Goal: Task Accomplishment & Management: Manage account settings

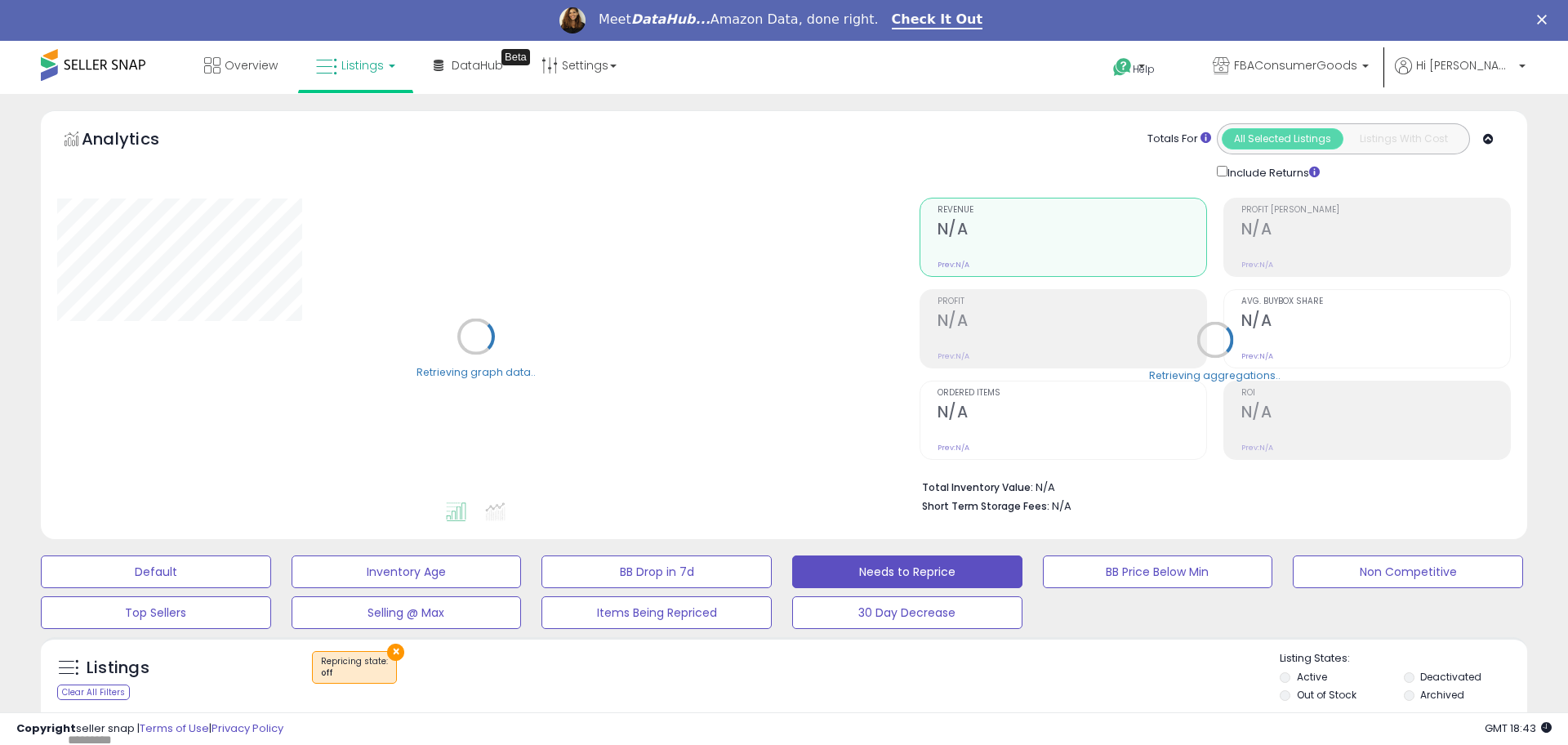
select select "**"
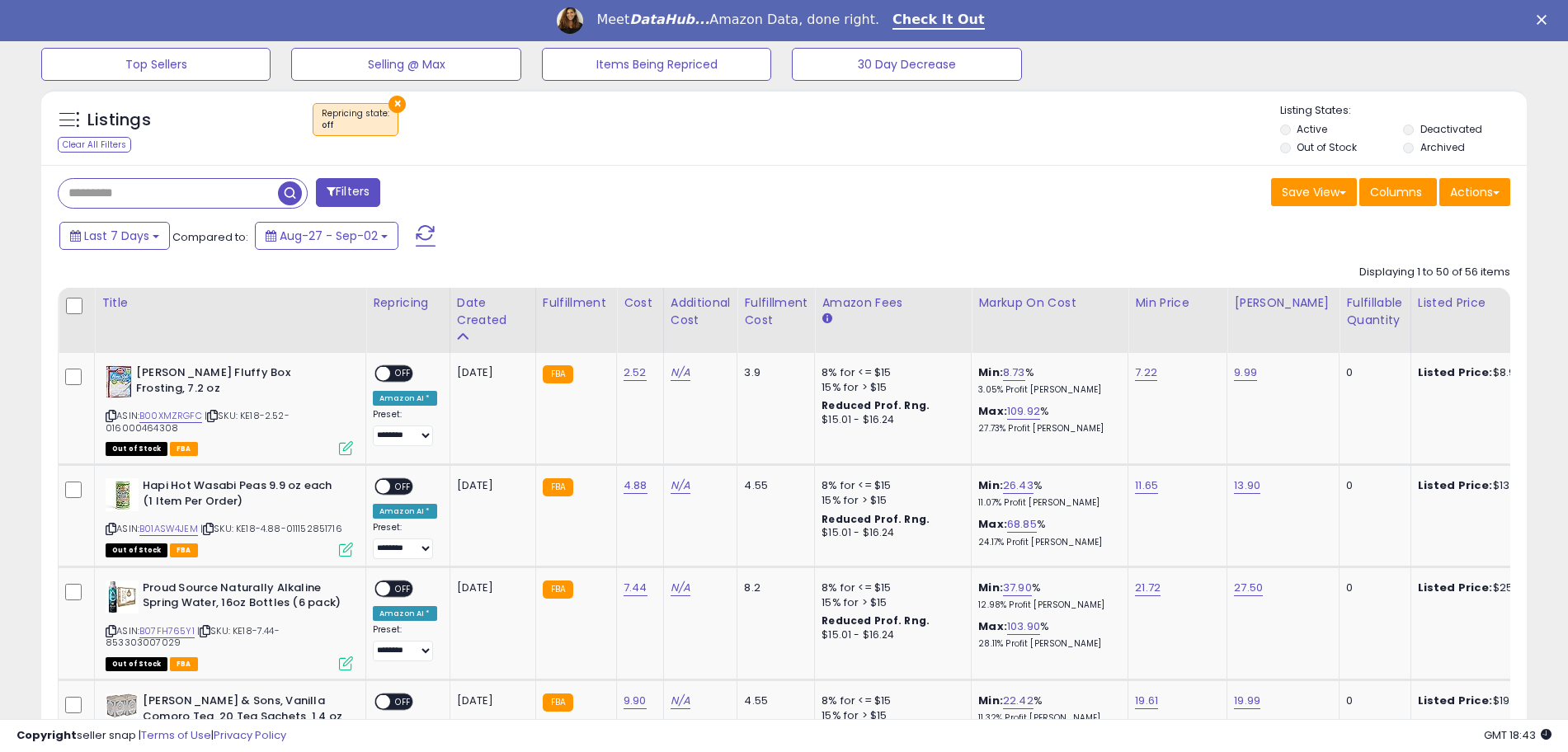
scroll to position [746, 0]
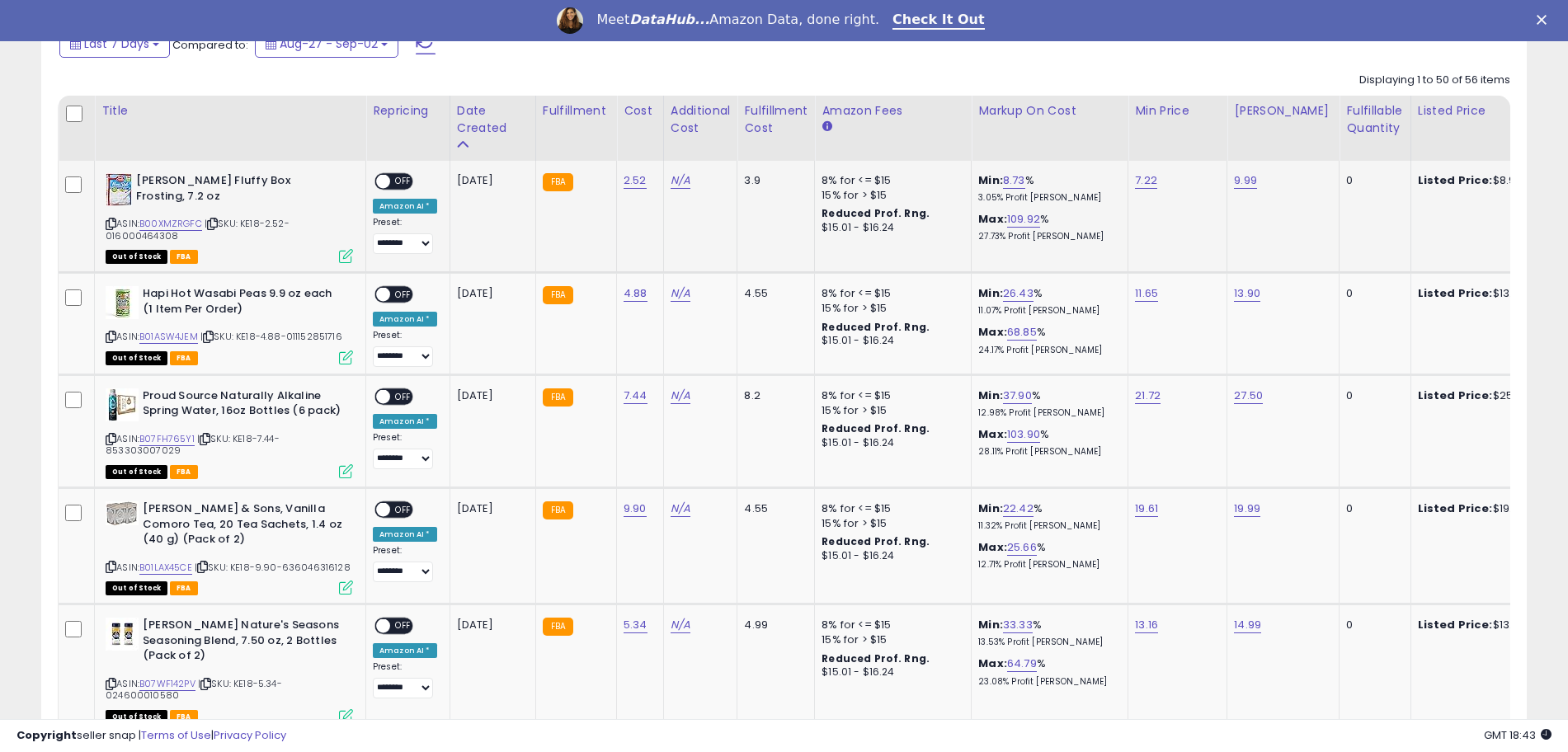
click at [386, 180] on span at bounding box center [383, 181] width 14 height 14
click at [388, 292] on span at bounding box center [383, 294] width 14 height 14
click at [400, 395] on span "OFF" at bounding box center [403, 396] width 26 height 14
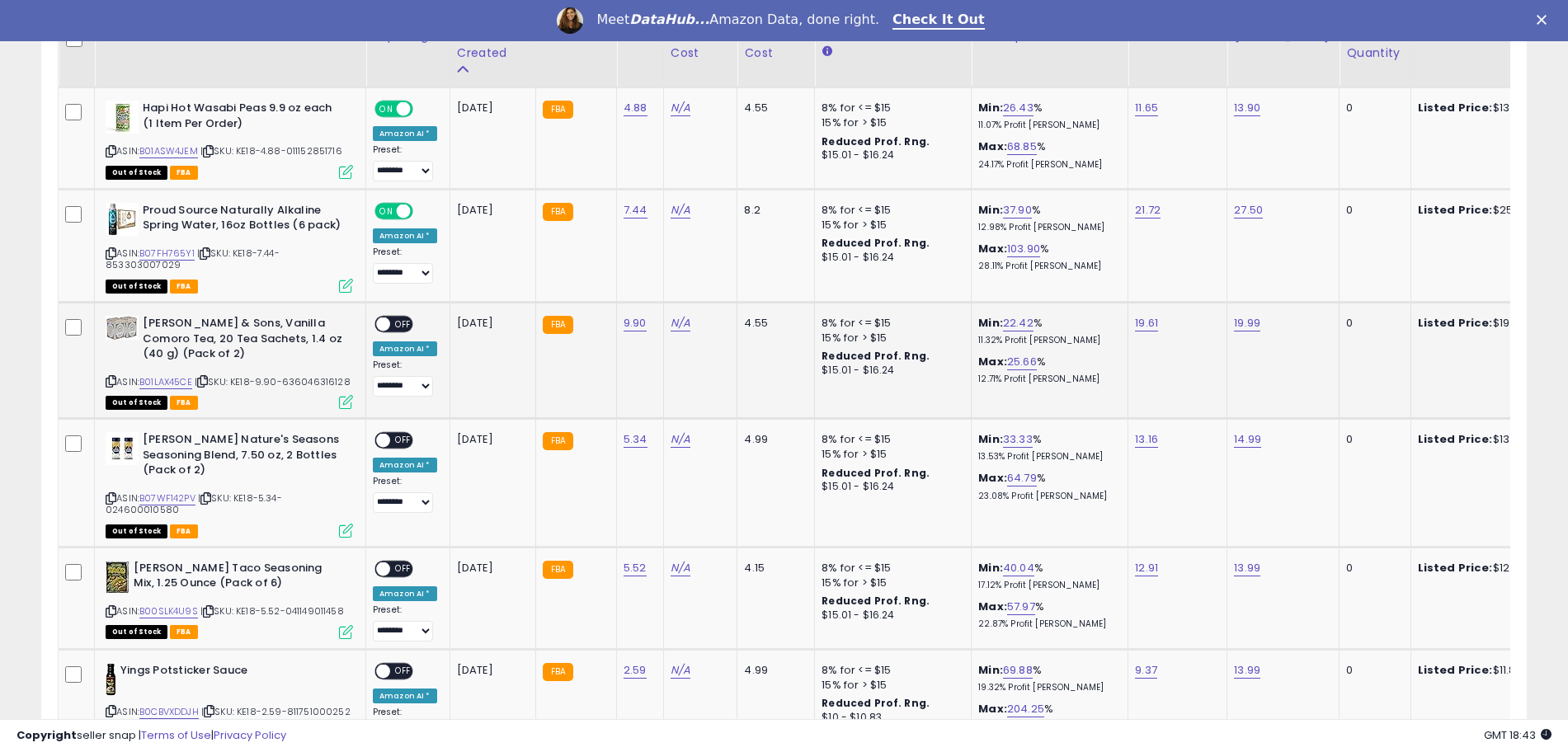
scroll to position [953, 0]
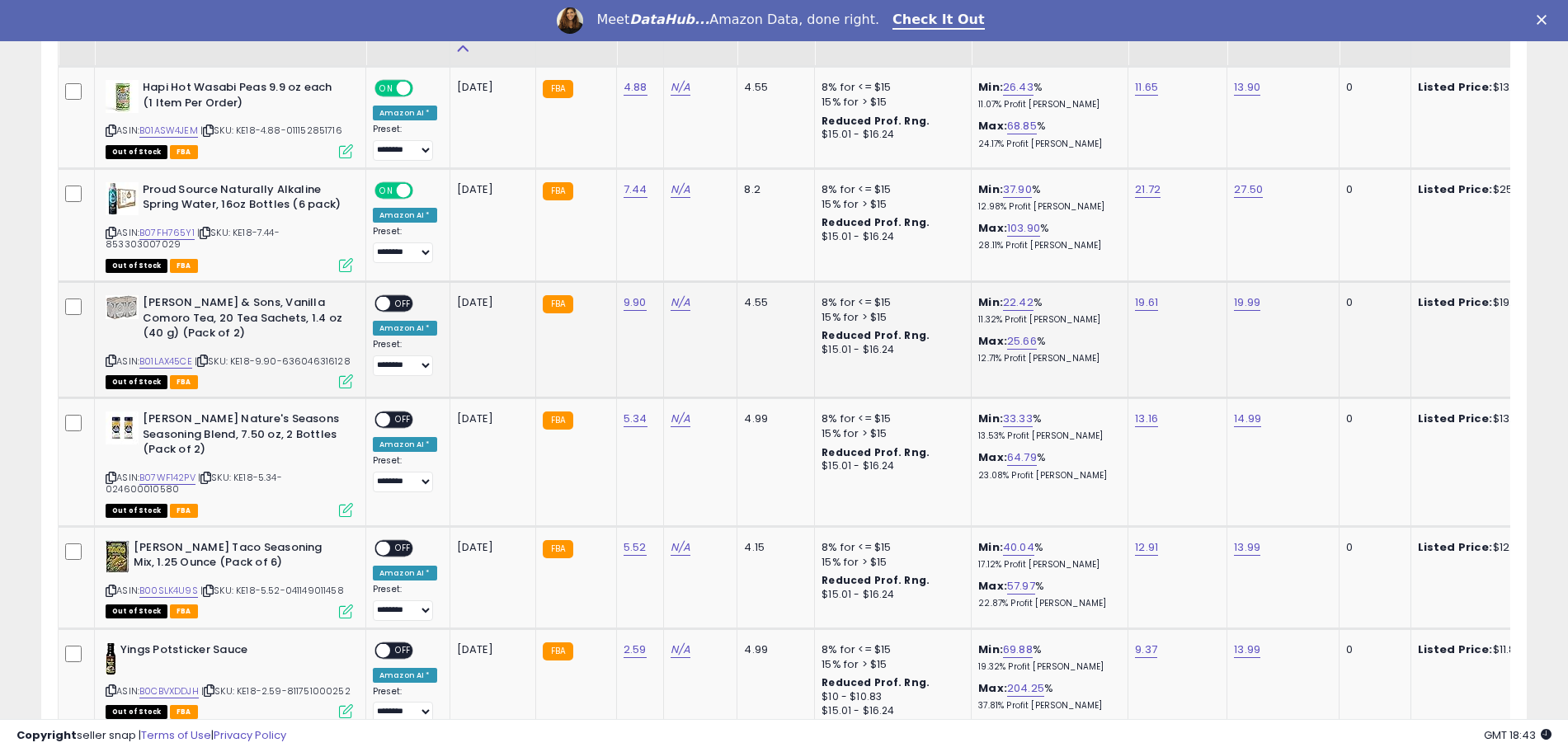
click at [383, 297] on span at bounding box center [383, 304] width 14 height 14
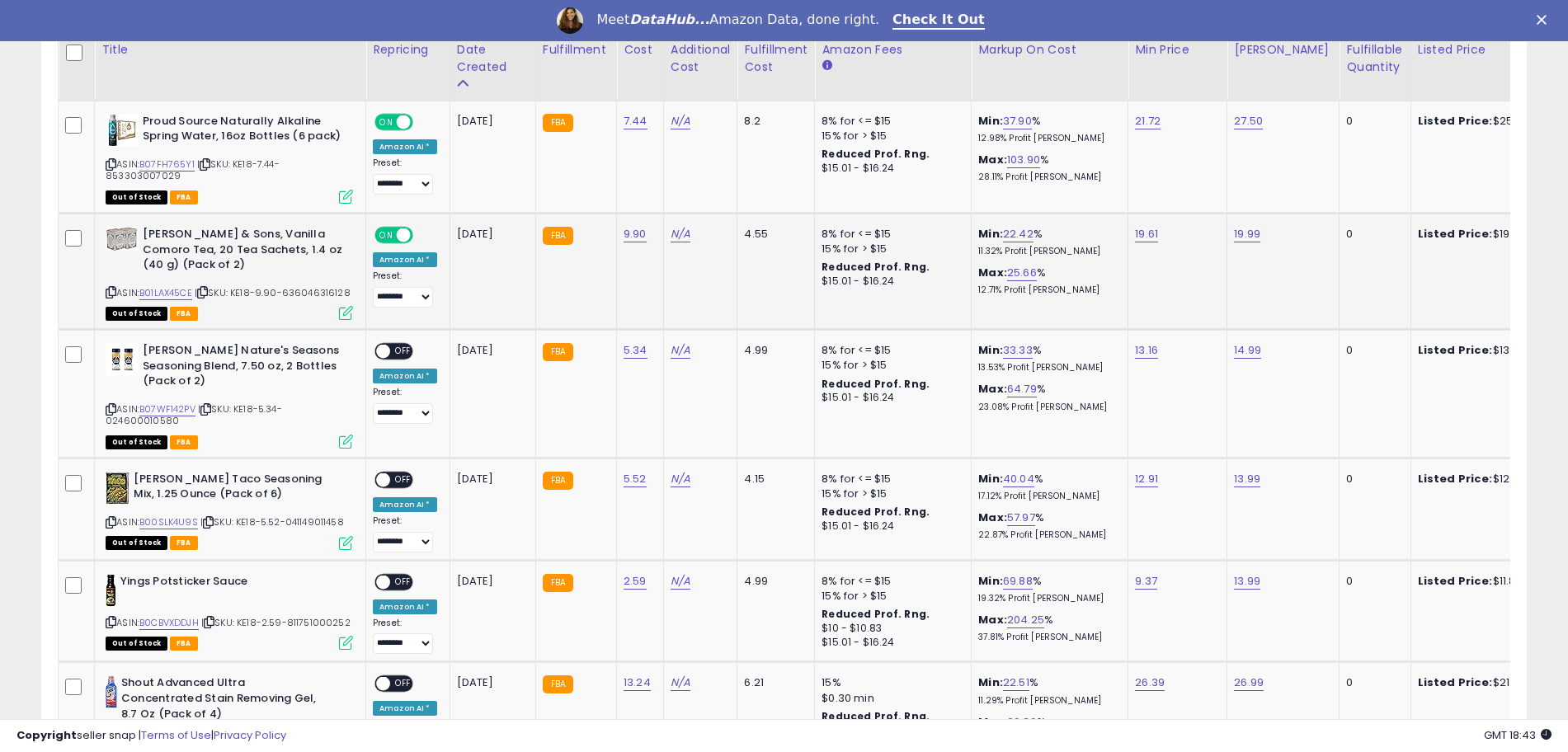
scroll to position [1055, 0]
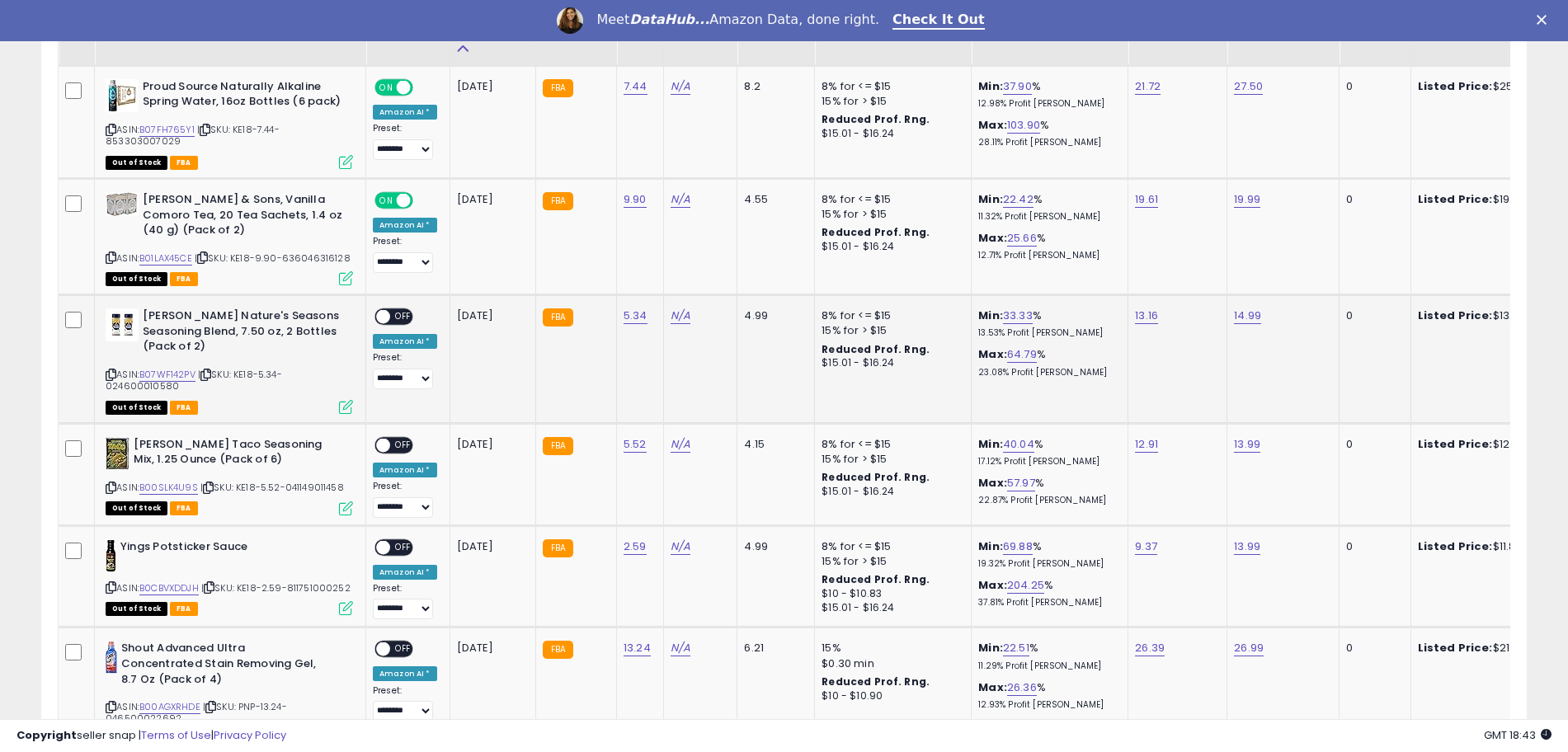
click at [390, 310] on span "OFF" at bounding box center [403, 317] width 26 height 14
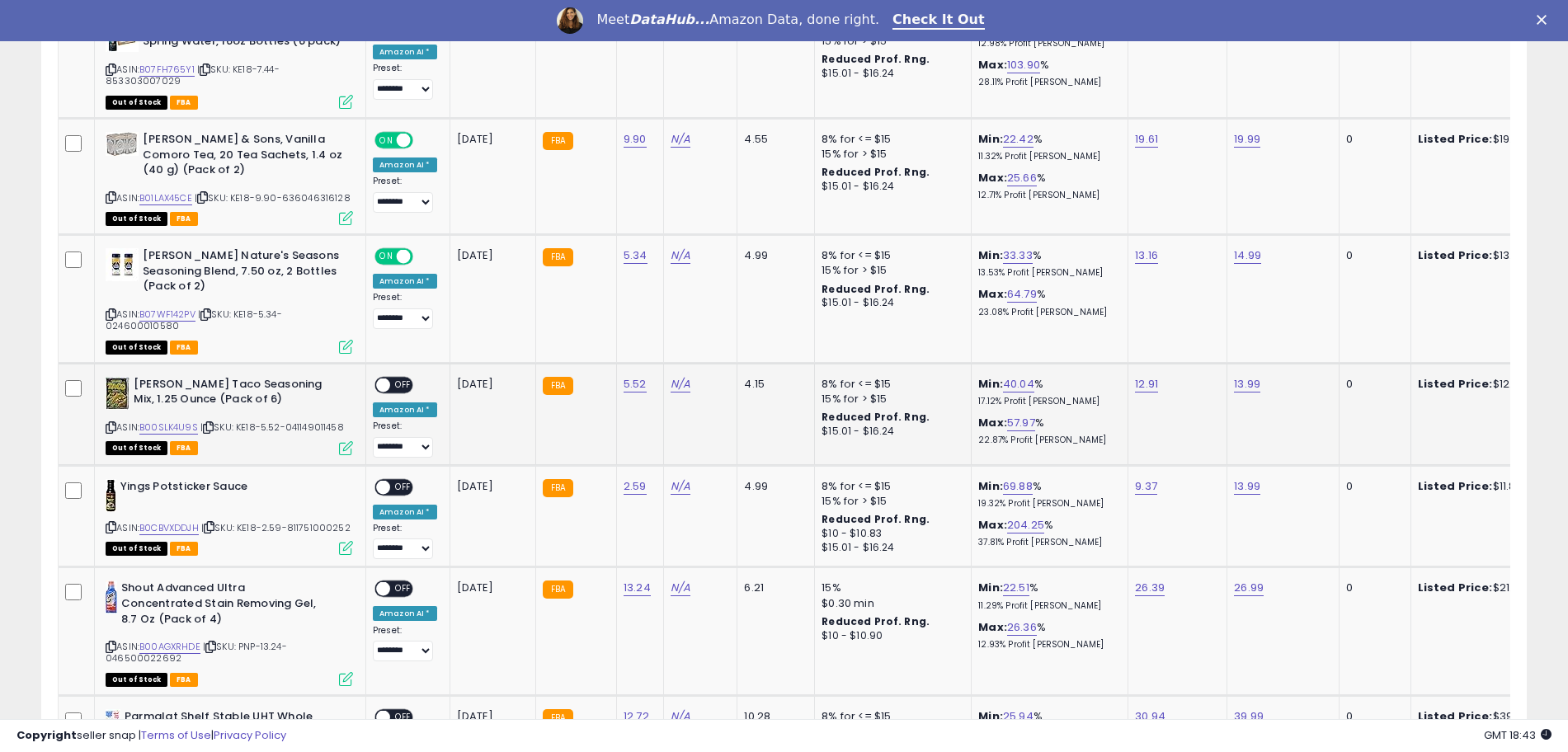
scroll to position [1261, 0]
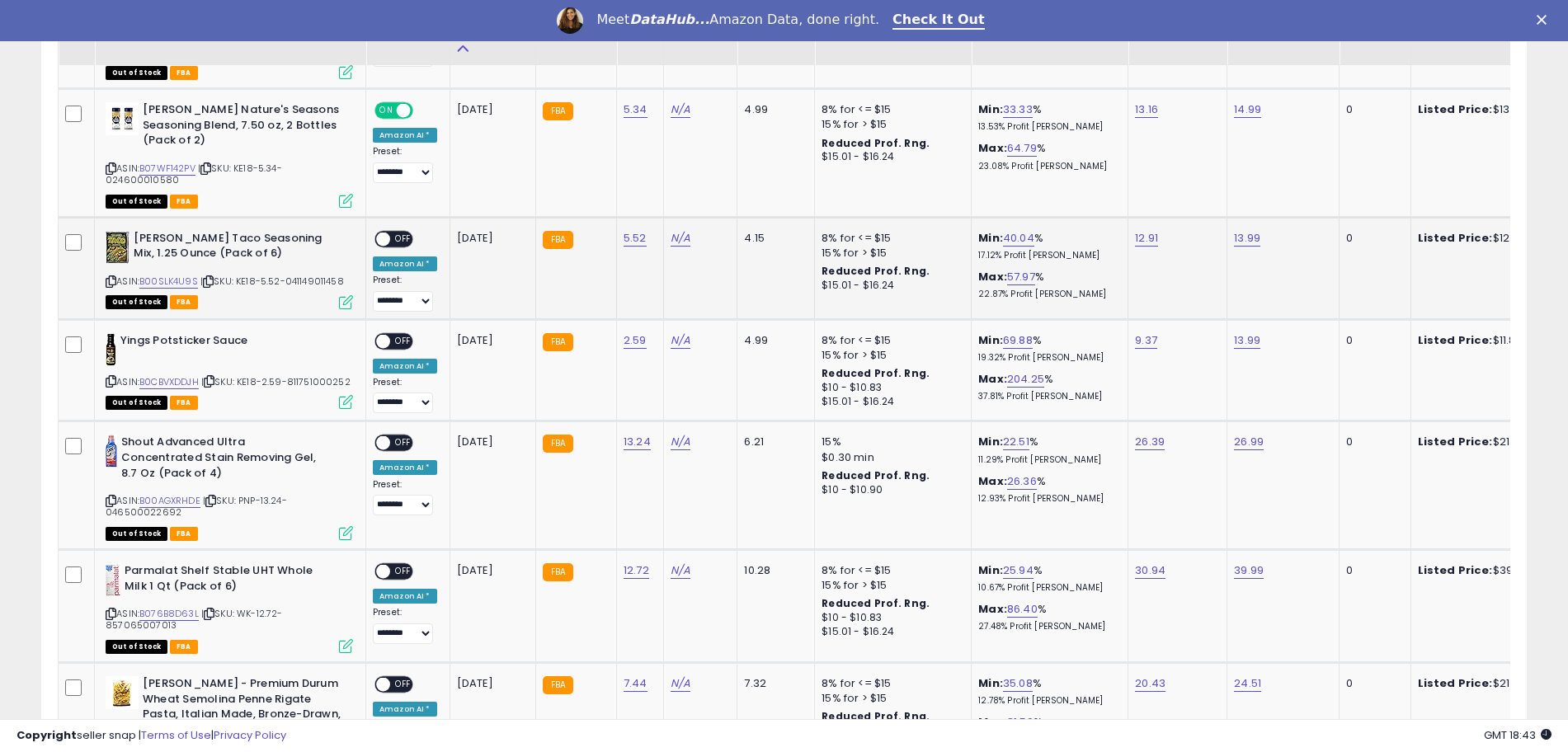
click at [388, 231] on span at bounding box center [383, 238] width 14 height 14
click at [389, 334] on span at bounding box center [383, 341] width 14 height 14
drag, startPoint x: 382, startPoint y: 420, endPoint x: 381, endPoint y: 429, distance: 9.1
click at [382, 436] on span at bounding box center [383, 443] width 14 height 14
click at [388, 436] on span at bounding box center [383, 443] width 14 height 14
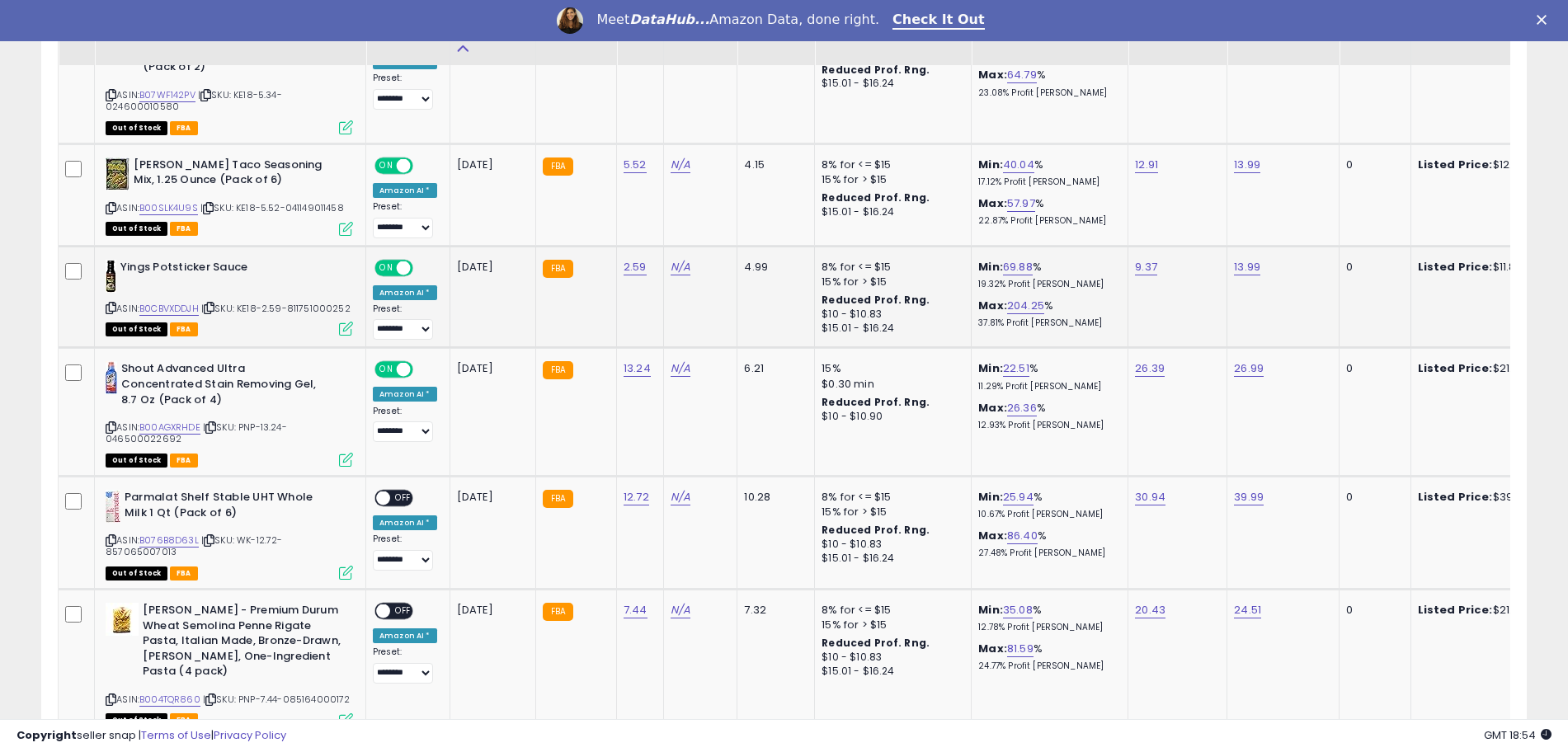
scroll to position [1468, 0]
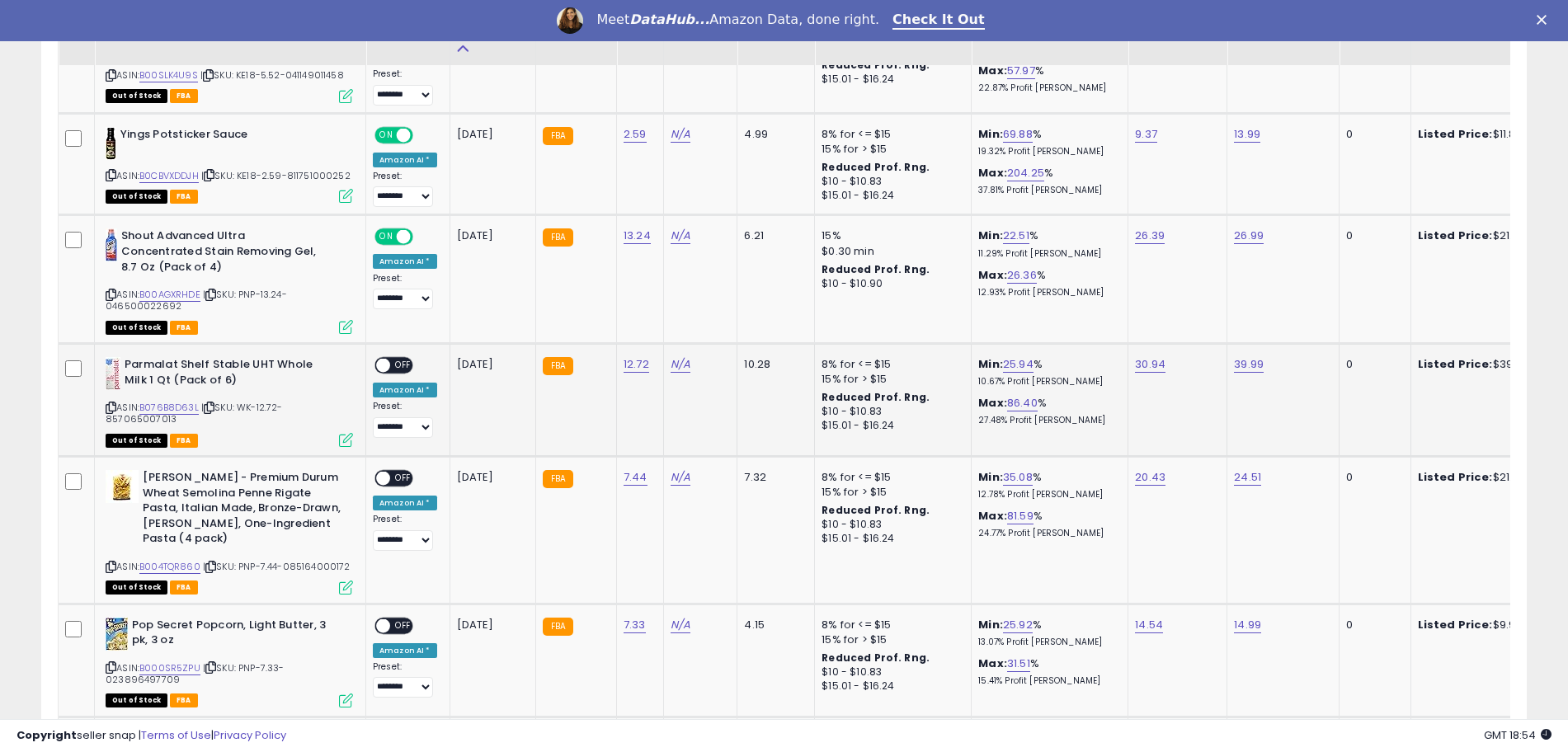
click at [386, 358] on span at bounding box center [383, 365] width 14 height 14
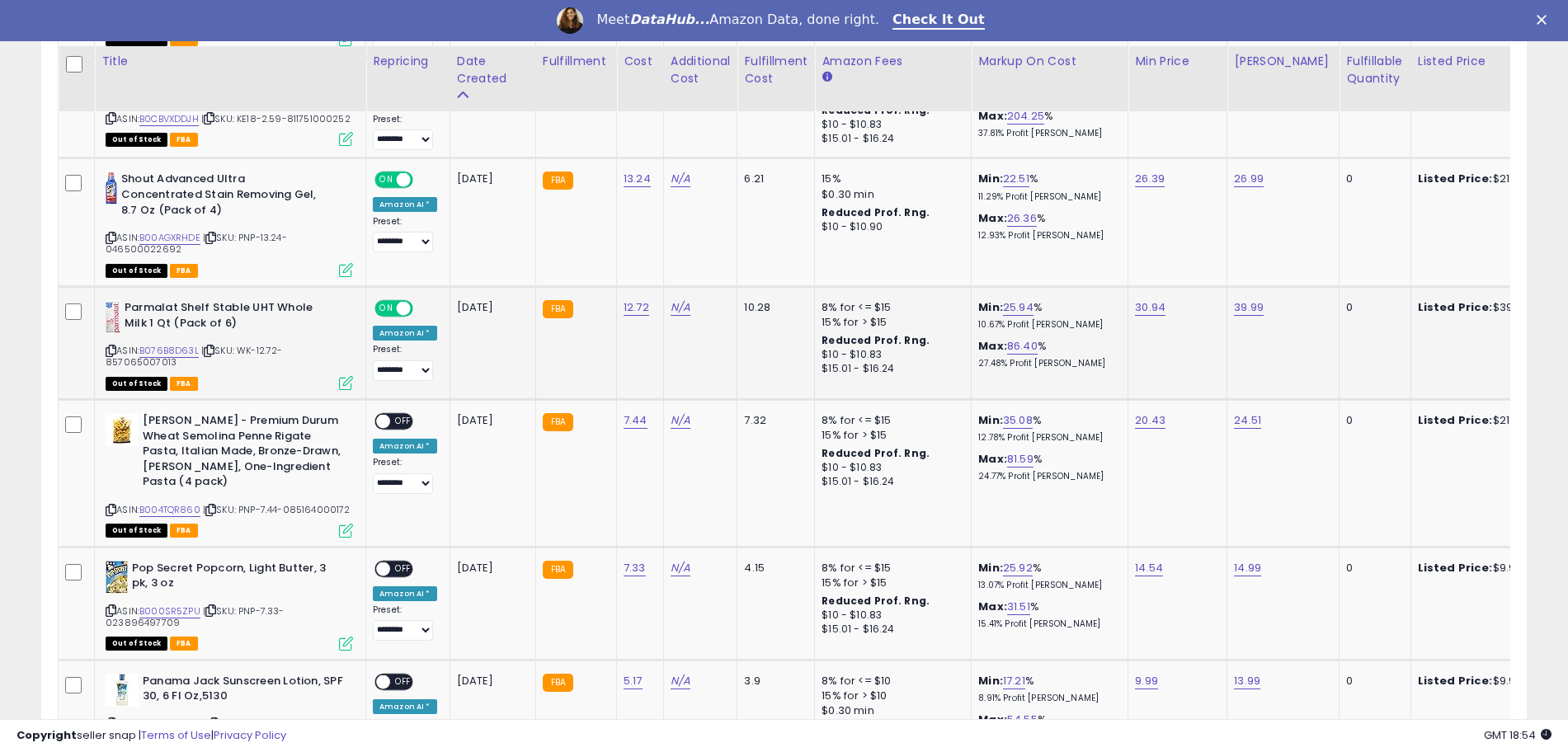
scroll to position [1571, 0]
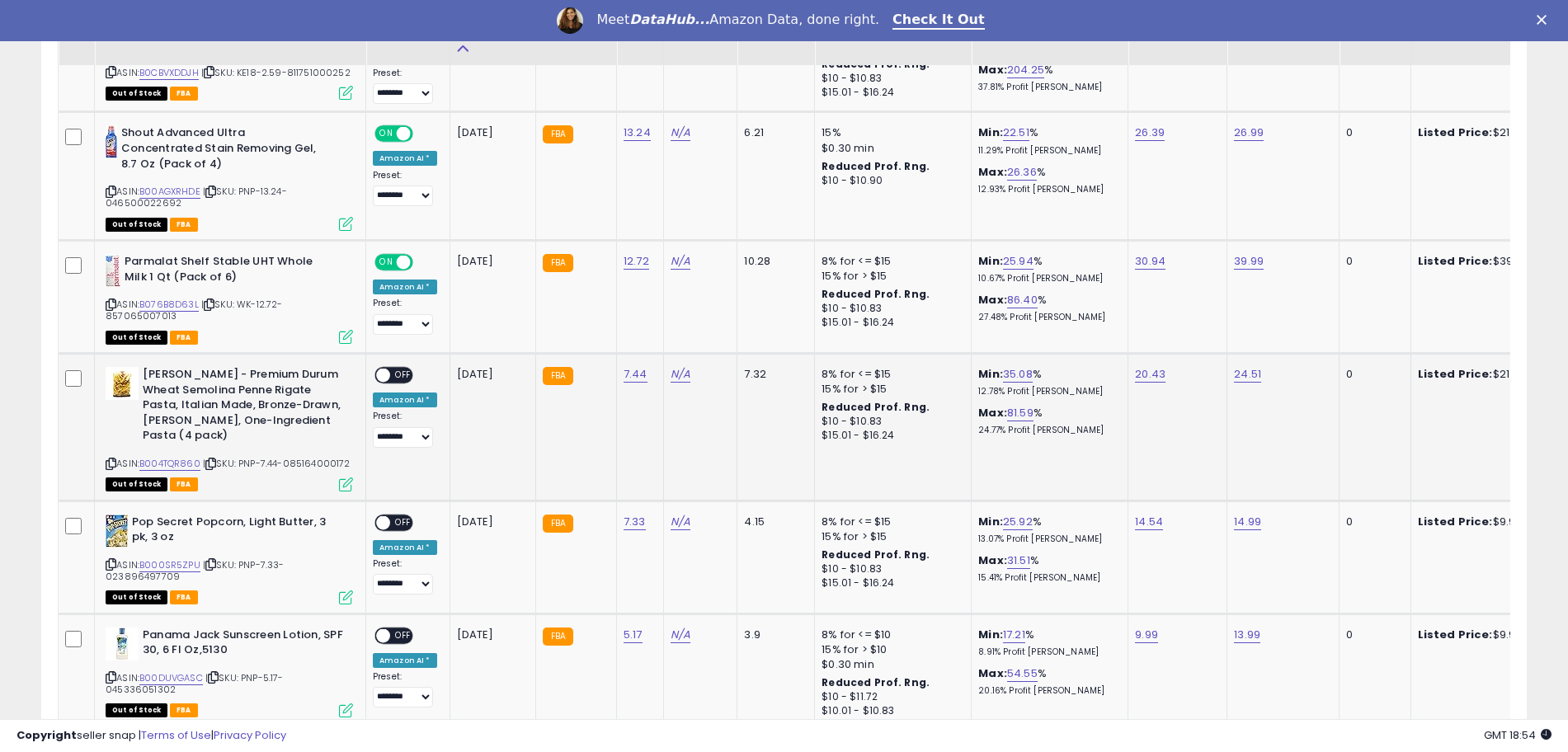
click at [386, 369] on span at bounding box center [383, 376] width 14 height 14
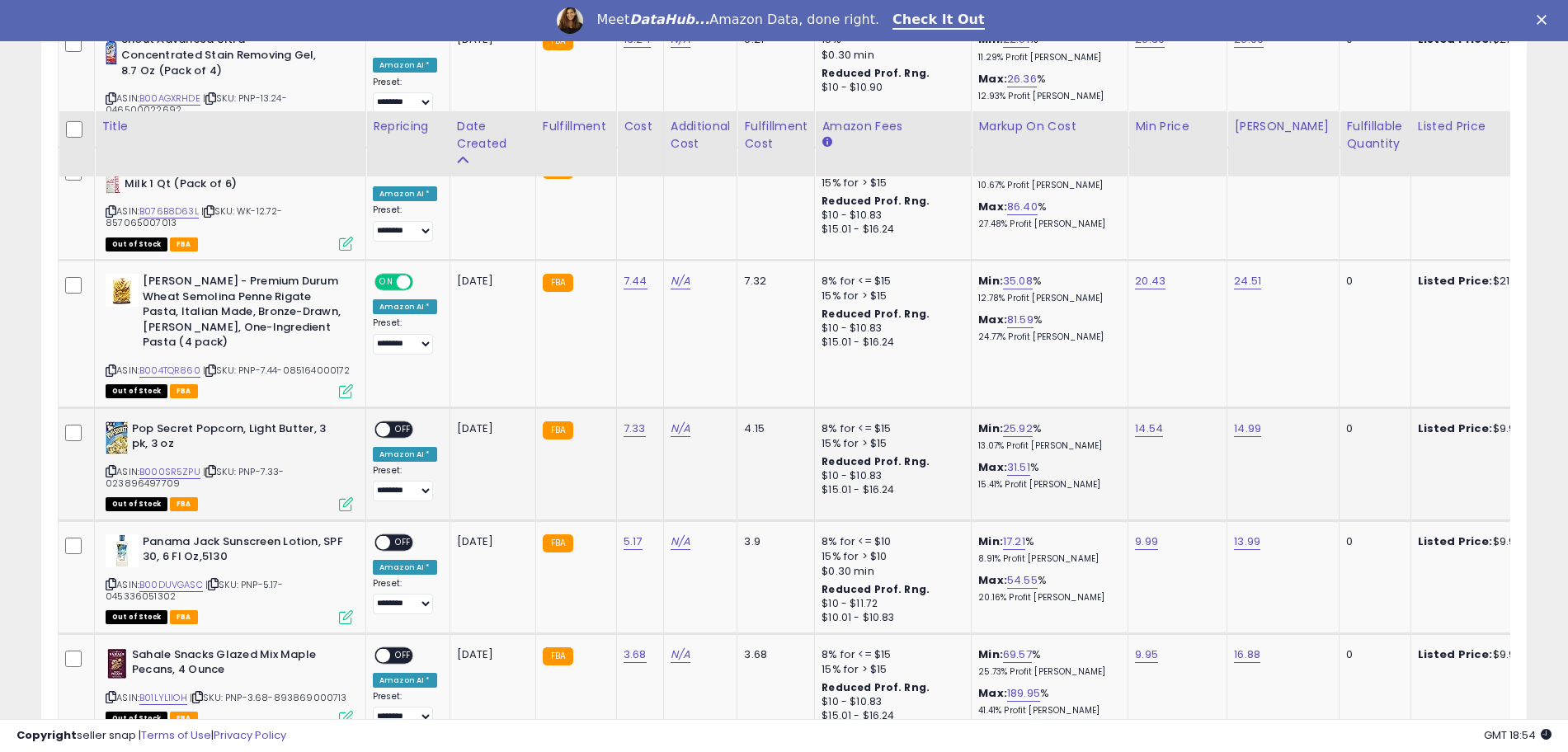
scroll to position [1777, 0]
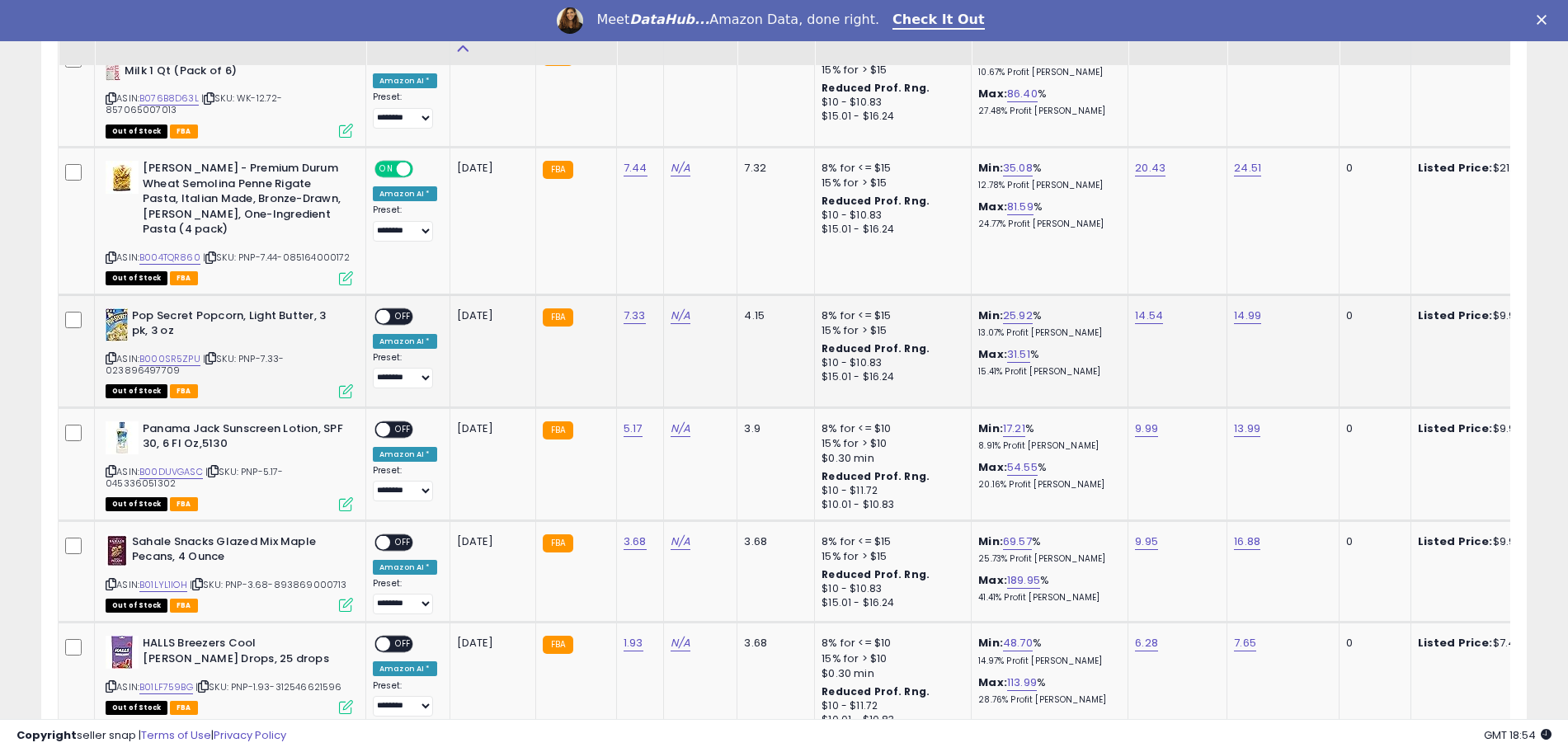
click at [391, 309] on div "ON OFF" at bounding box center [375, 316] width 39 height 14
click at [385, 309] on span at bounding box center [383, 316] width 14 height 14
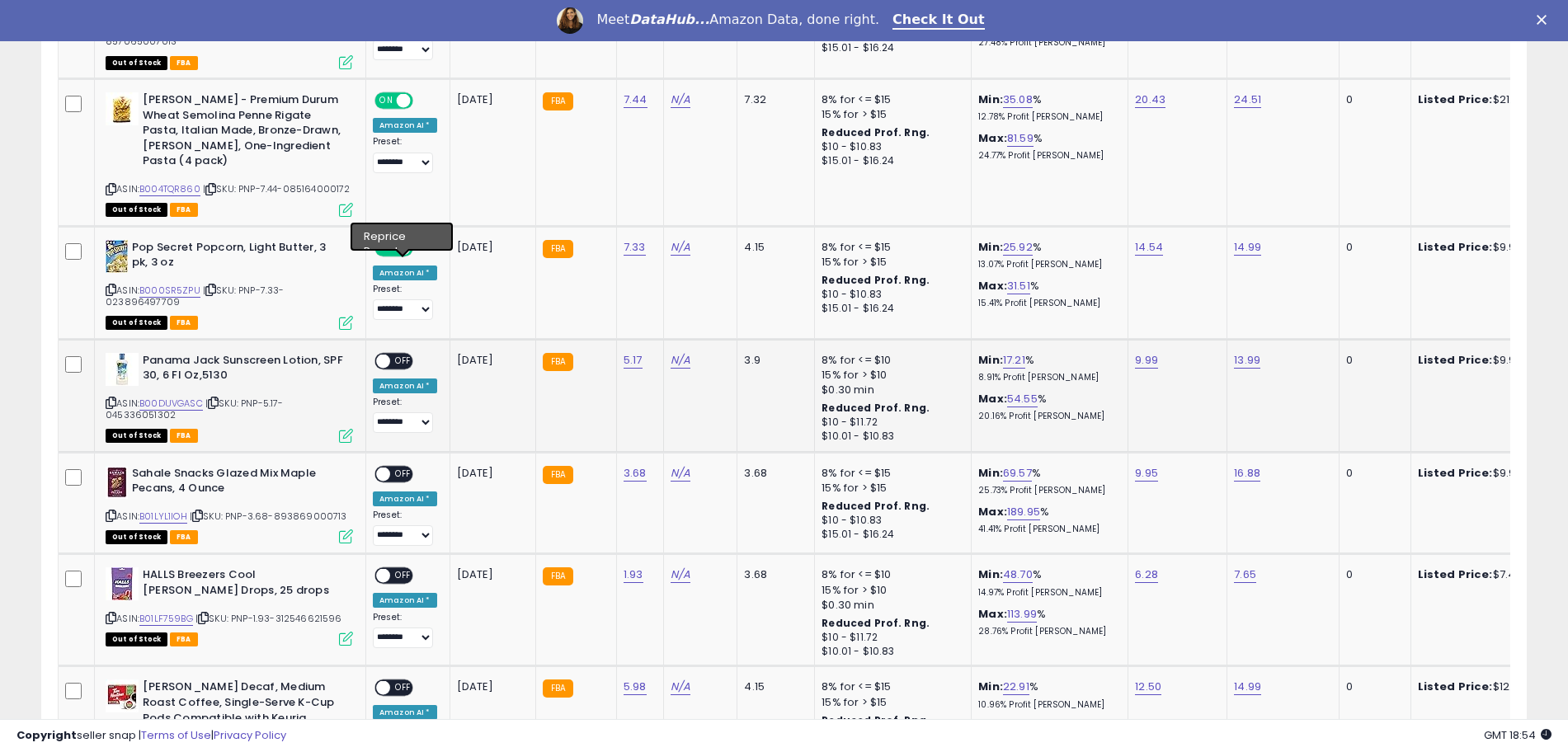
scroll to position [1880, 0]
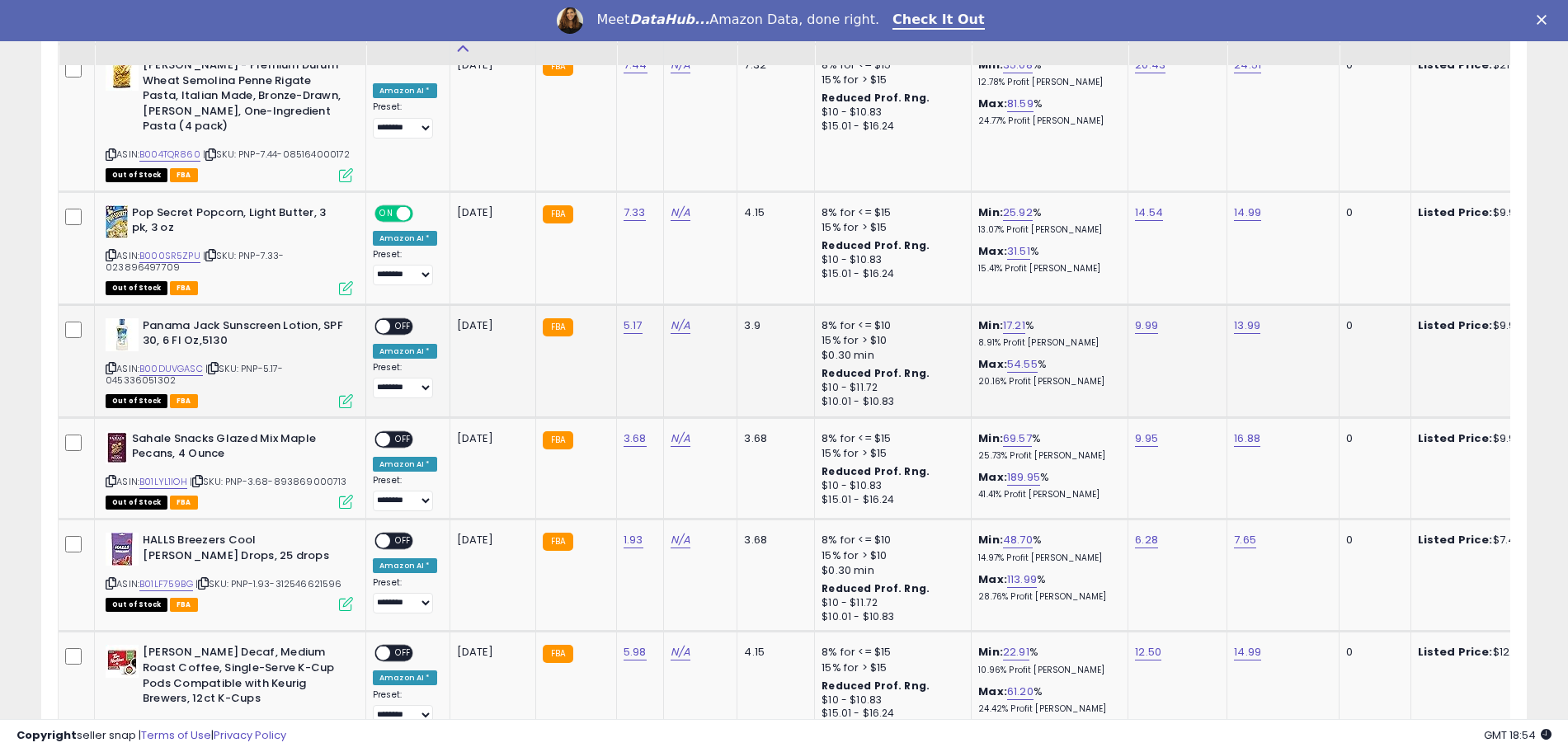
click at [385, 319] on span at bounding box center [383, 326] width 14 height 14
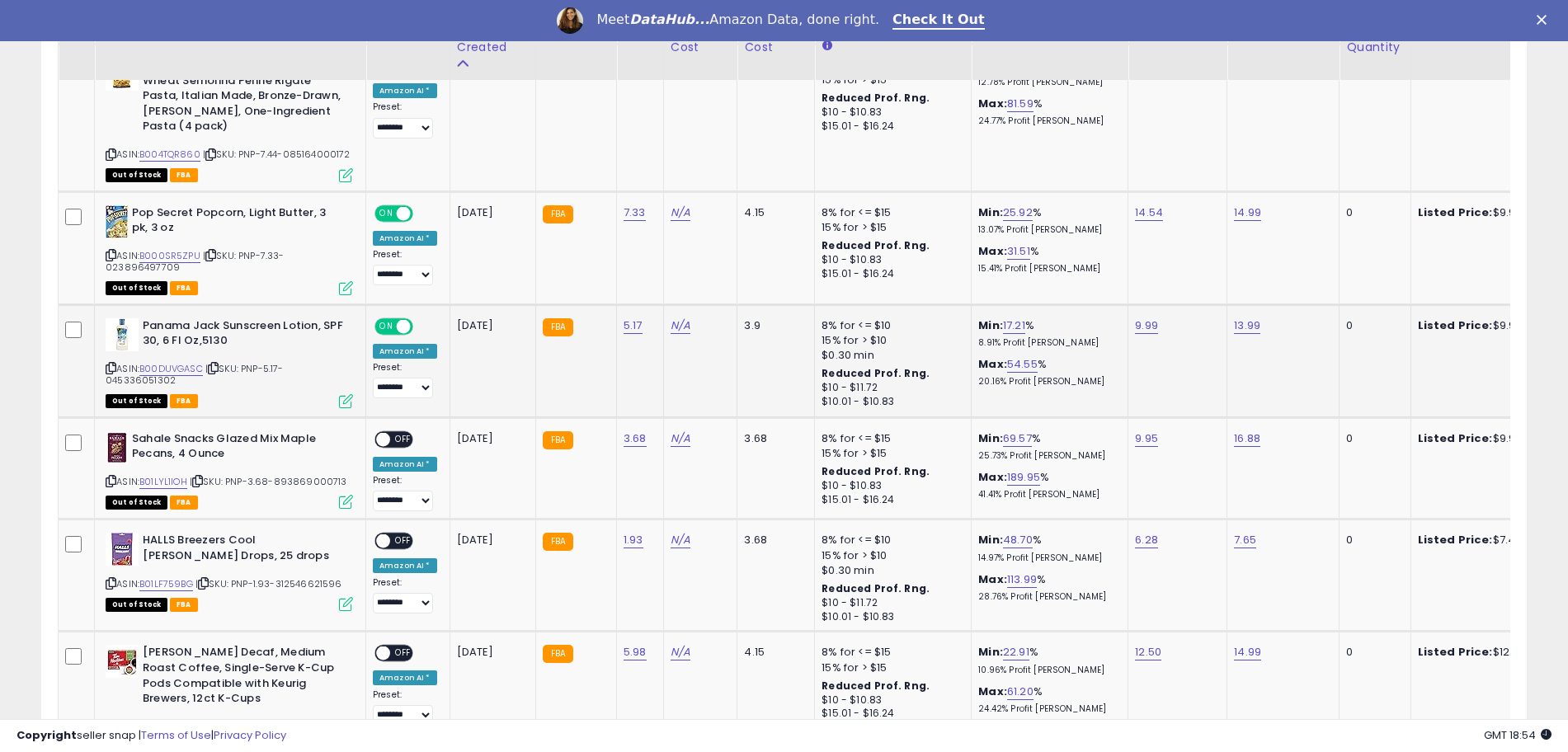
scroll to position [1983, 0]
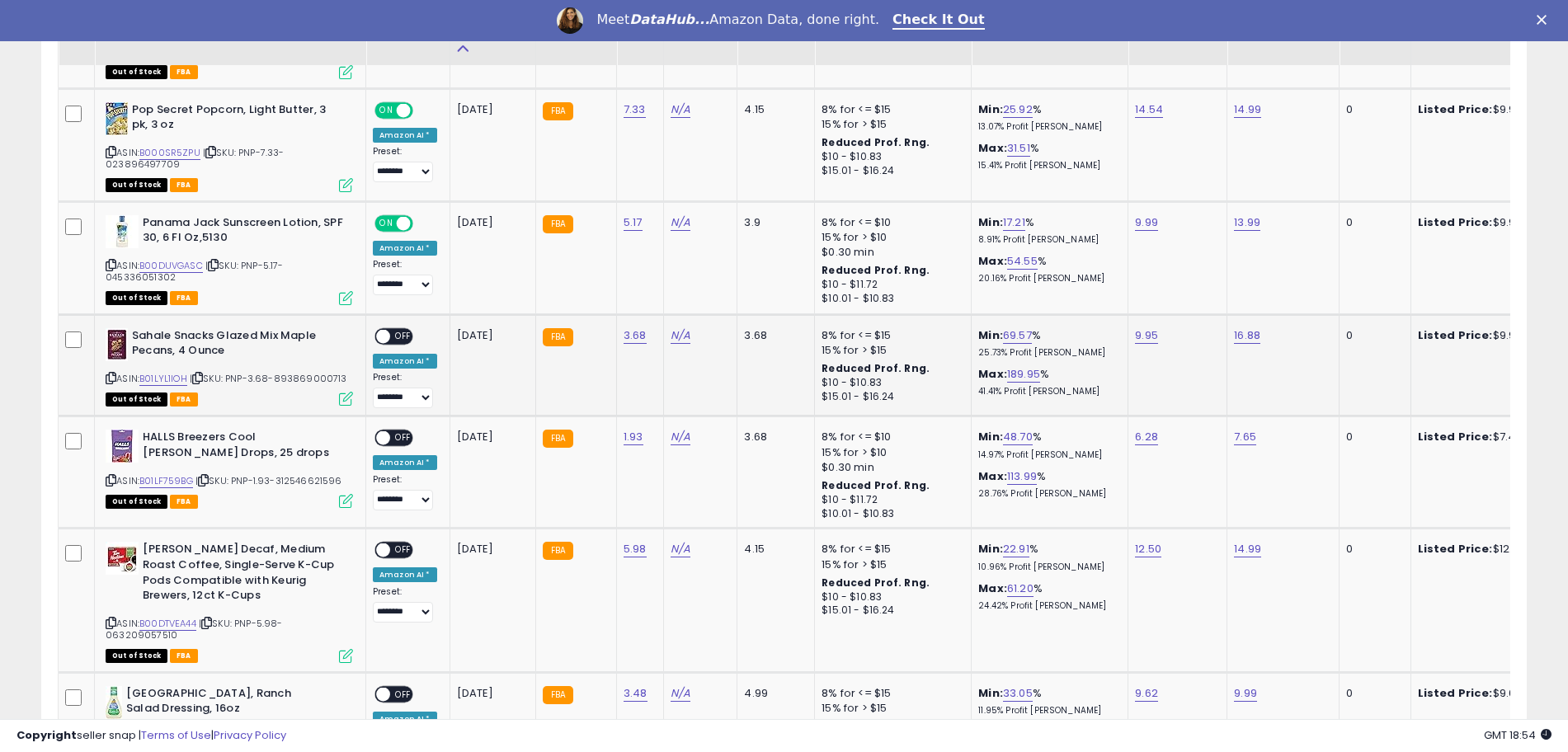
click at [384, 329] on span at bounding box center [383, 336] width 14 height 14
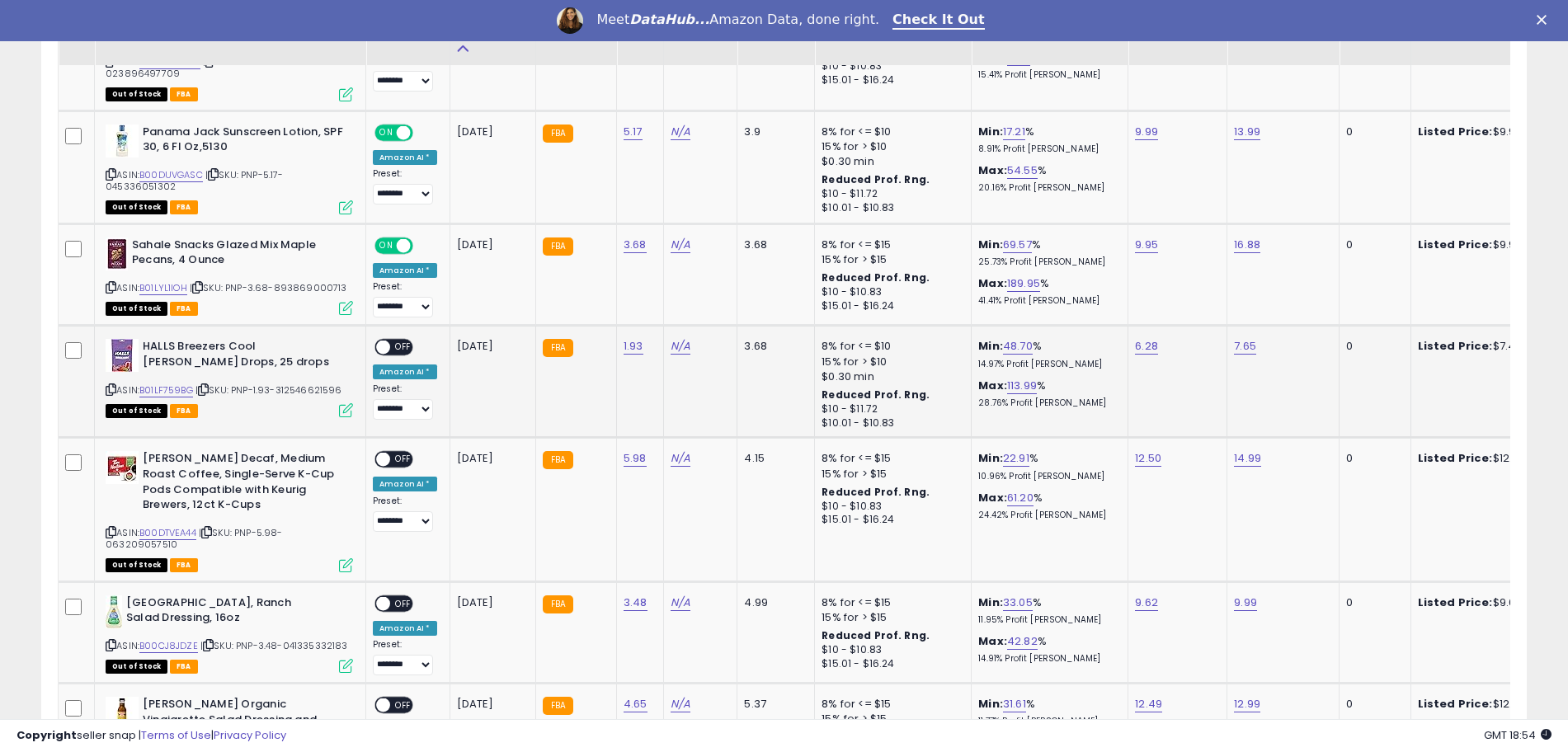
scroll to position [2086, 0]
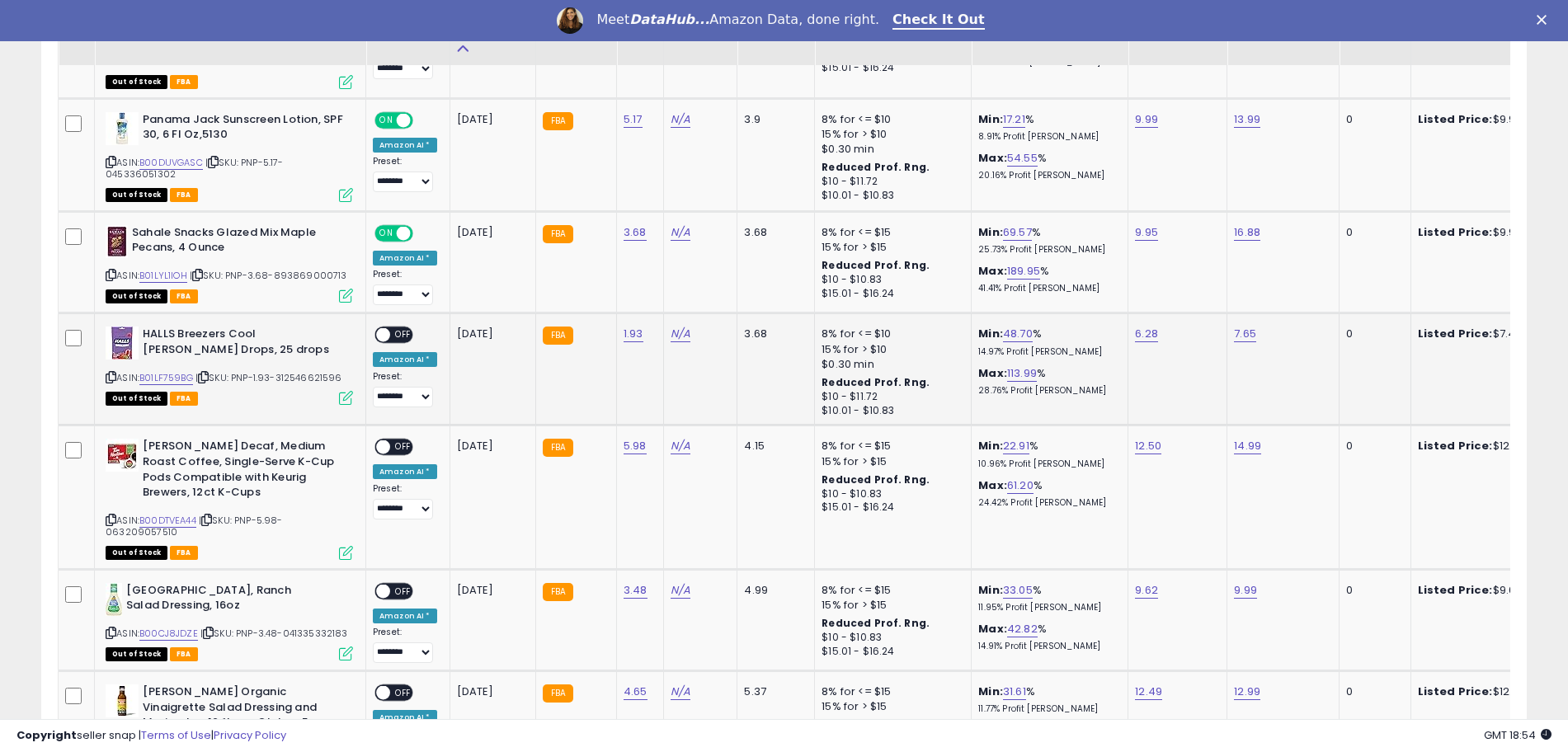
click at [386, 328] on span at bounding box center [383, 335] width 14 height 14
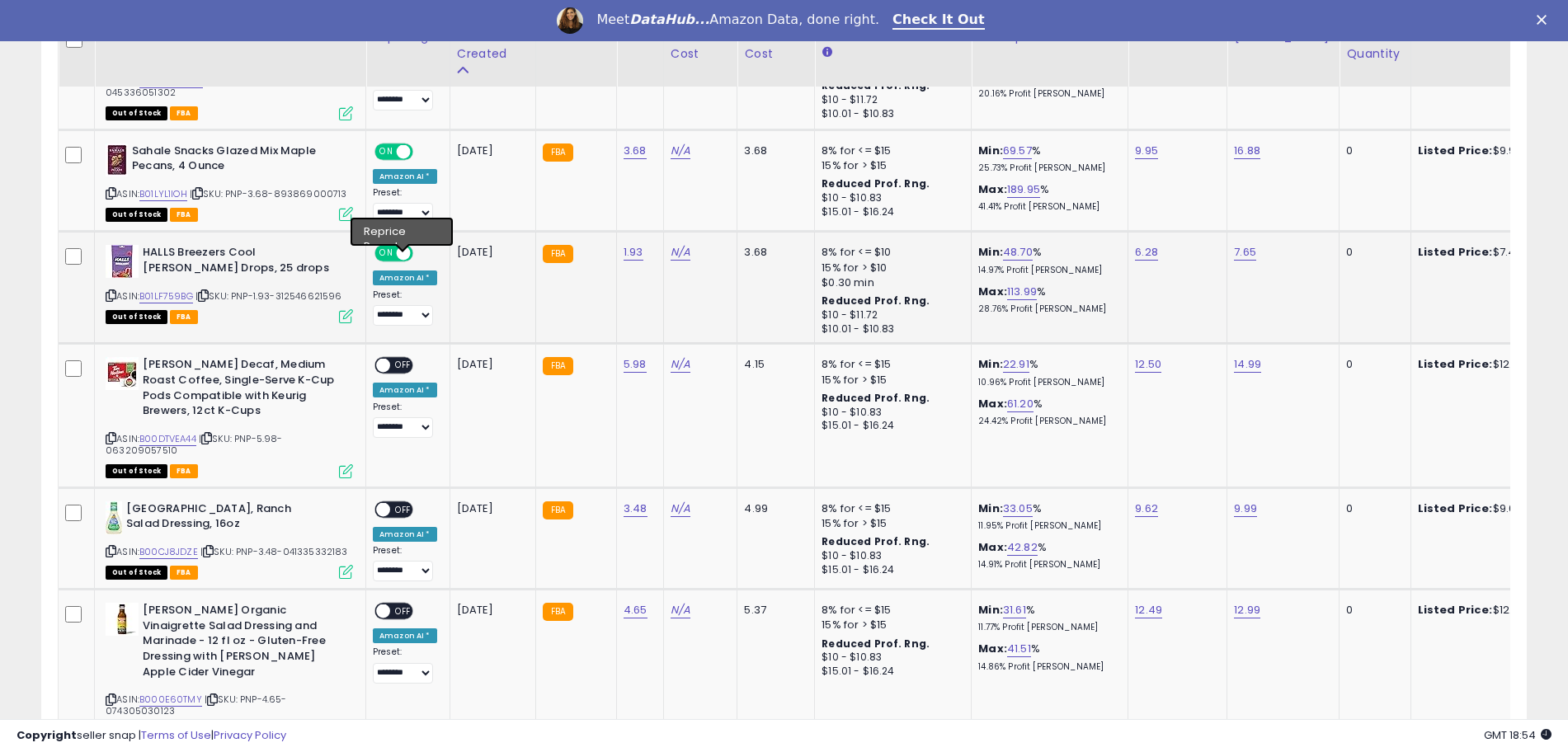
scroll to position [2189, 0]
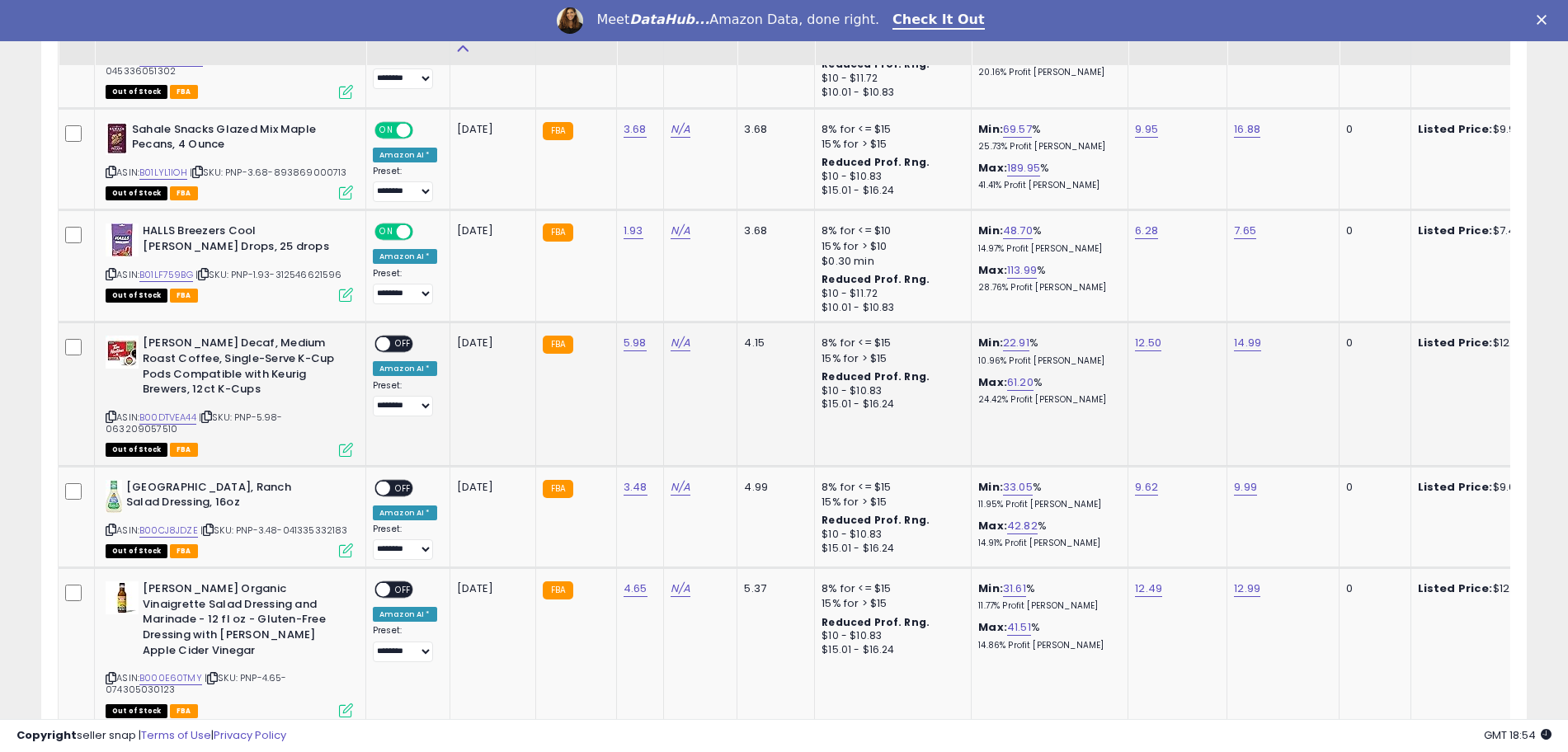
click at [384, 336] on div "ON OFF" at bounding box center [394, 344] width 39 height 18
click at [385, 337] on span at bounding box center [383, 344] width 14 height 14
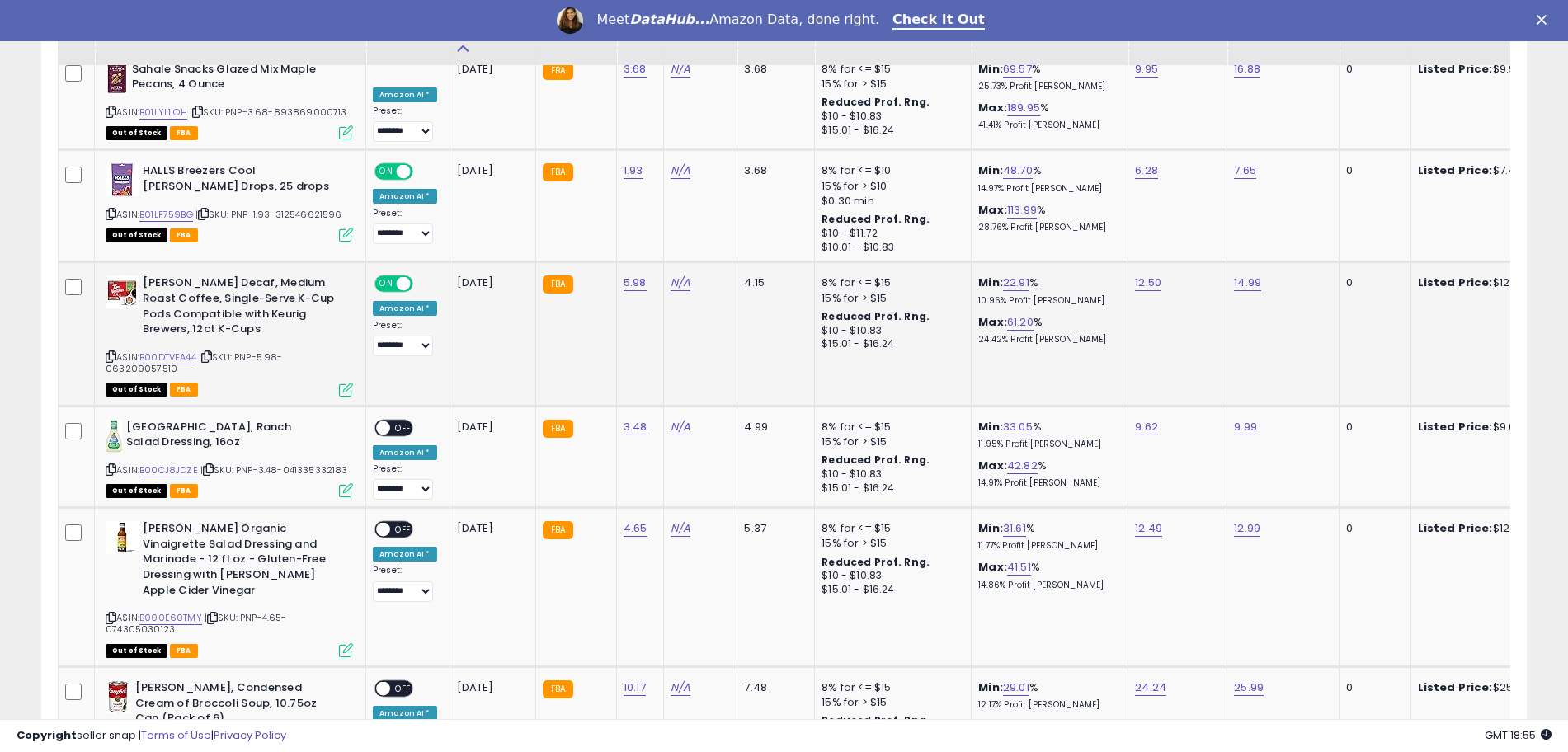
scroll to position [2292, 0]
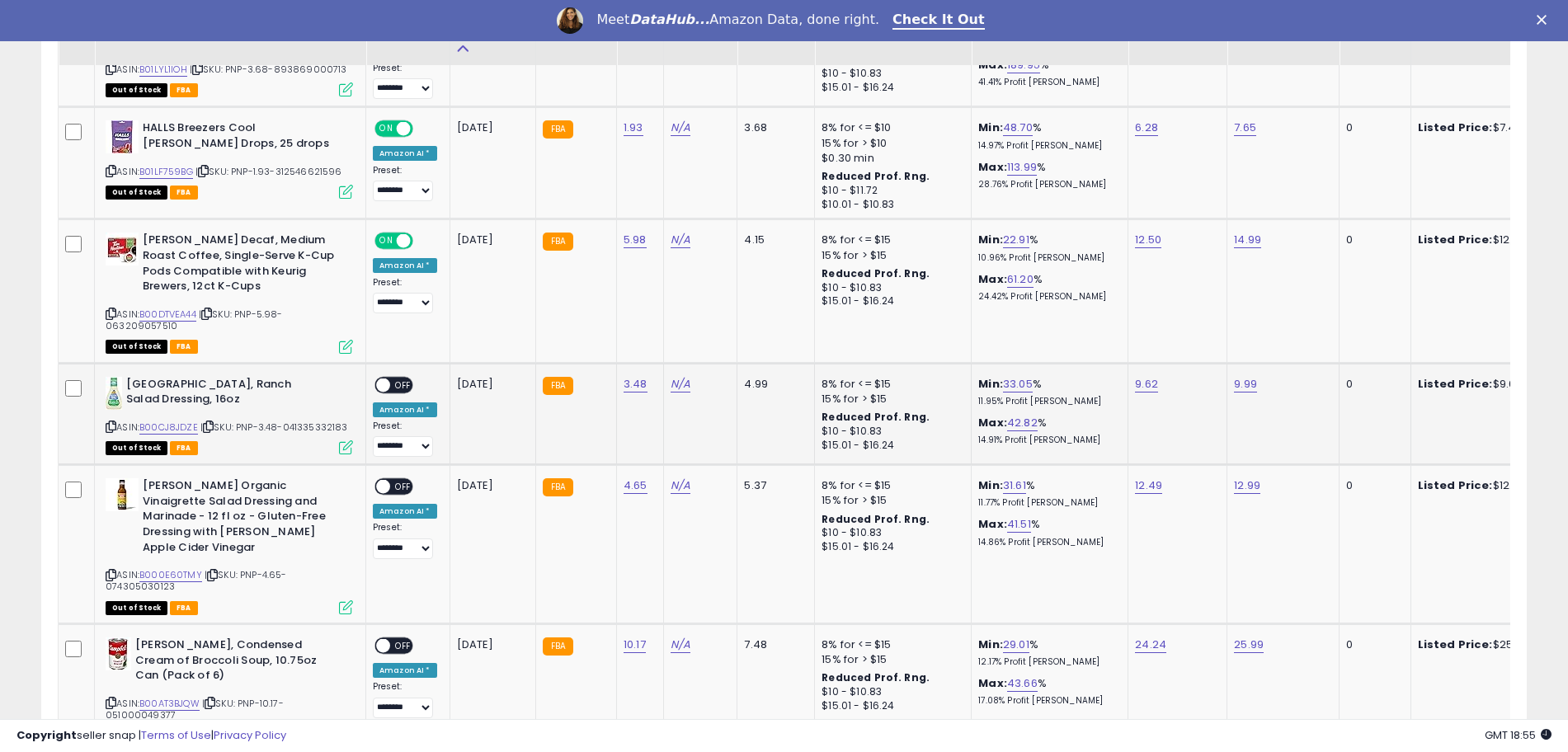
click at [386, 378] on span at bounding box center [383, 385] width 14 height 14
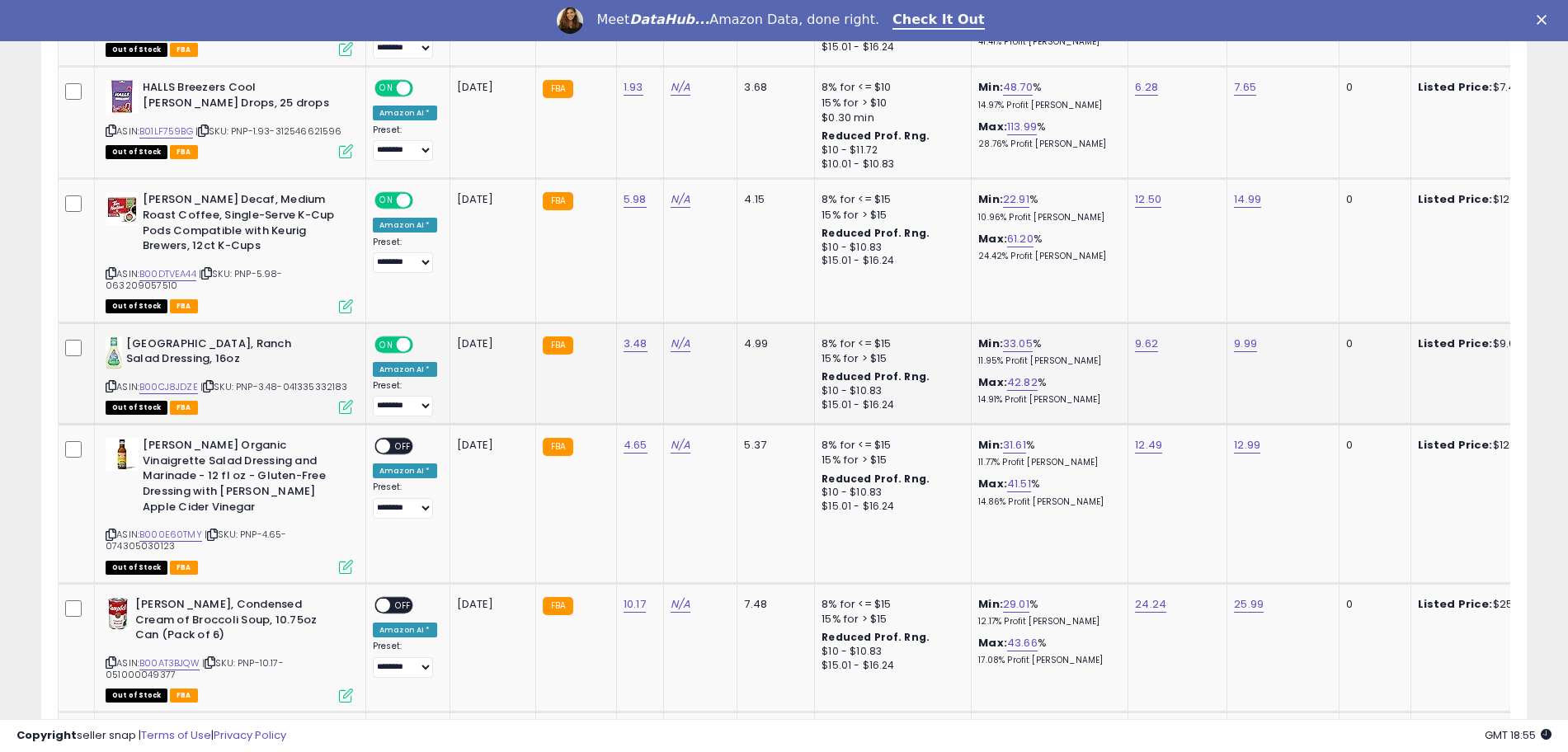
scroll to position [2395, 0]
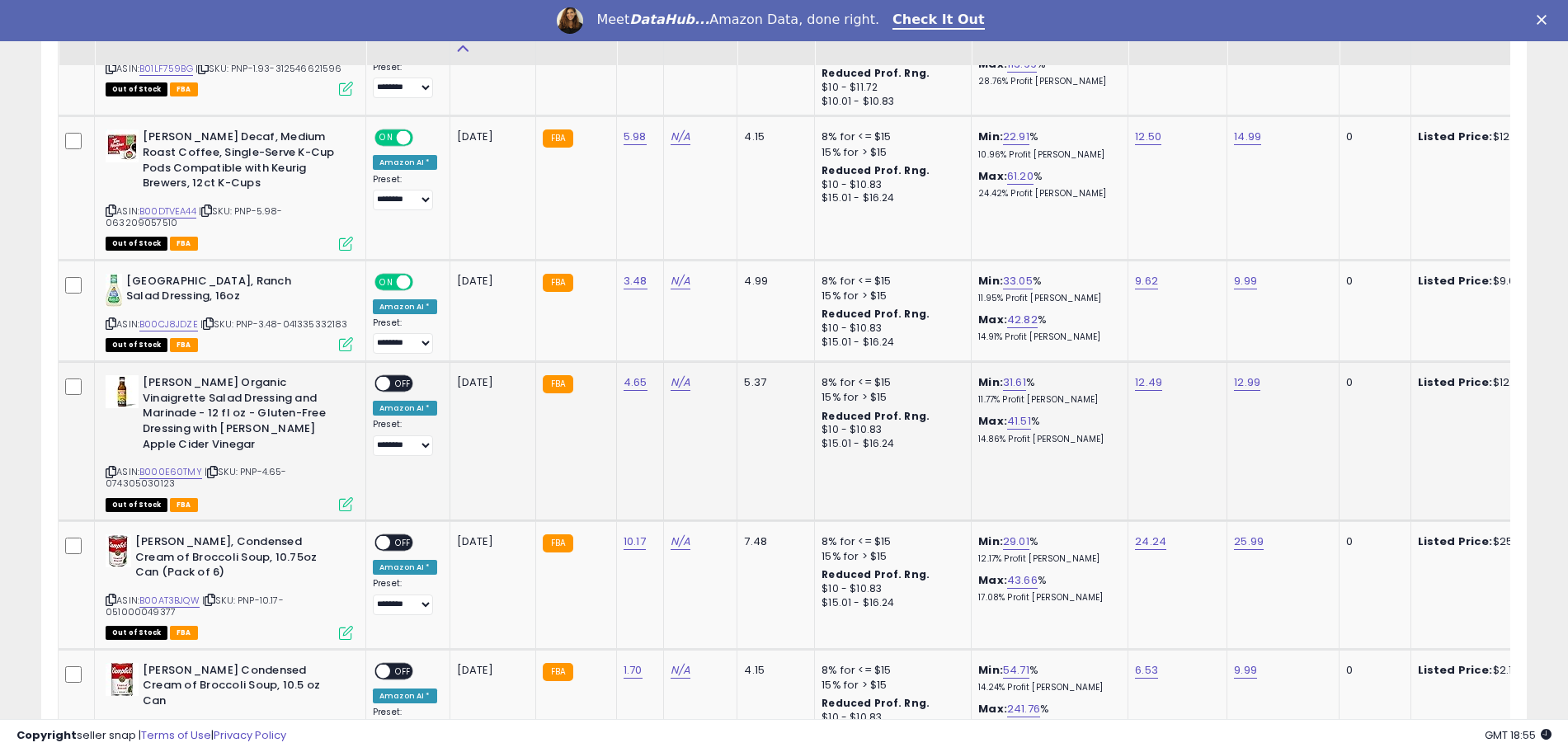
click at [385, 377] on span at bounding box center [383, 384] width 14 height 14
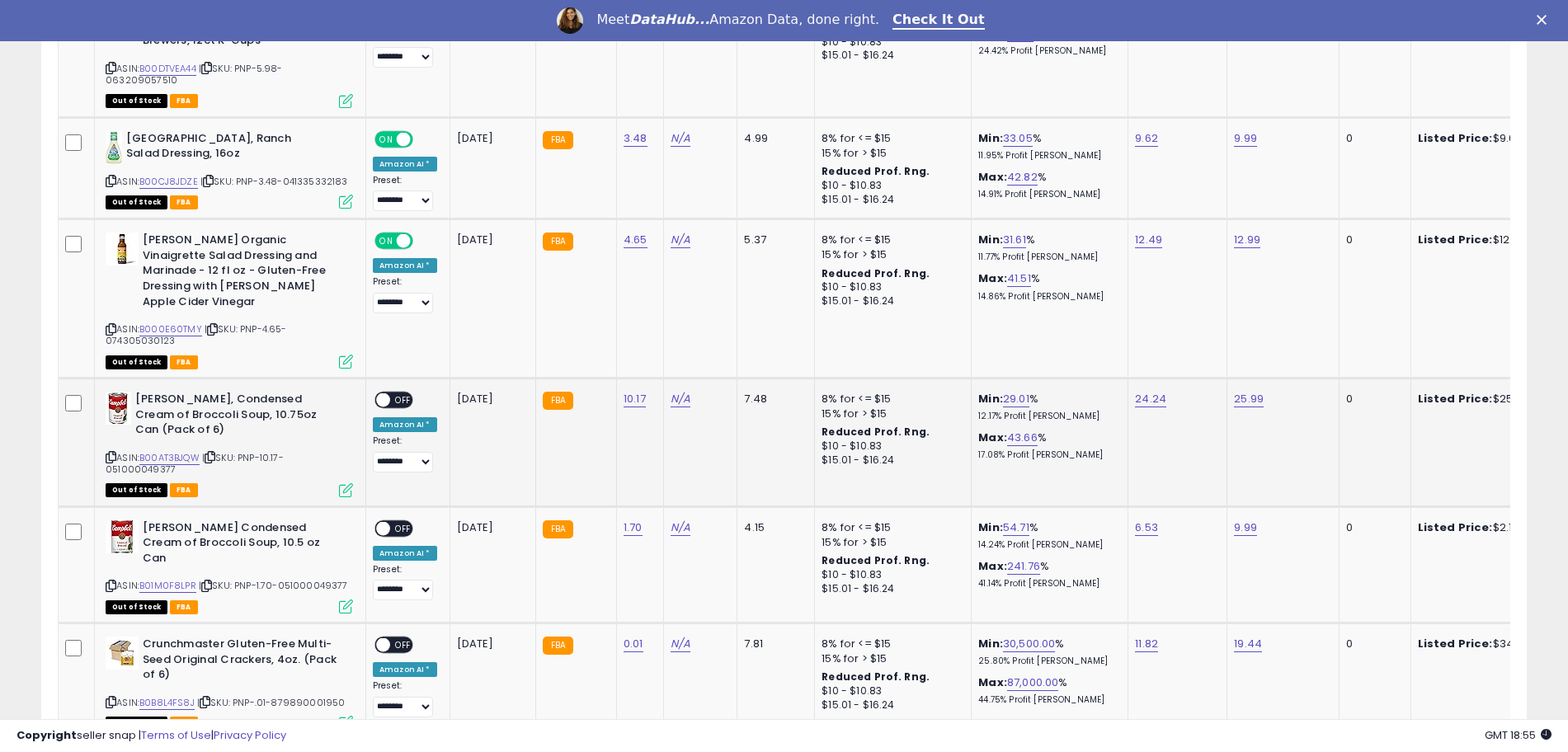
scroll to position [2601, 0]
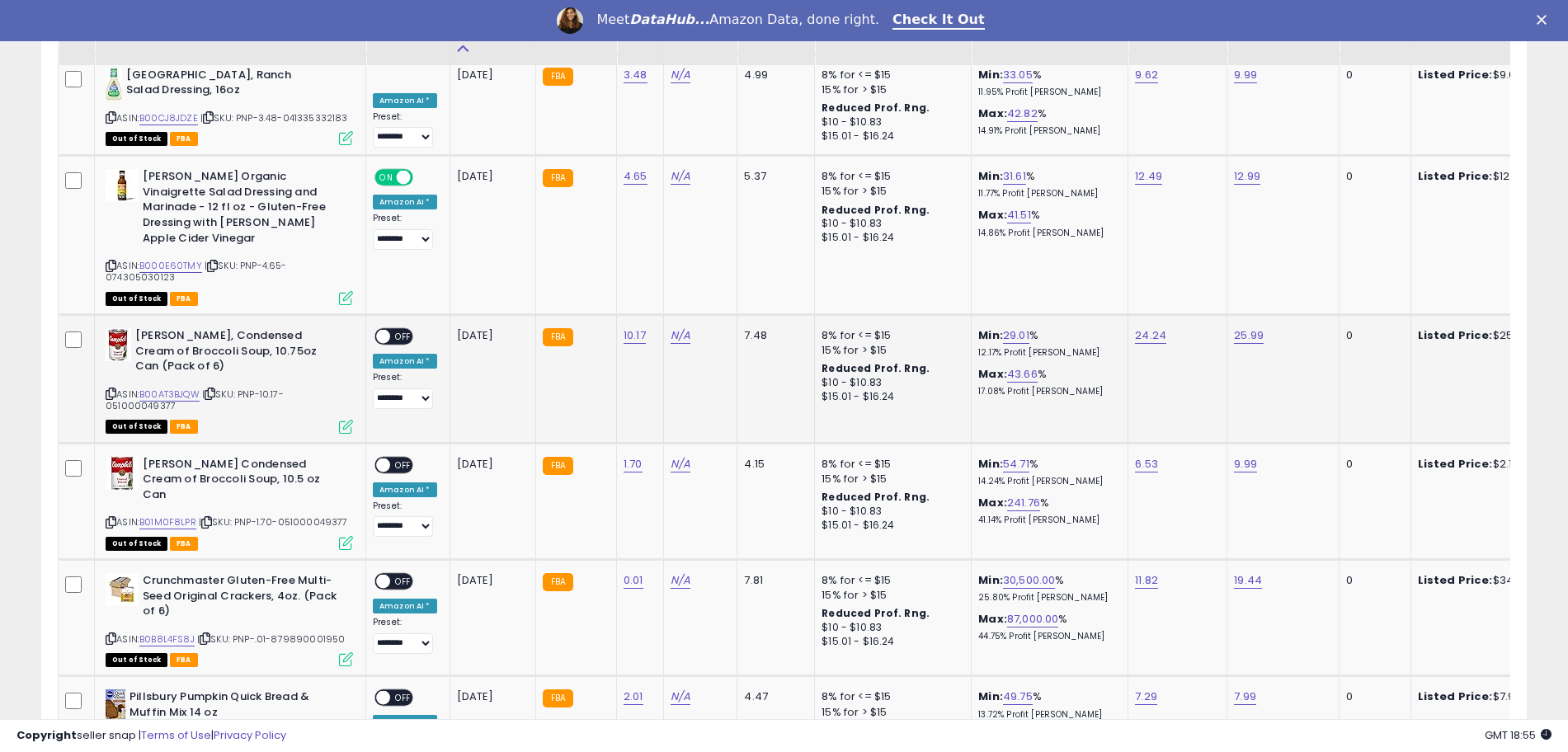
click at [386, 330] on span at bounding box center [383, 337] width 14 height 14
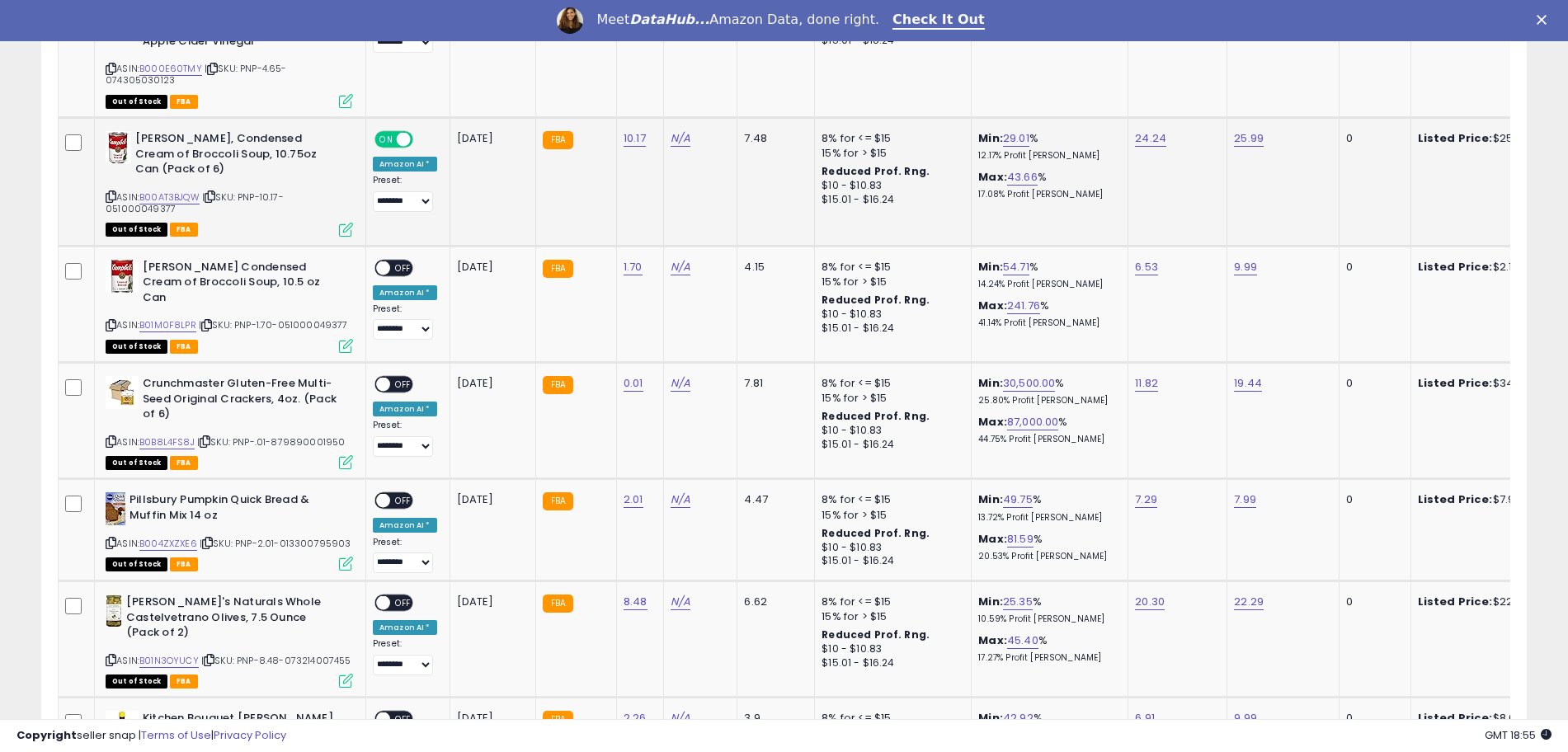
scroll to position [2807, 0]
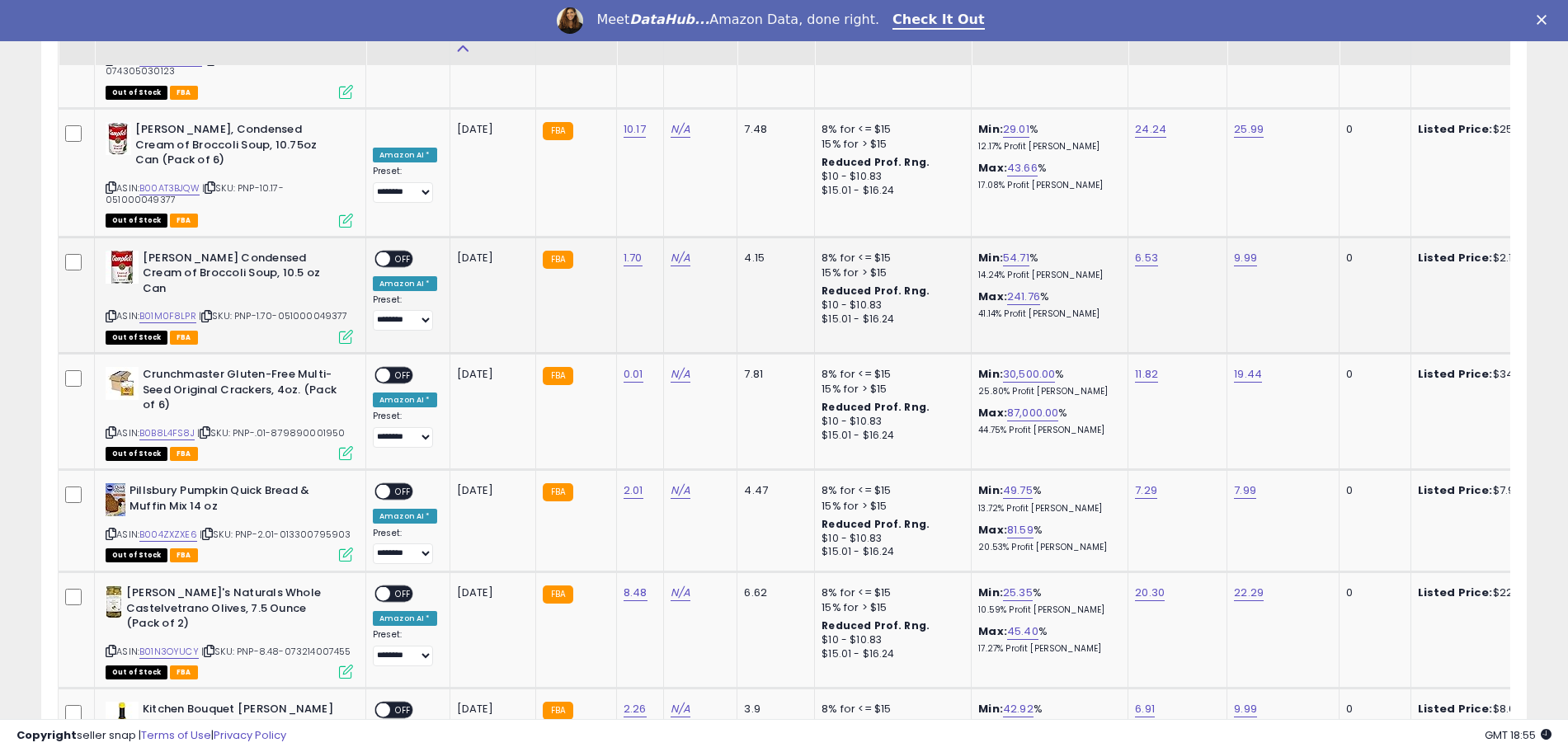
click at [383, 252] on span at bounding box center [383, 259] width 14 height 14
click at [386, 369] on span at bounding box center [383, 376] width 14 height 14
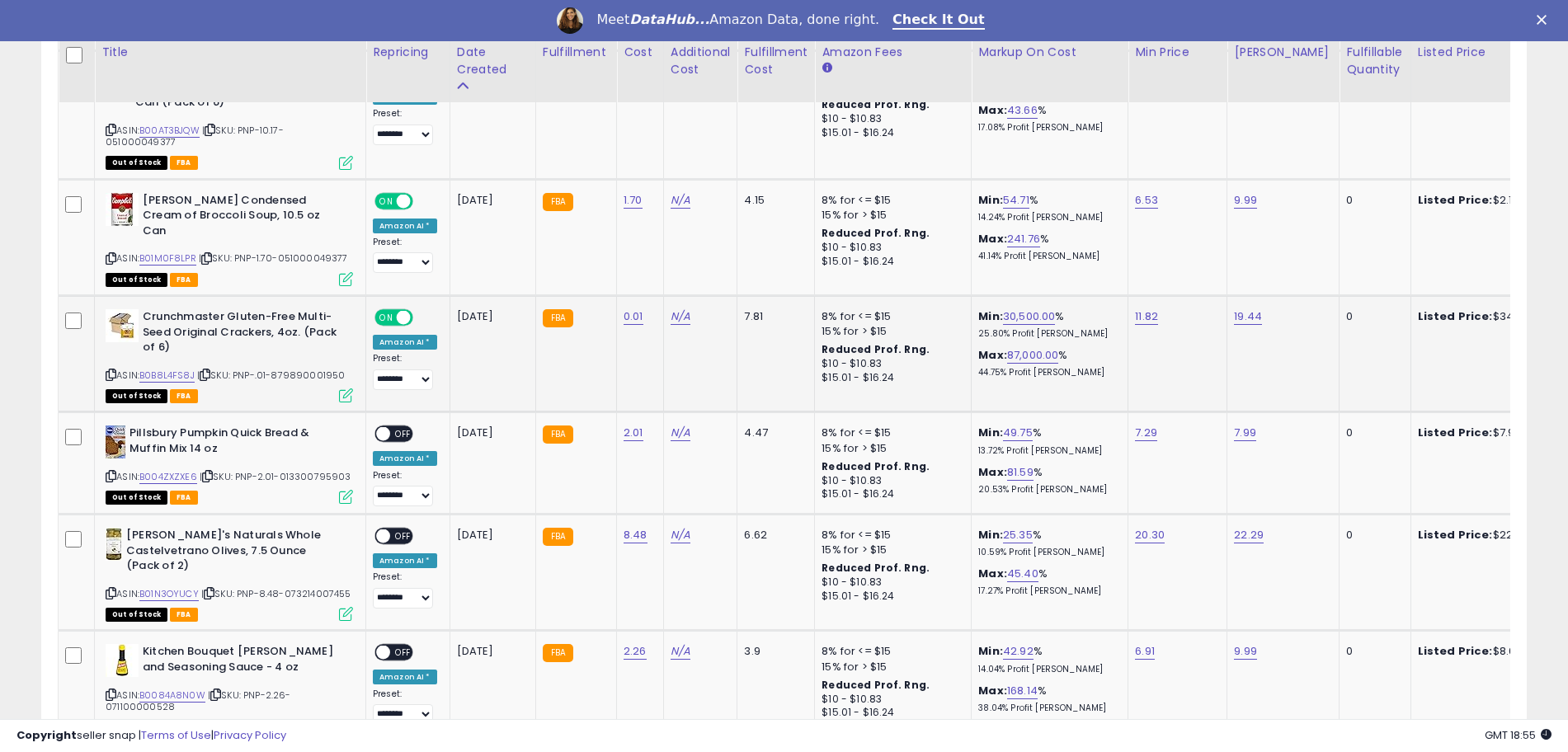
scroll to position [2911, 0]
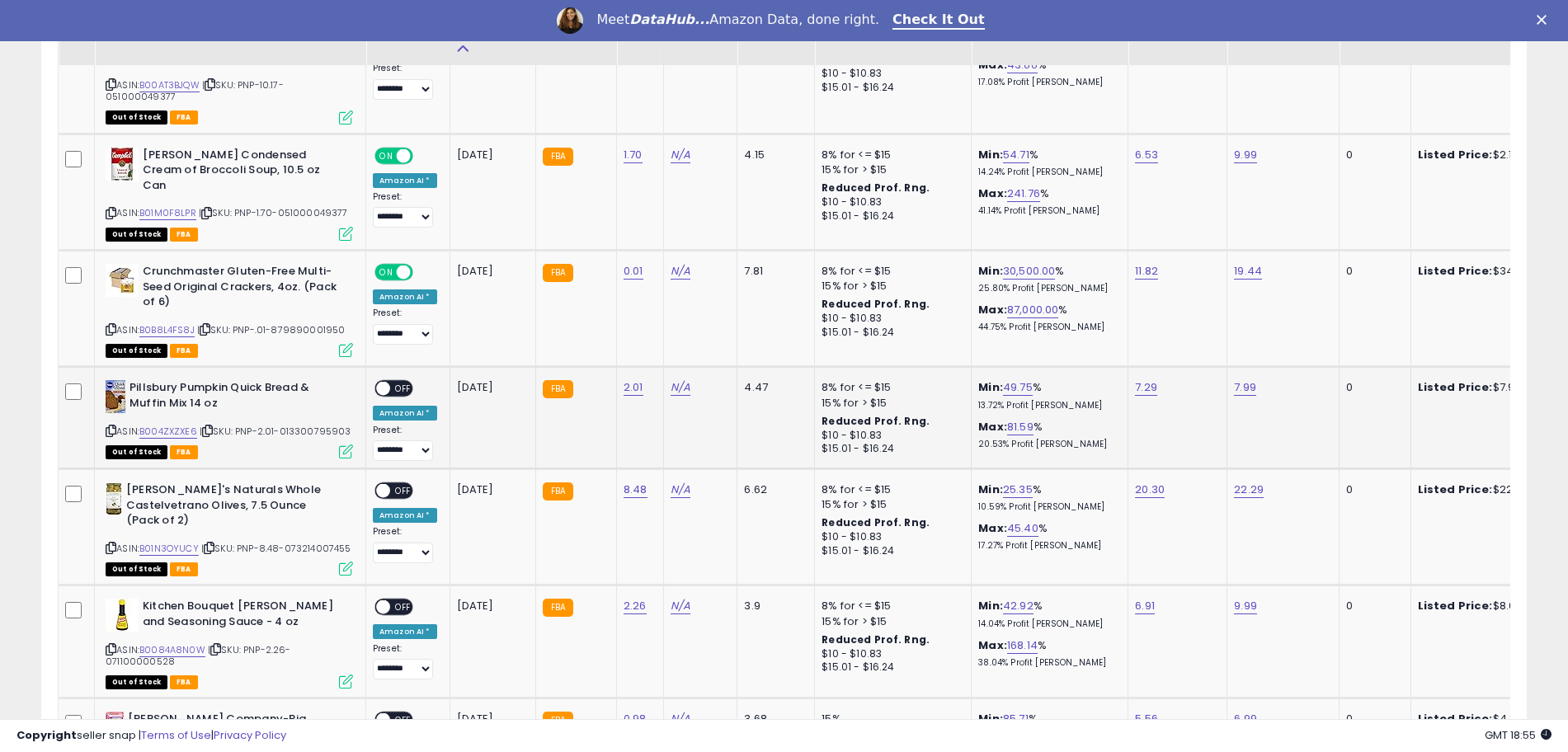
click at [393, 382] on span "OFF" at bounding box center [403, 389] width 26 height 14
click at [396, 484] on span "OFF" at bounding box center [403, 491] width 26 height 14
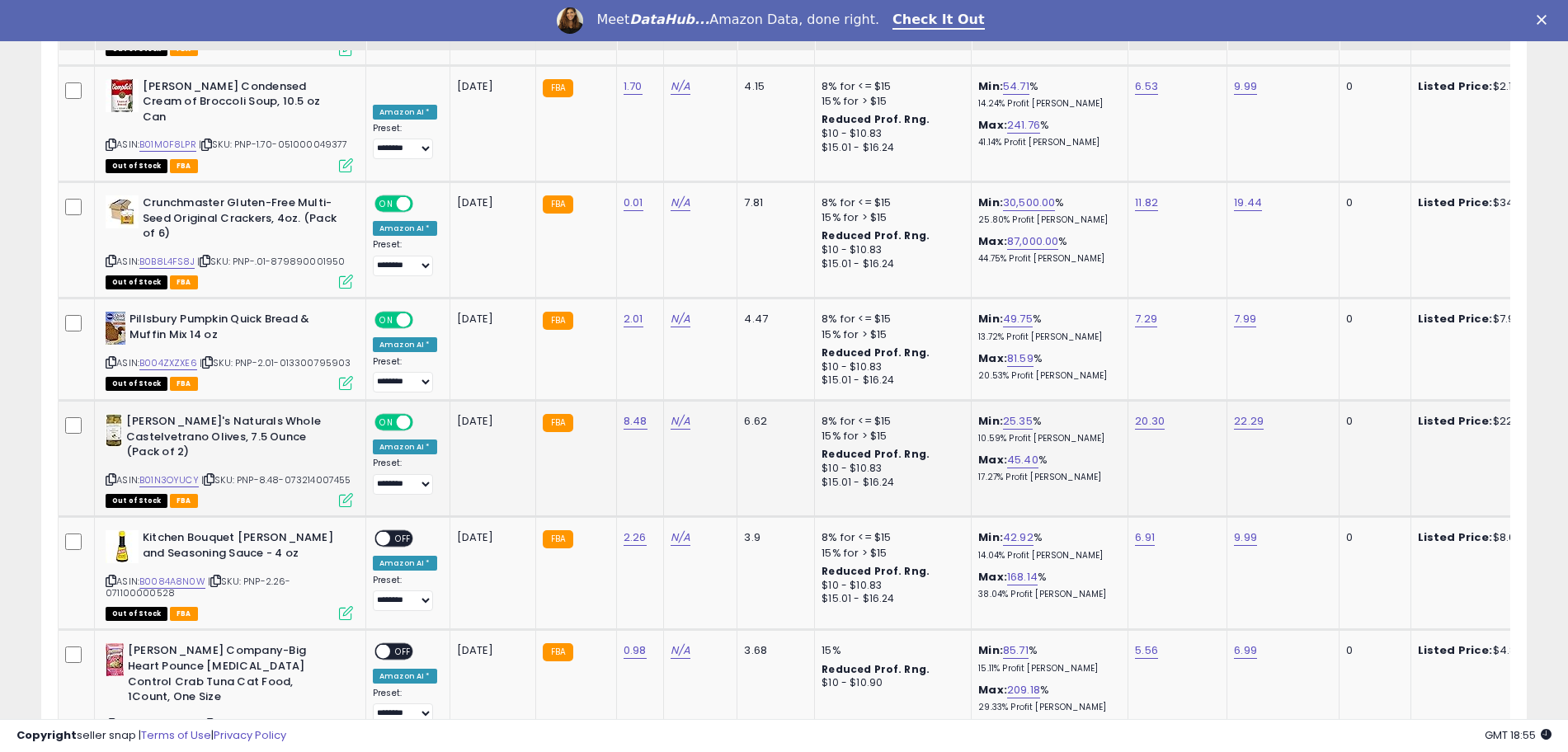
scroll to position [3013, 0]
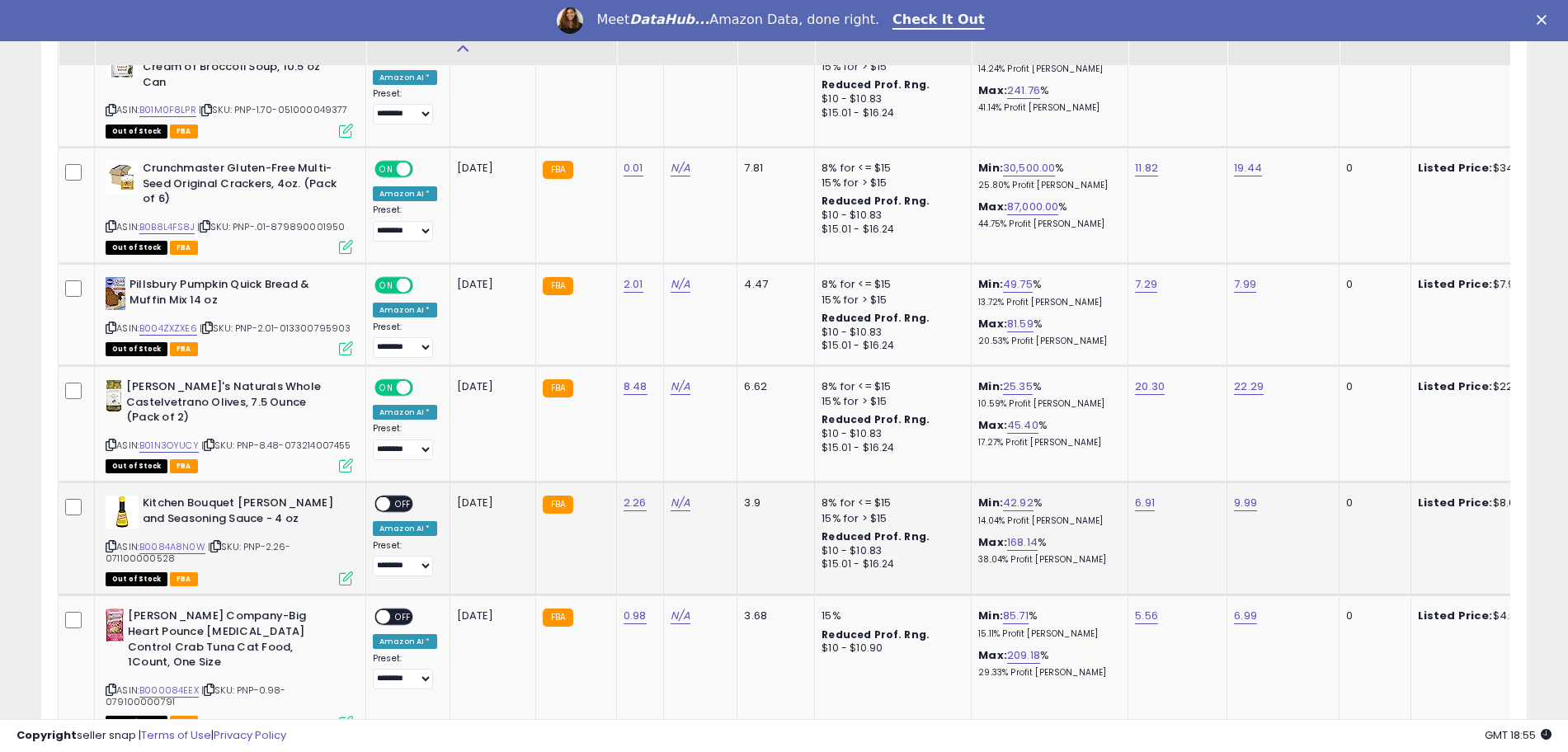
click at [385, 497] on span at bounding box center [383, 504] width 14 height 14
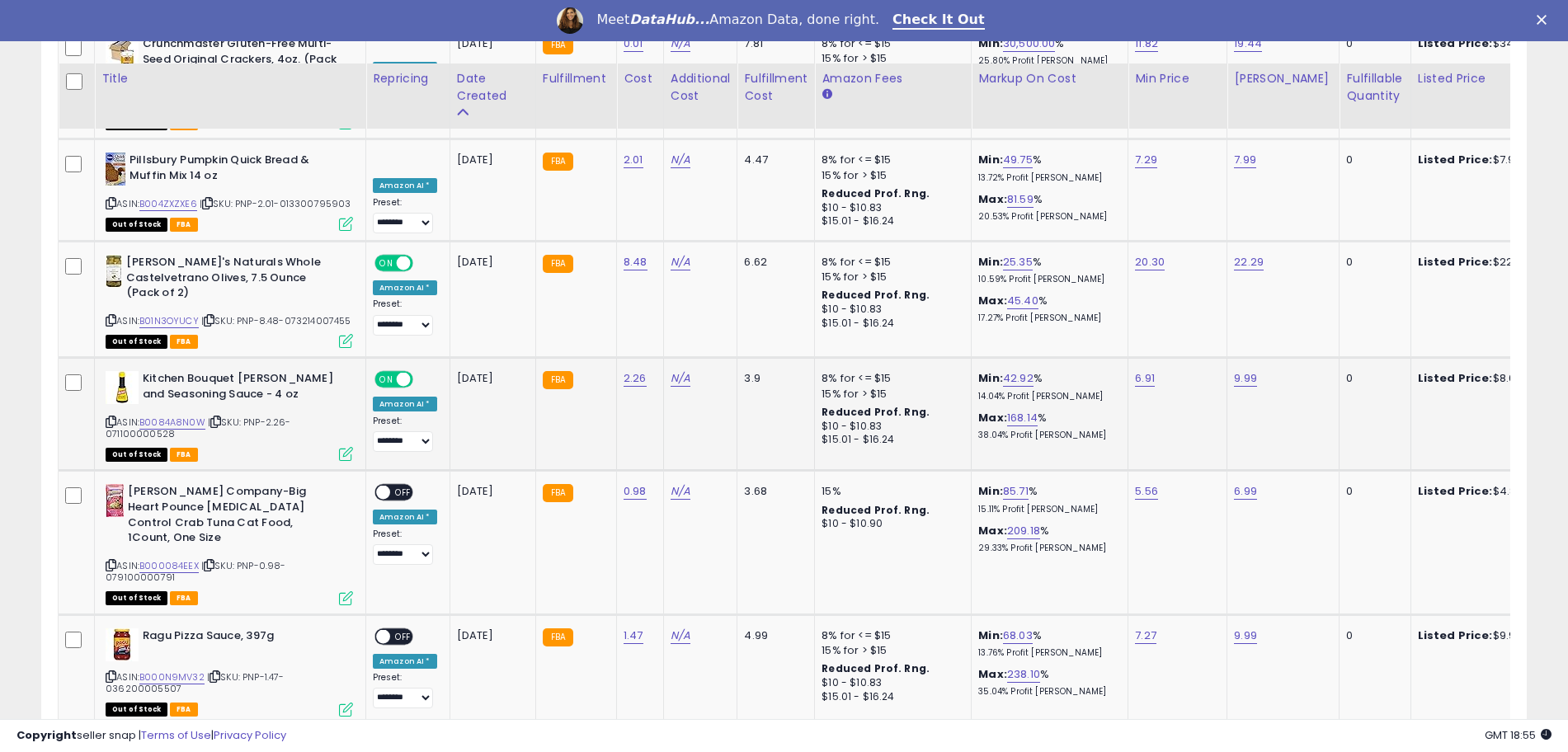
scroll to position [3220, 0]
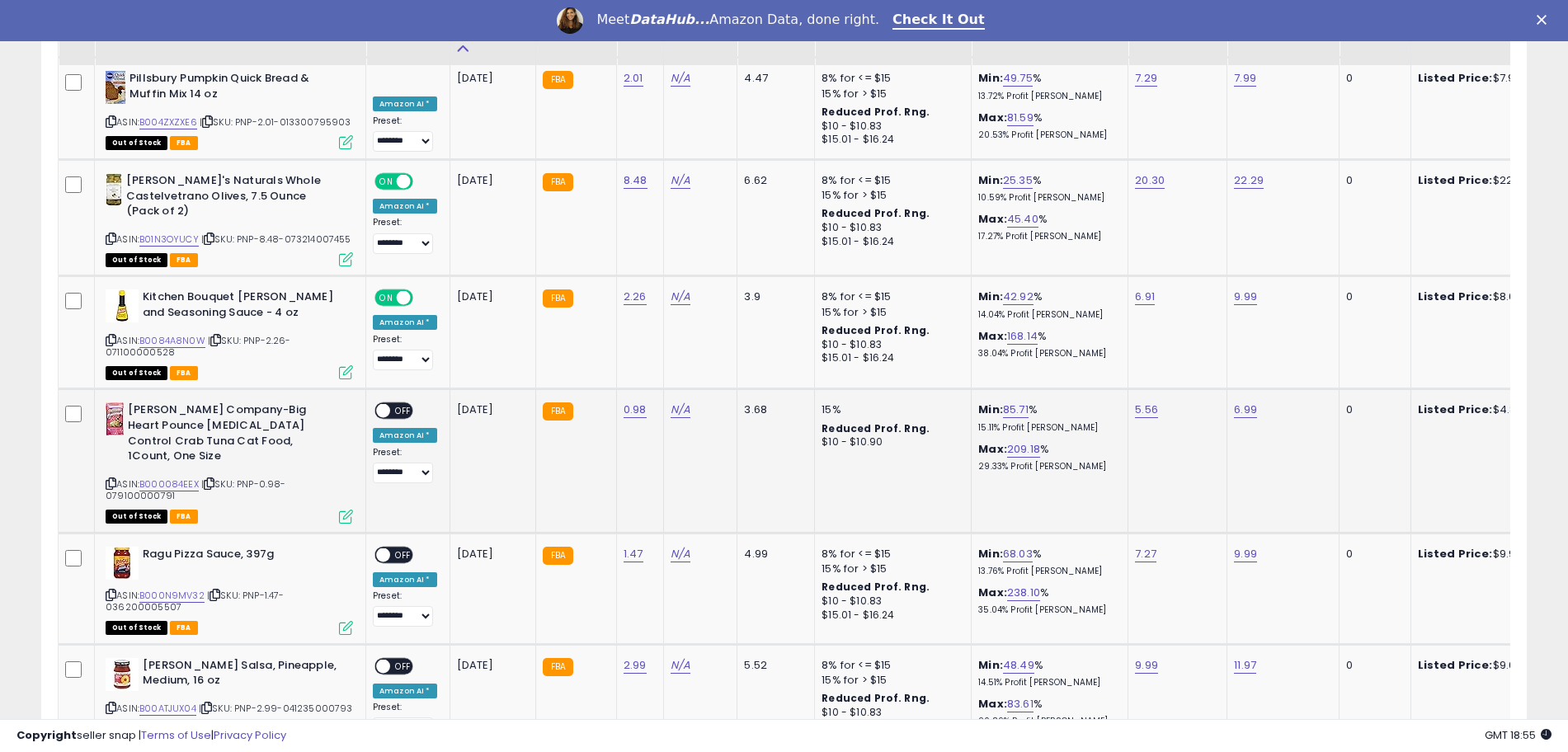
click at [395, 404] on span "OFF" at bounding box center [403, 411] width 26 height 14
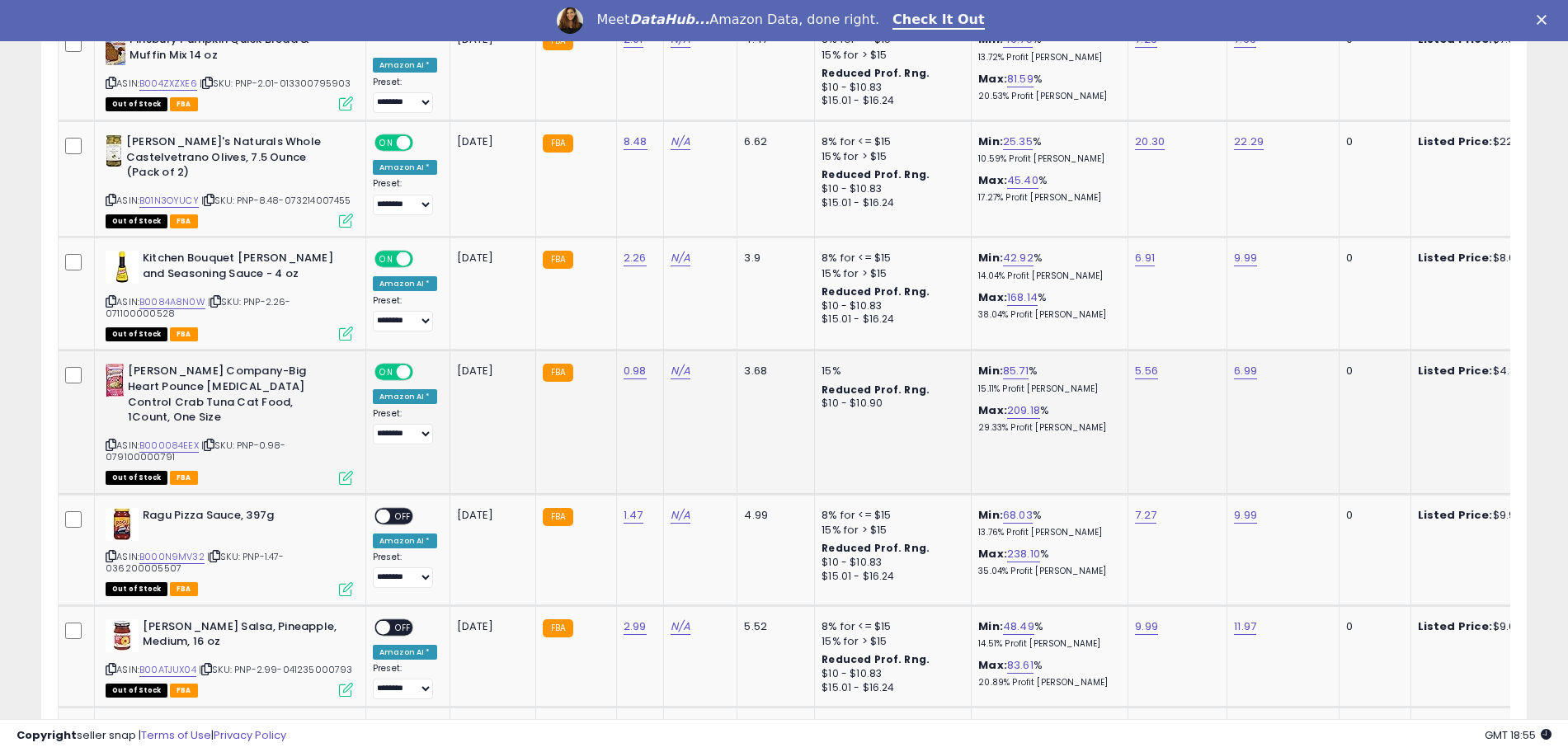
scroll to position [3323, 0]
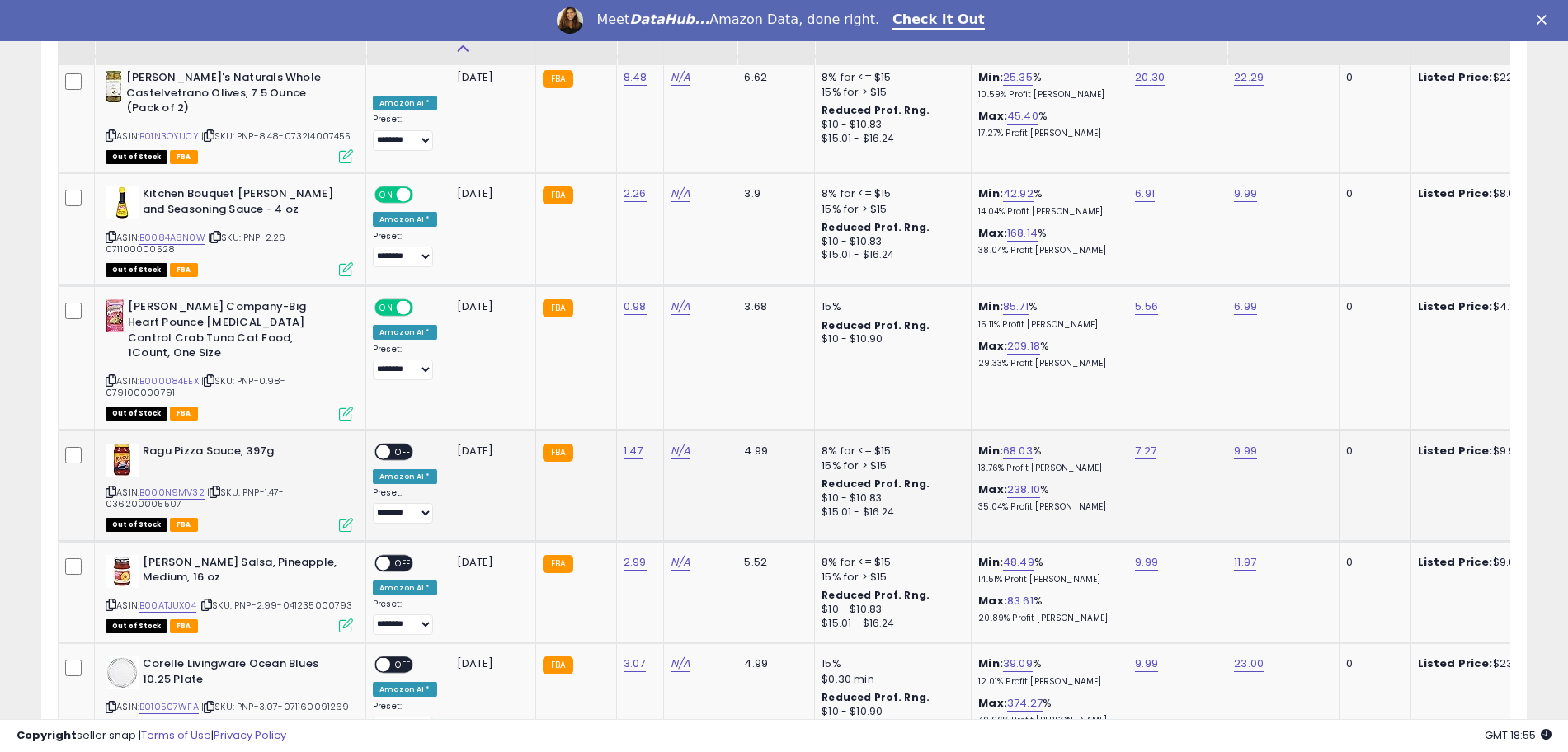
click at [391, 444] on span "OFF" at bounding box center [403, 451] width 26 height 14
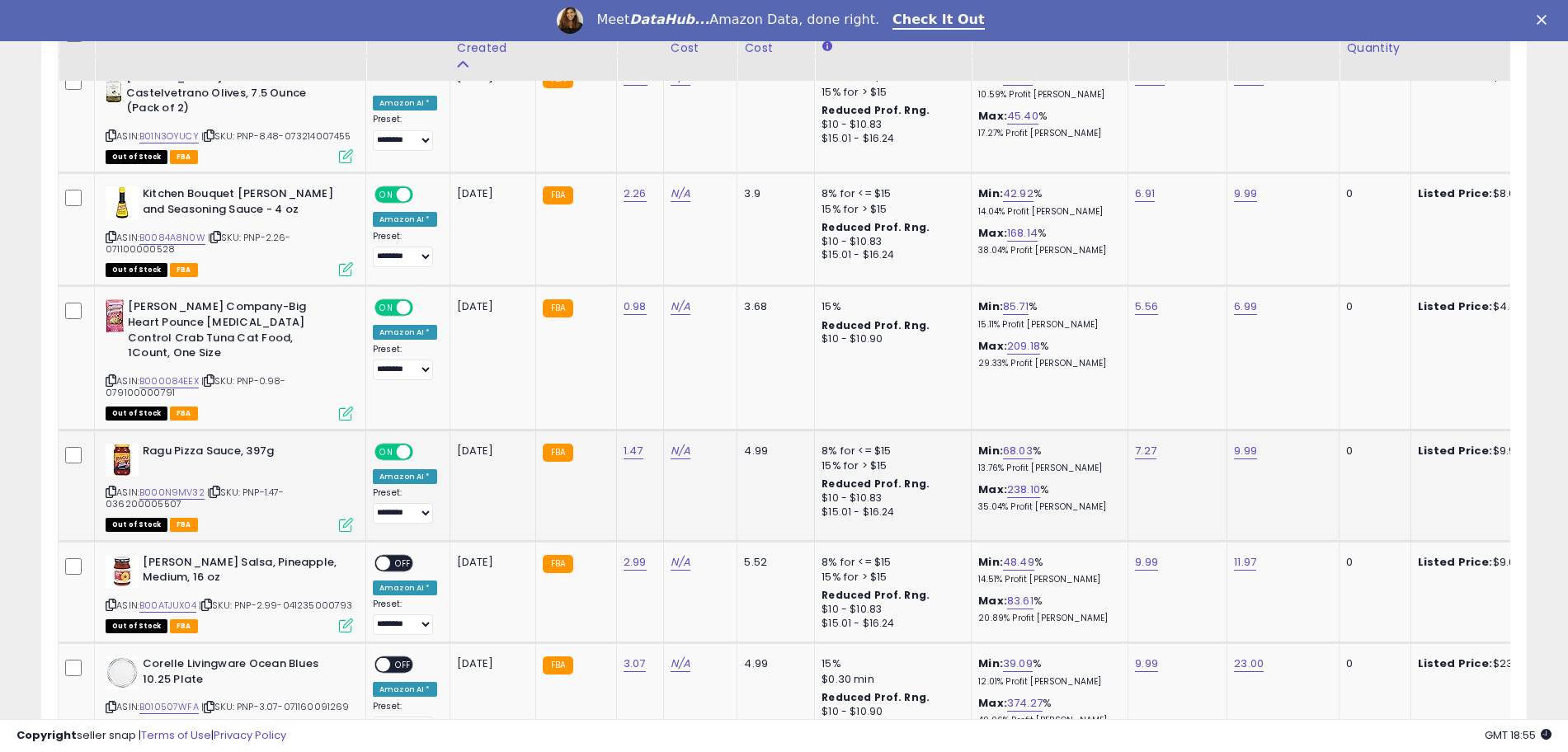
scroll to position [3426, 0]
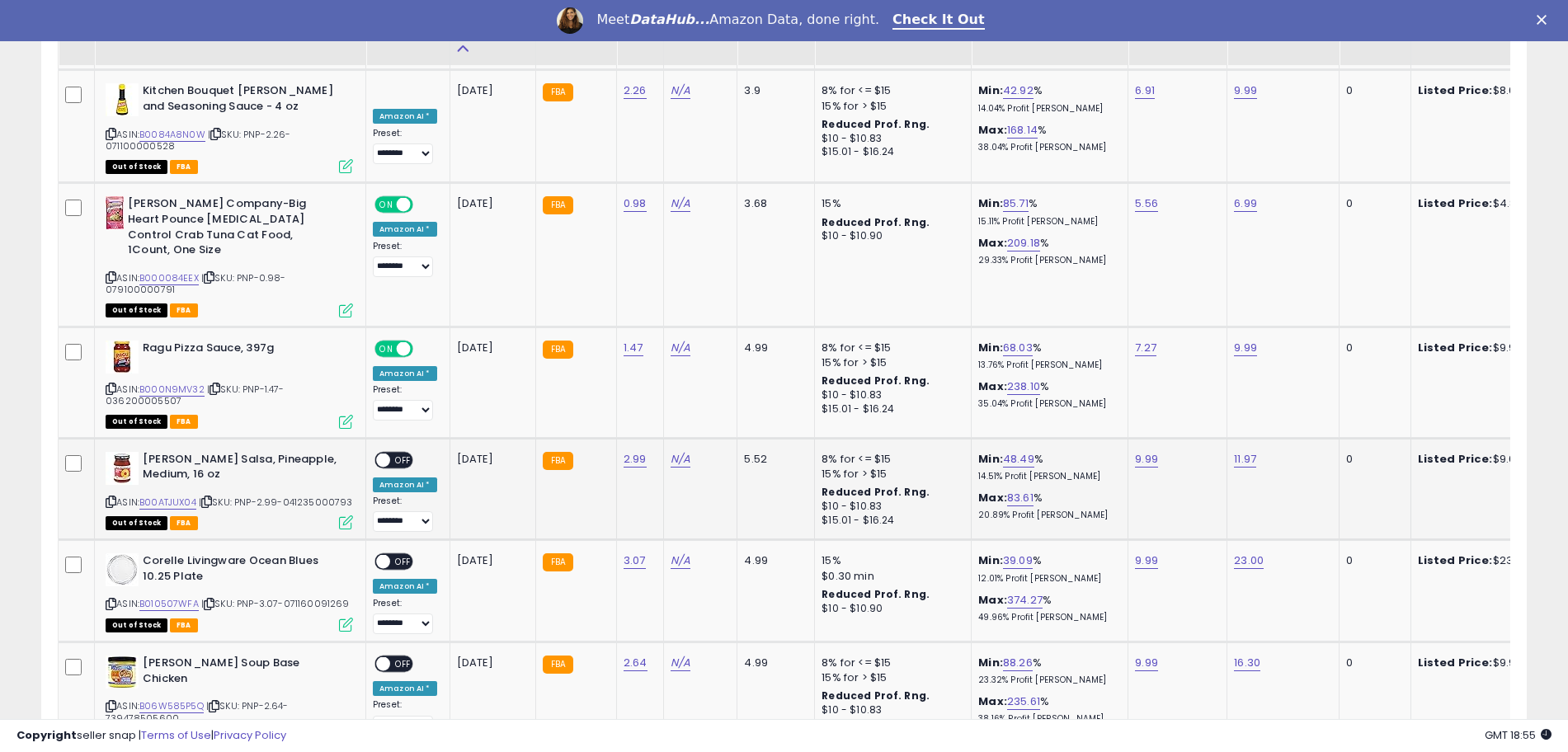
click at [387, 452] on span at bounding box center [383, 459] width 14 height 14
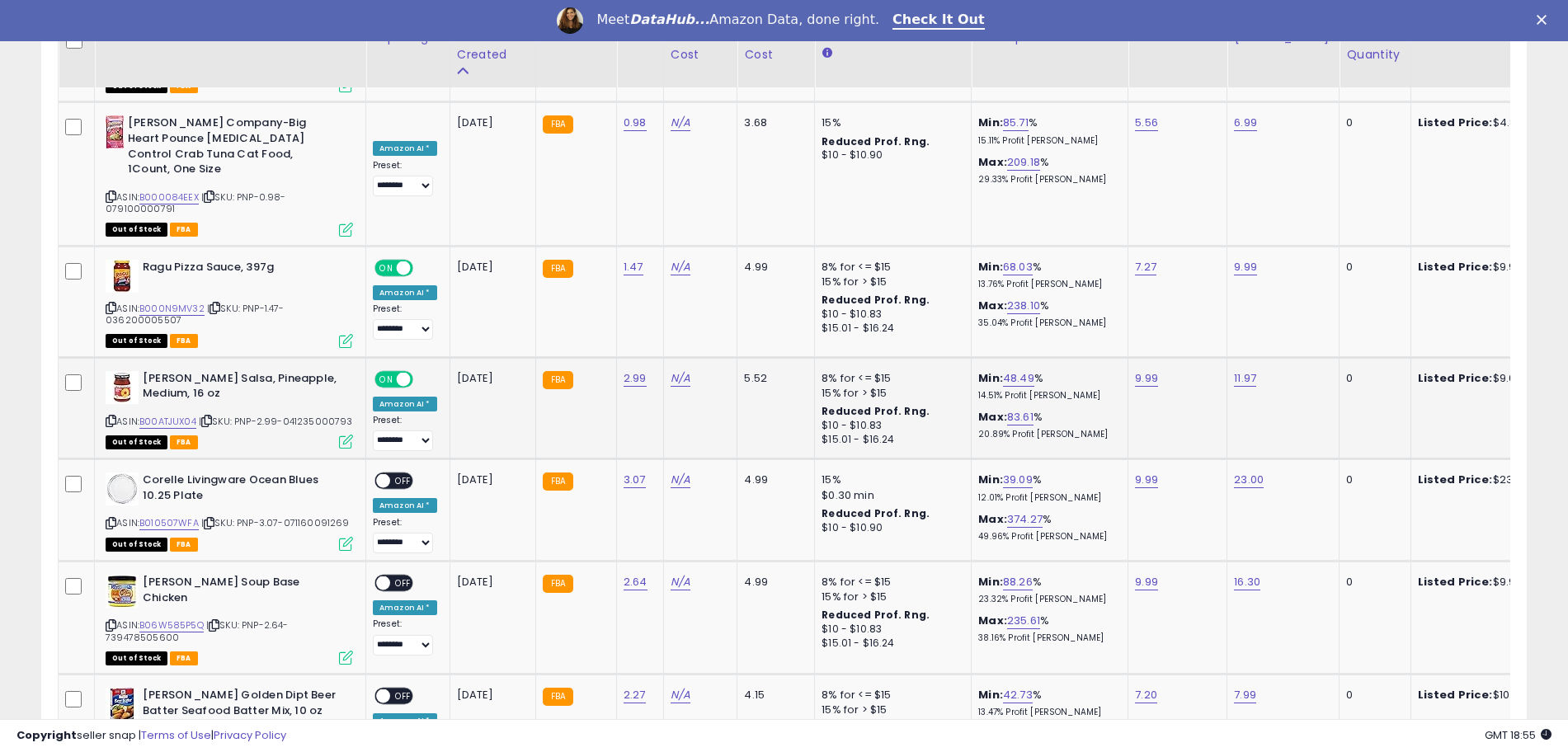
scroll to position [3529, 0]
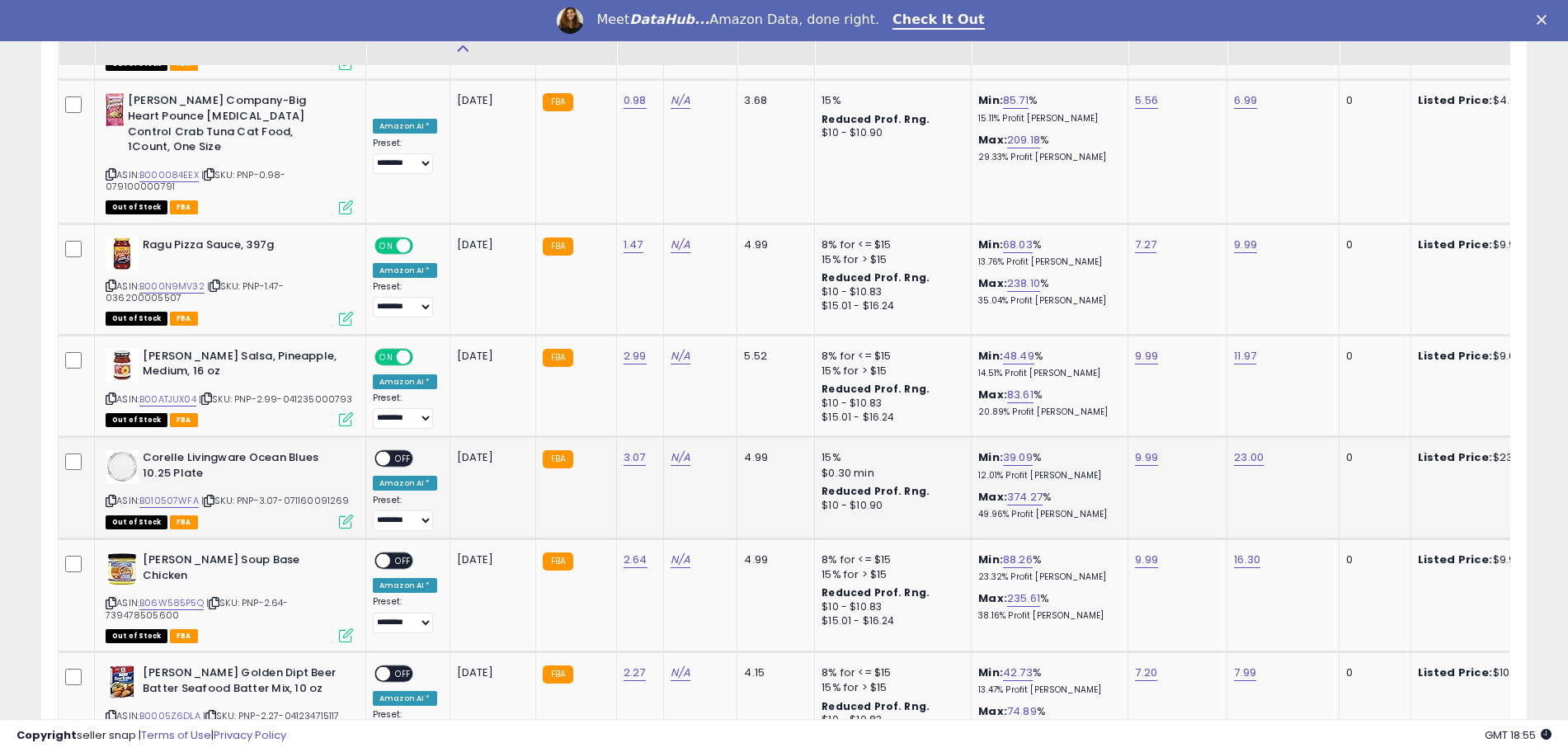
click at [385, 452] on span at bounding box center [383, 459] width 14 height 14
click at [393, 452] on span "OFF" at bounding box center [403, 459] width 26 height 14
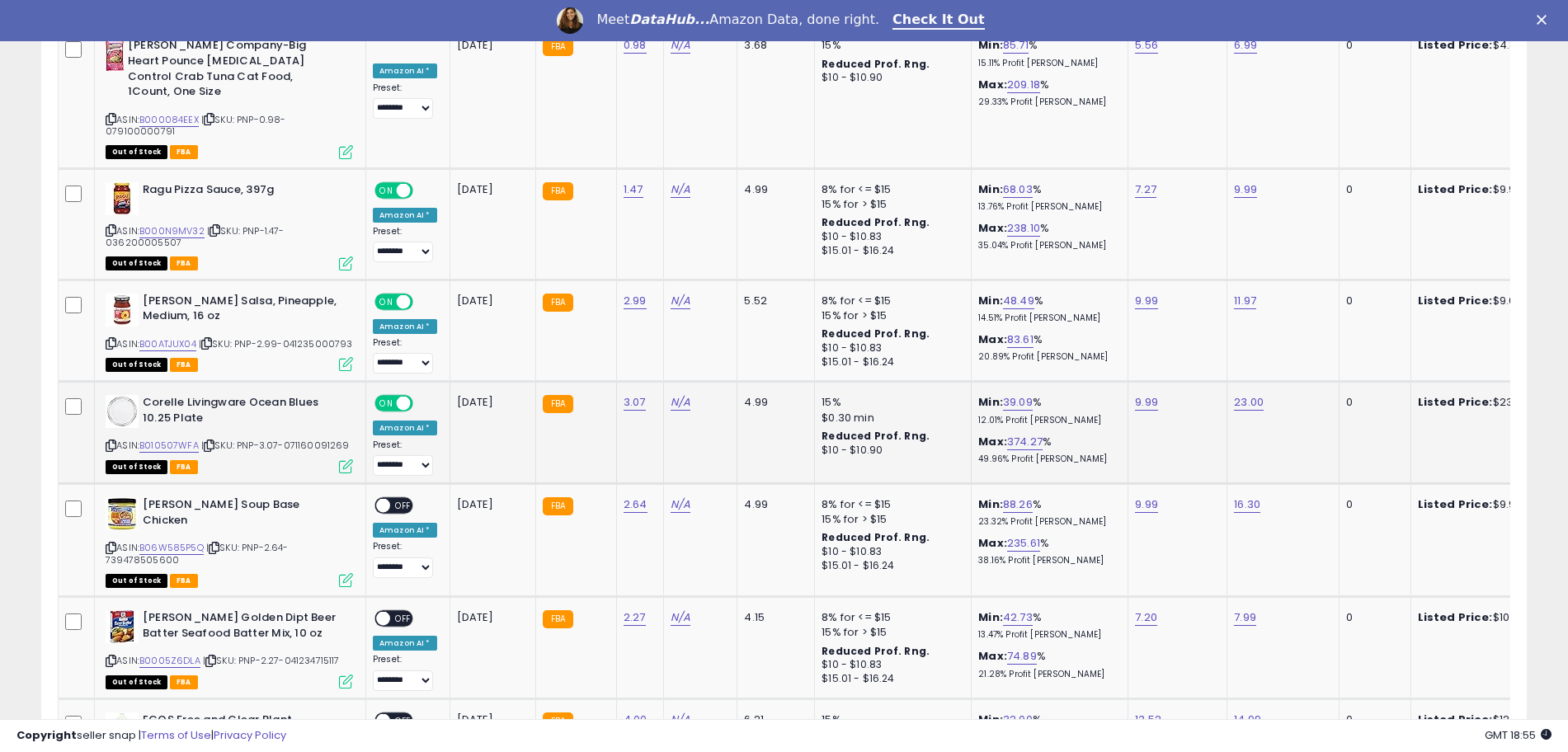
scroll to position [3632, 0]
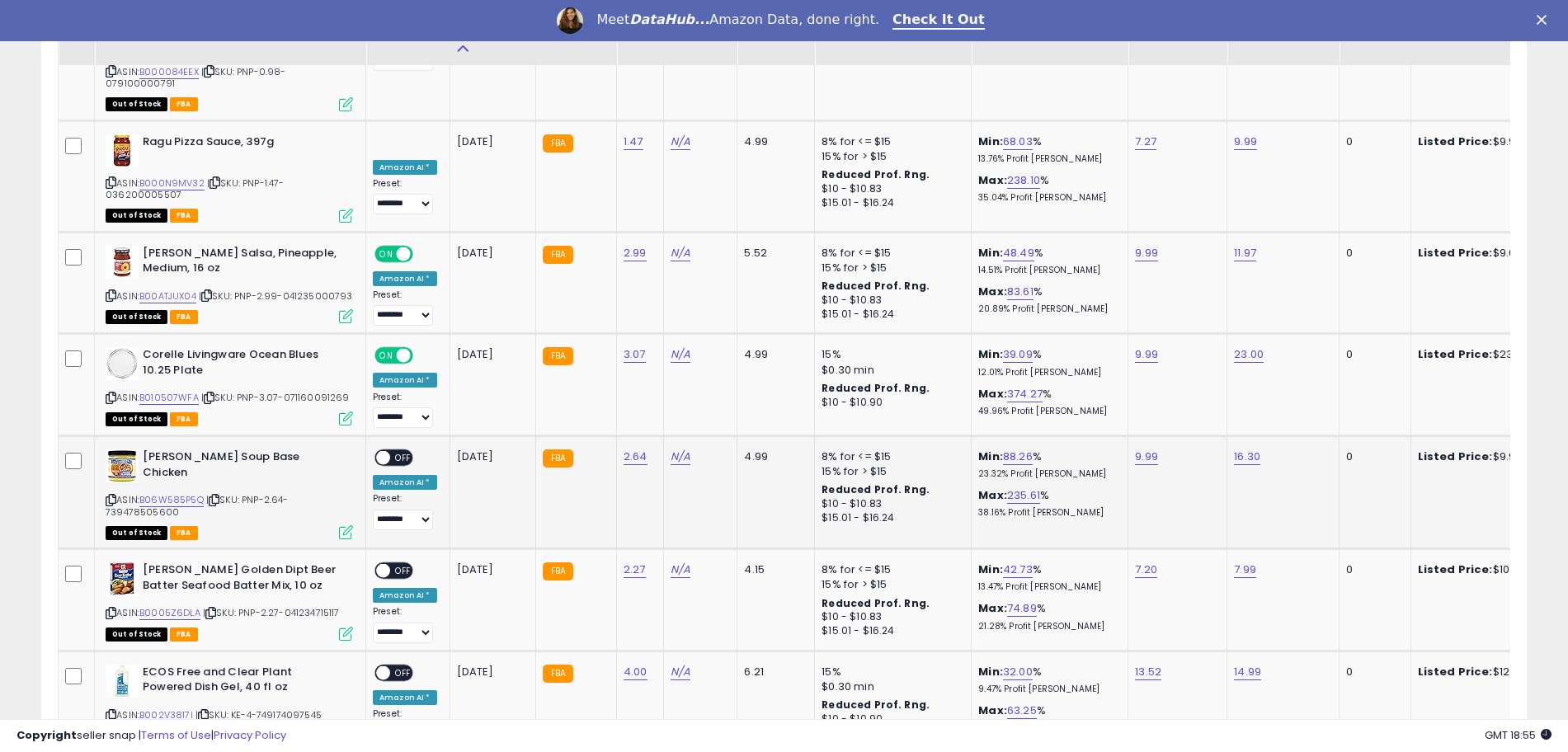
click at [396, 451] on span "OFF" at bounding box center [403, 458] width 26 height 14
click at [391, 564] on div "ON OFF" at bounding box center [375, 571] width 39 height 14
click at [392, 564] on span "OFF" at bounding box center [403, 571] width 26 height 14
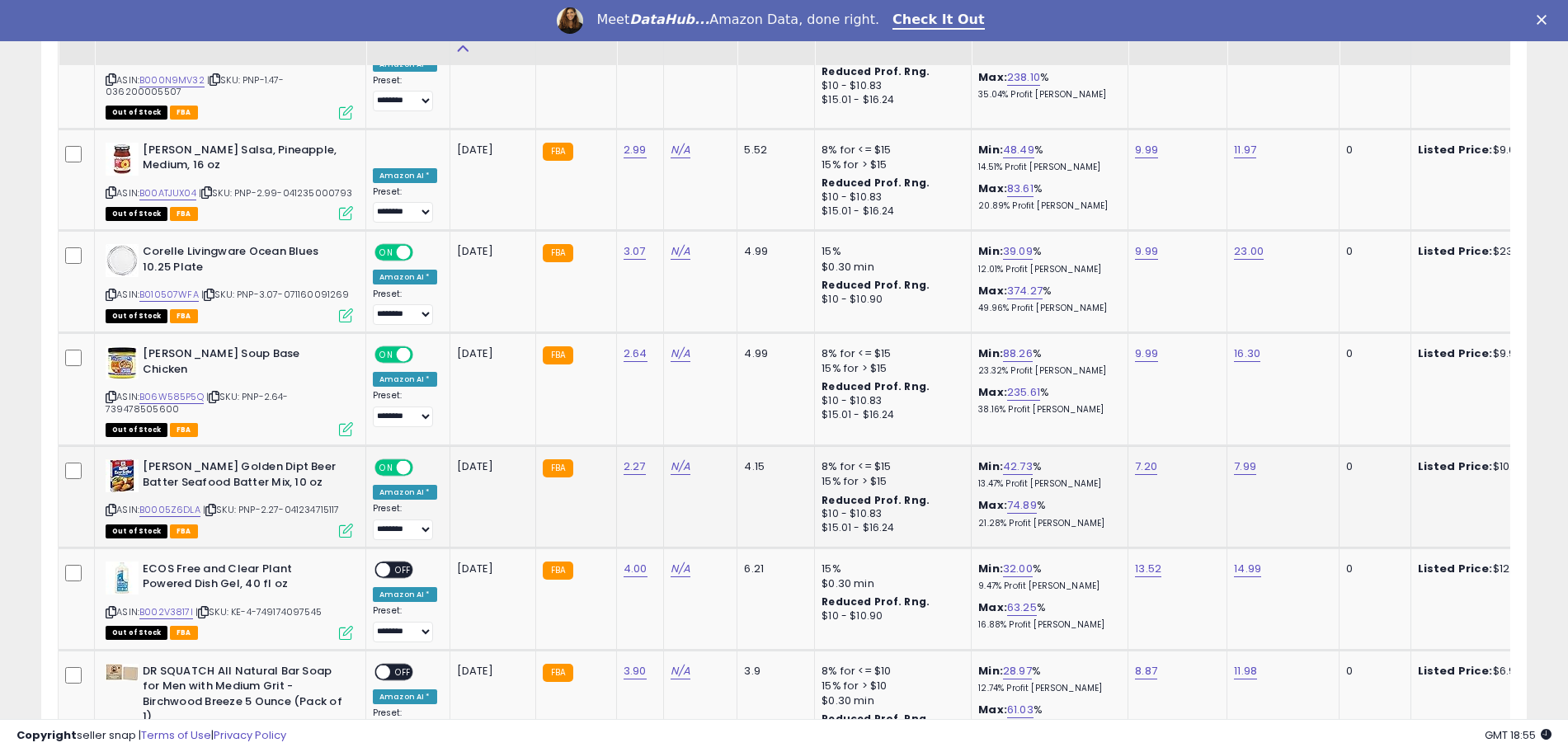
click at [392, 563] on span "OFF" at bounding box center [403, 570] width 26 height 14
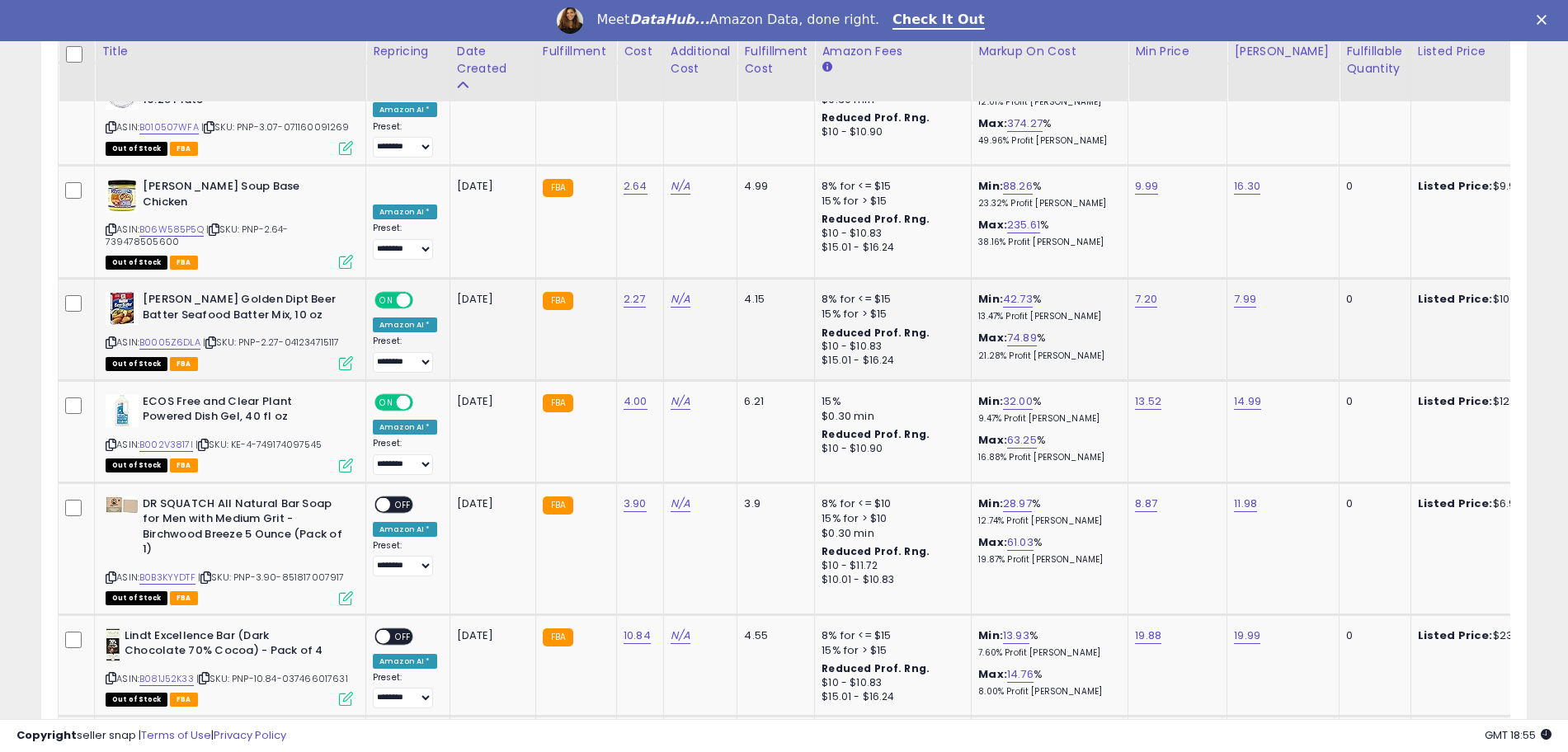
scroll to position [3941, 0]
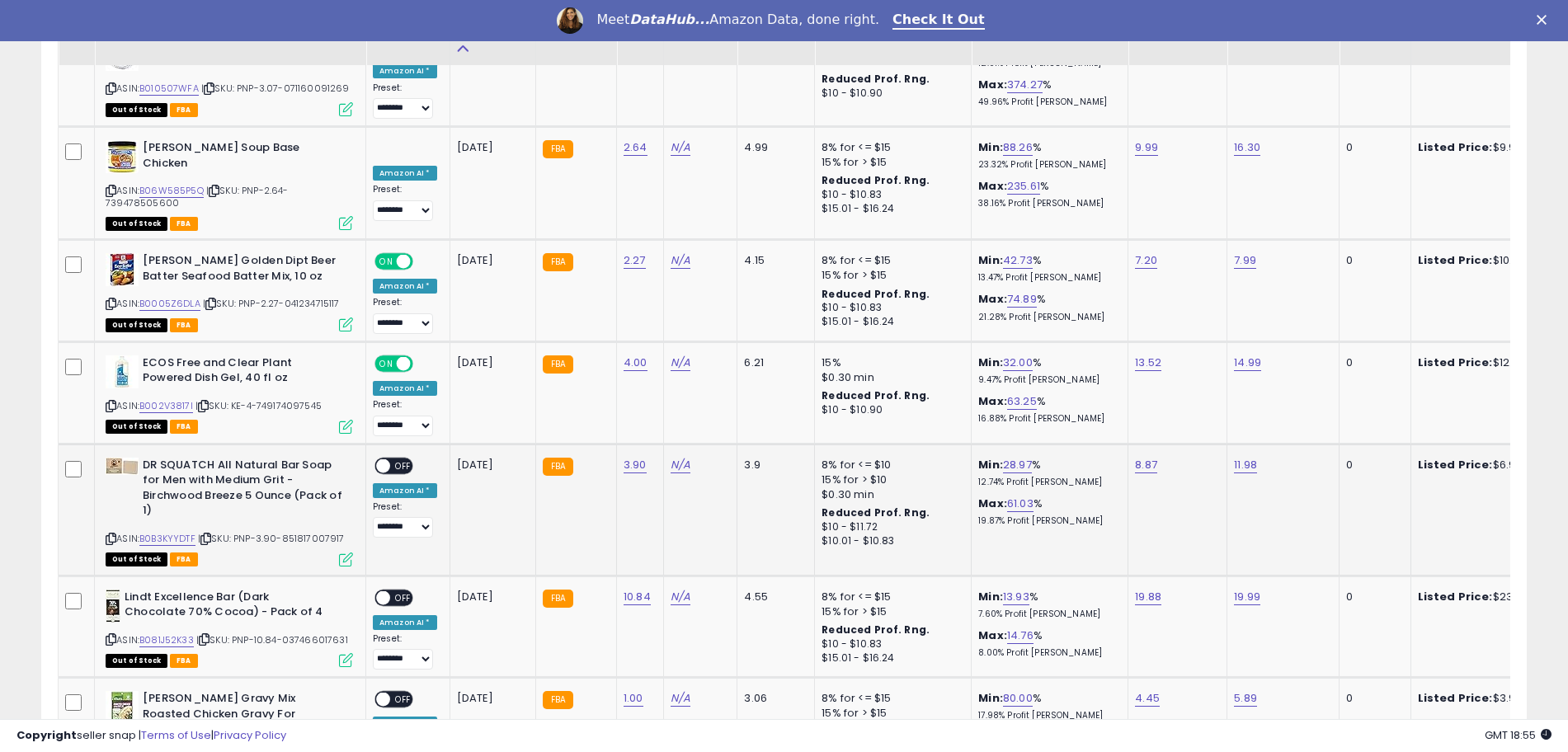
click at [381, 458] on span at bounding box center [383, 465] width 14 height 14
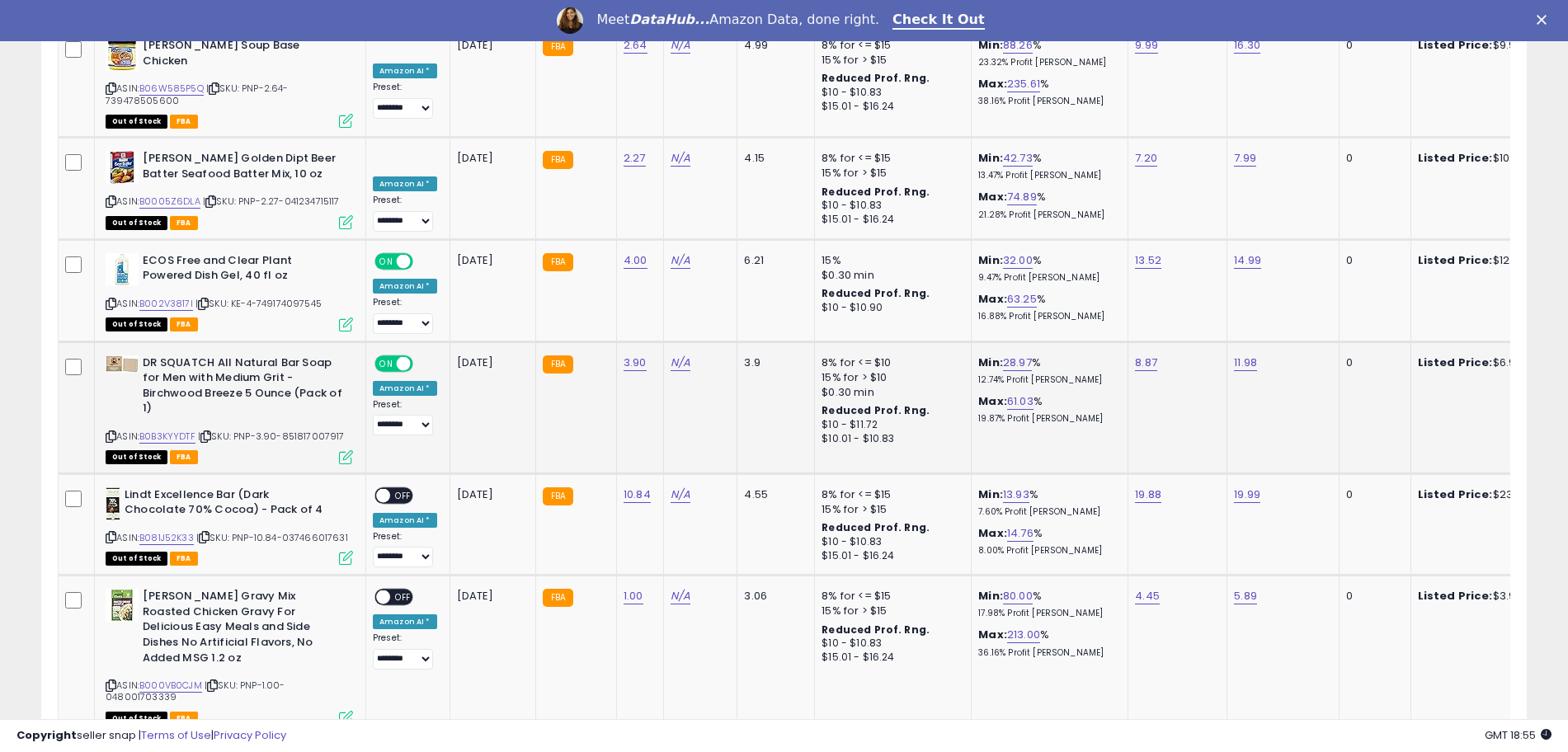
scroll to position [4044, 0]
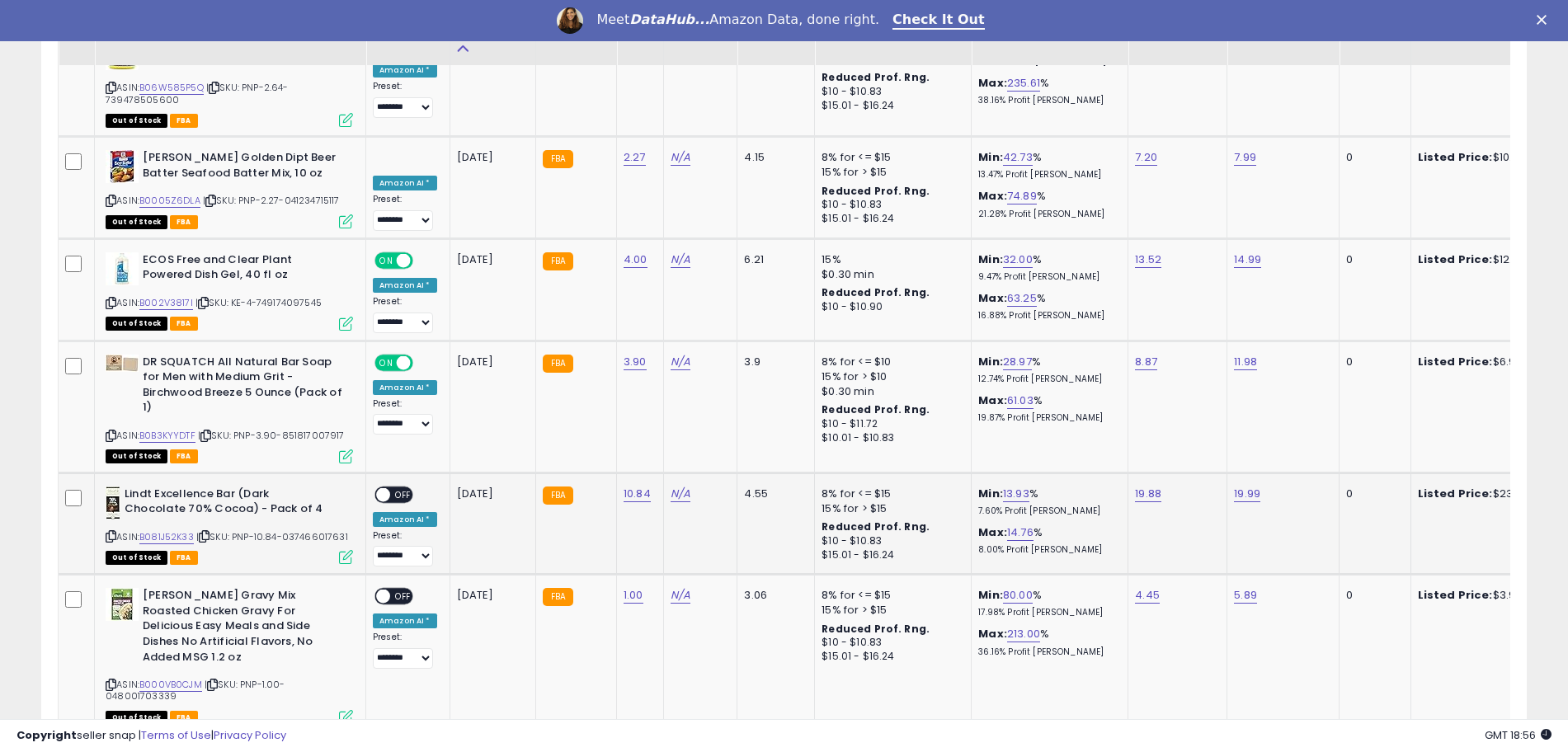
click at [385, 487] on span at bounding box center [383, 494] width 14 height 14
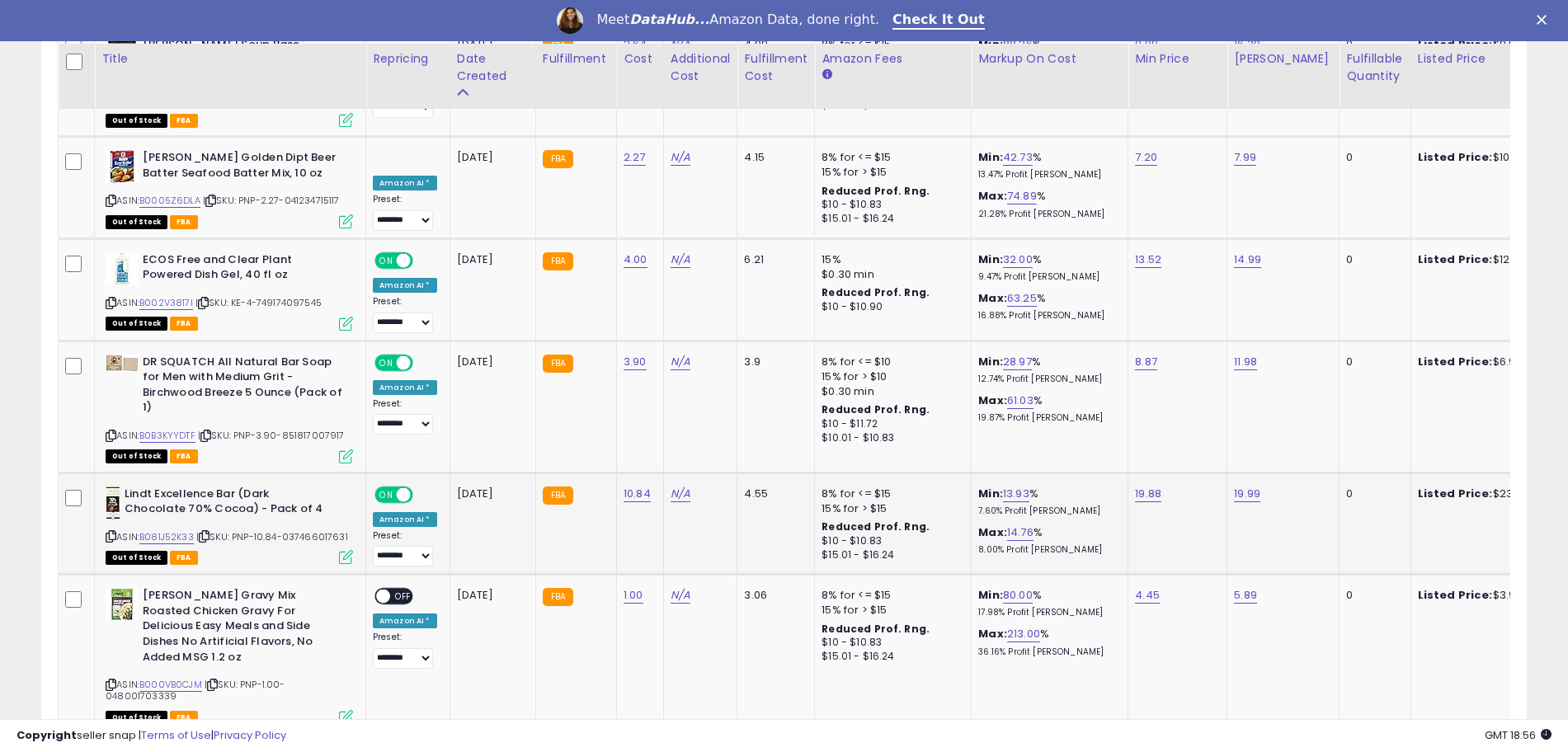
scroll to position [4147, 0]
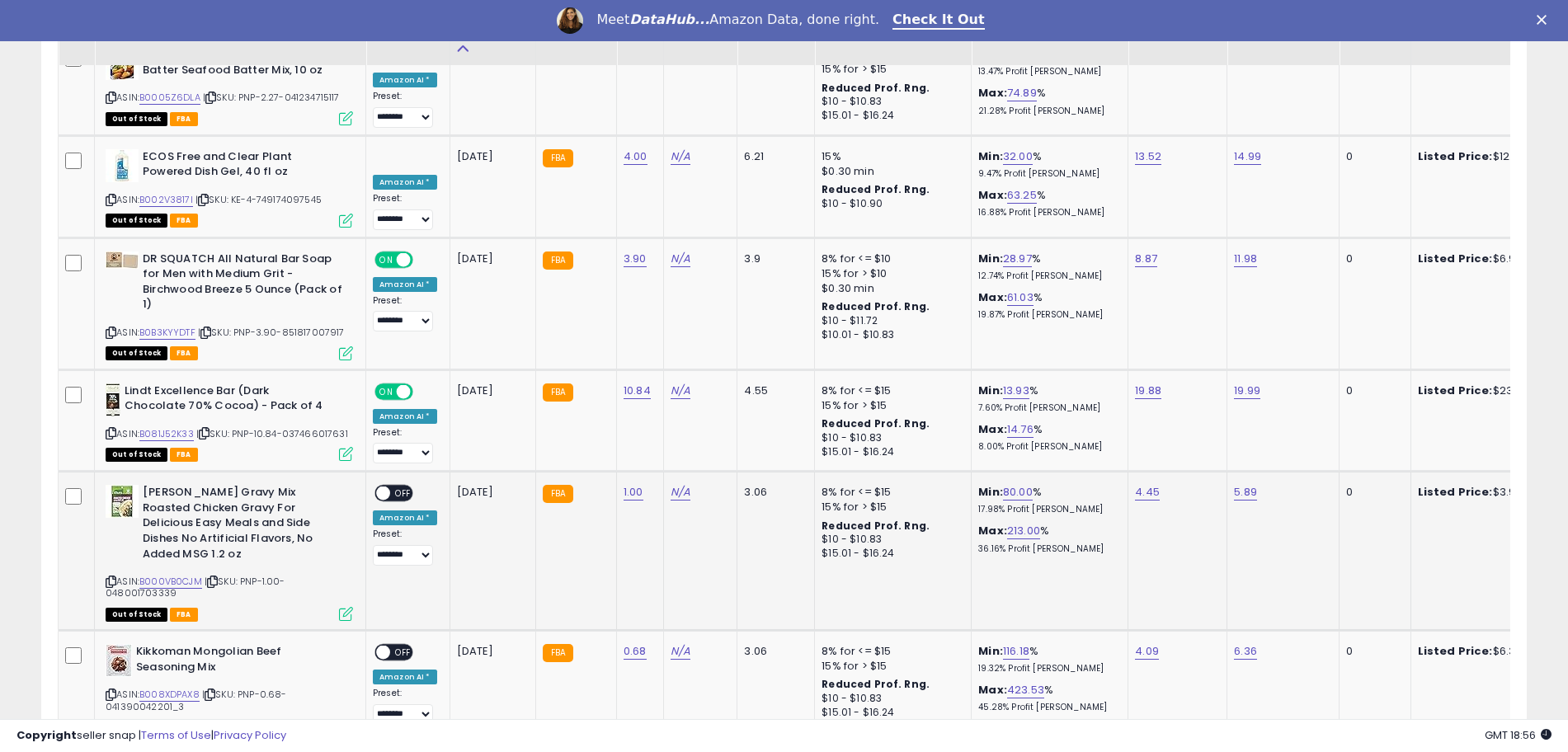
click at [392, 486] on span "OFF" at bounding box center [403, 493] width 26 height 14
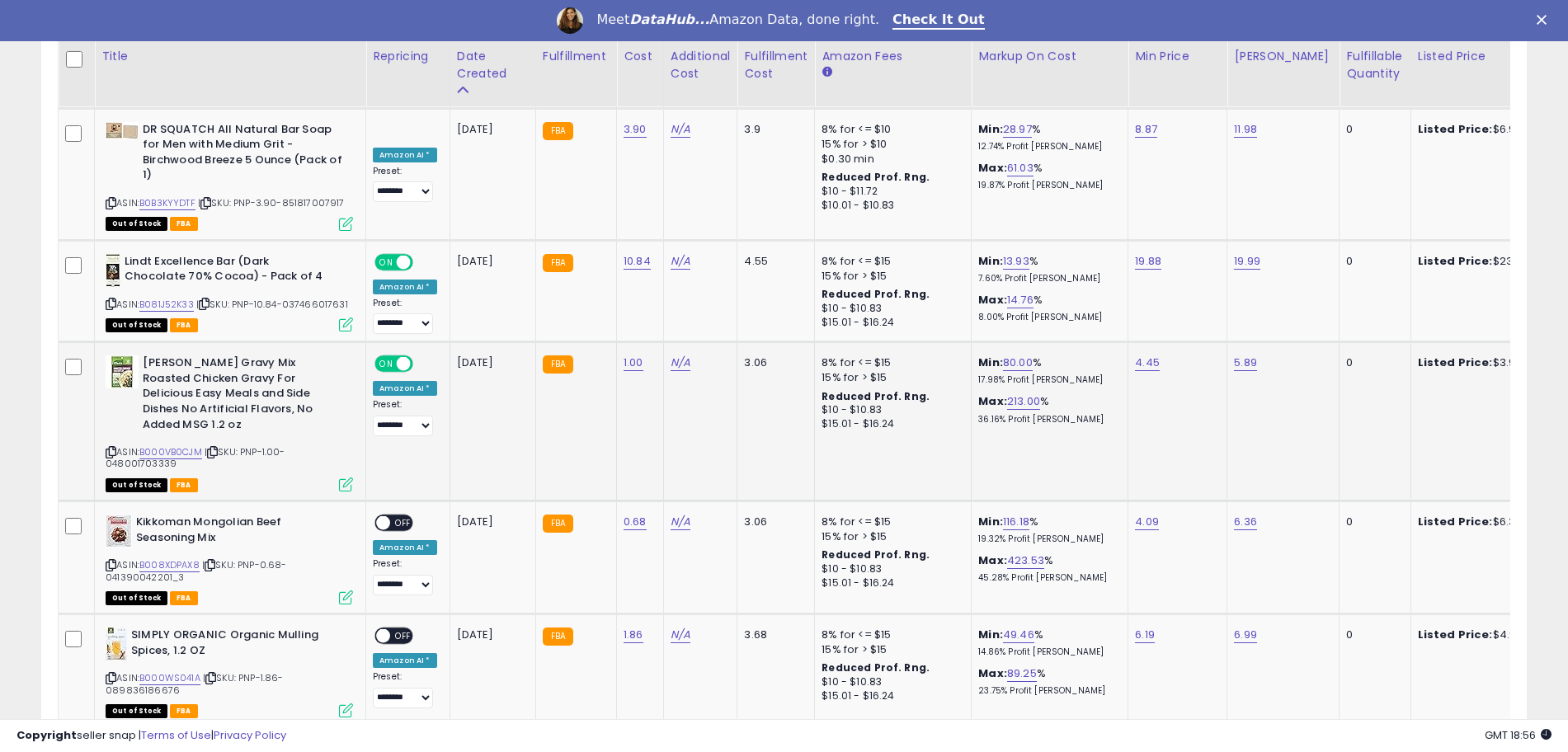
scroll to position [4353, 0]
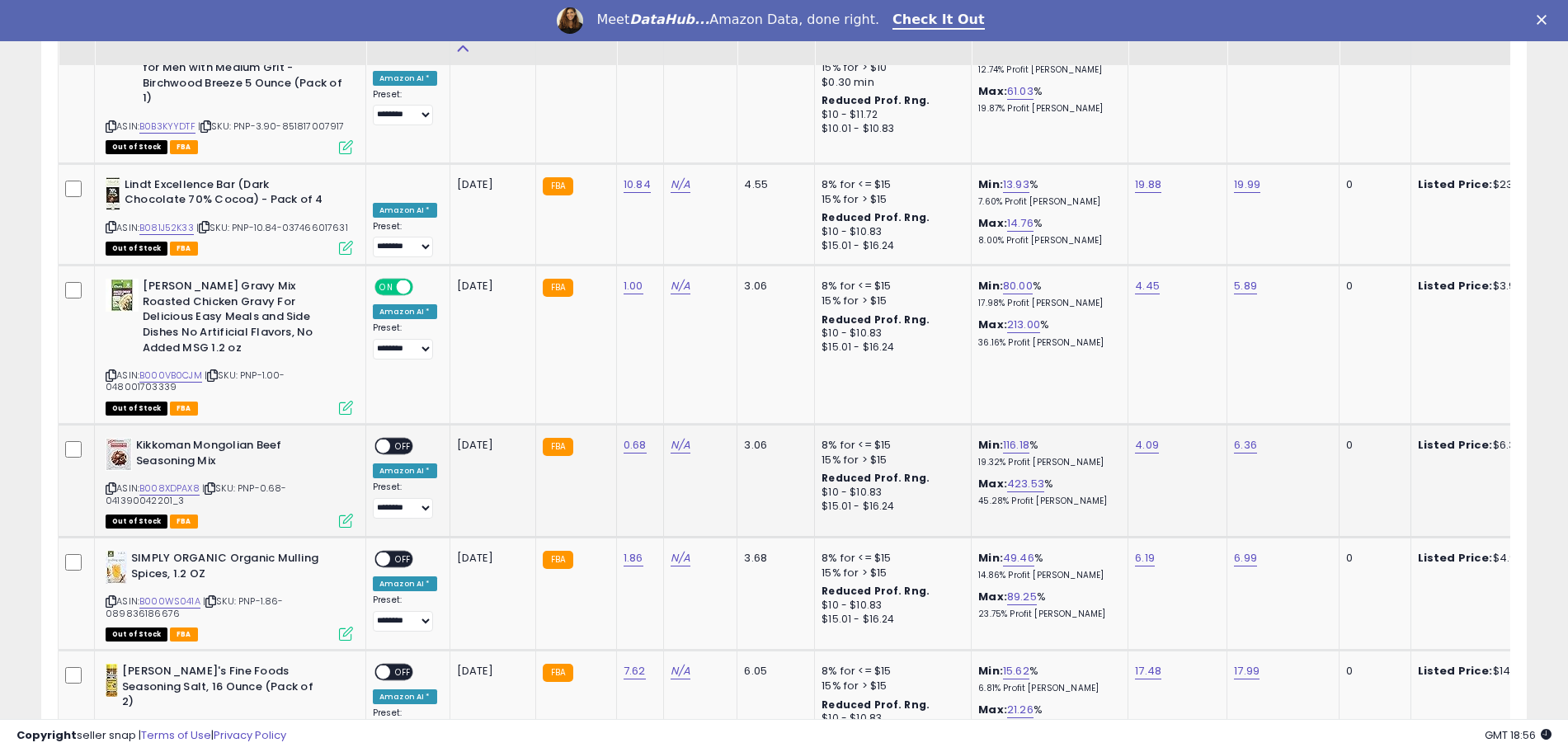
click at [388, 439] on span at bounding box center [383, 446] width 14 height 14
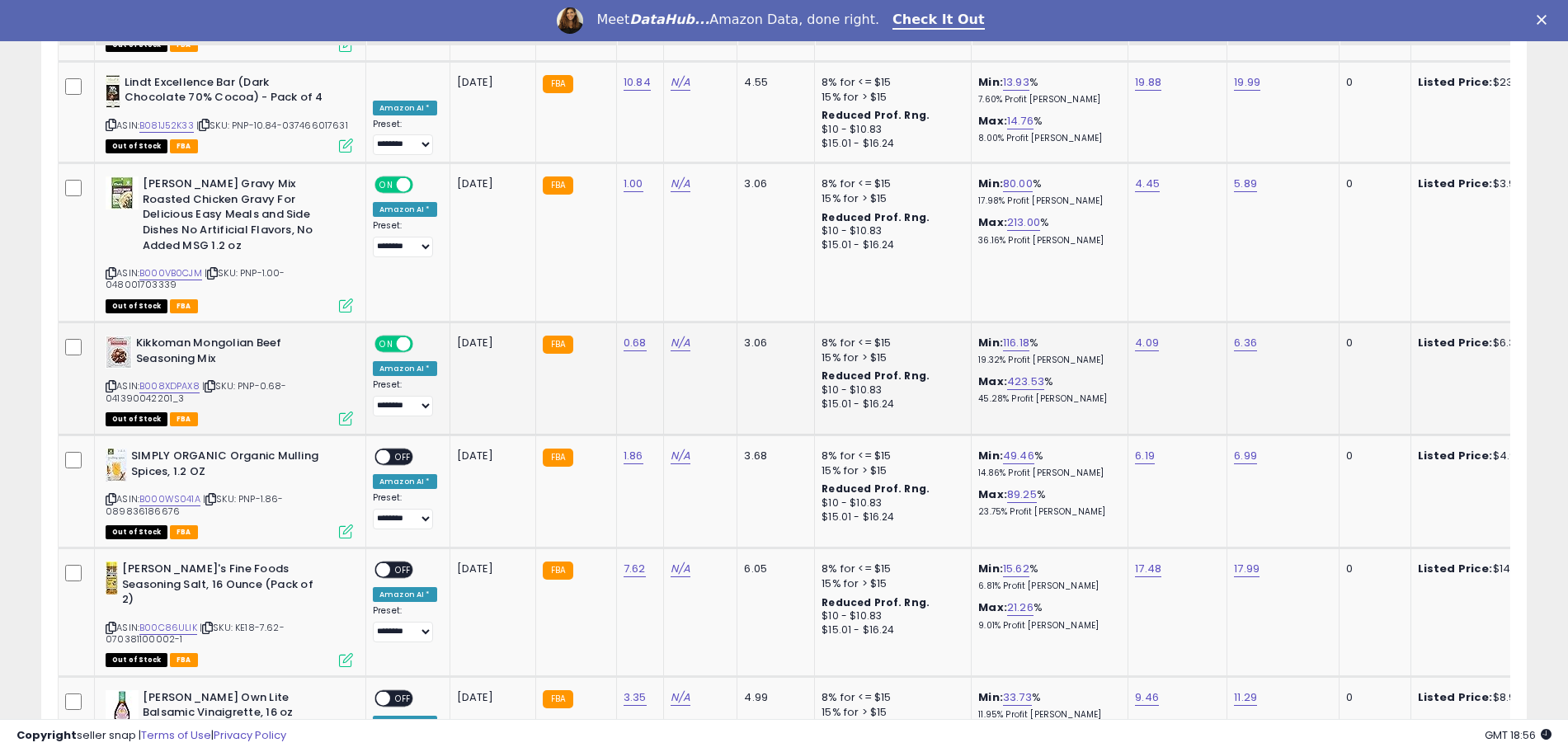
scroll to position [4457, 0]
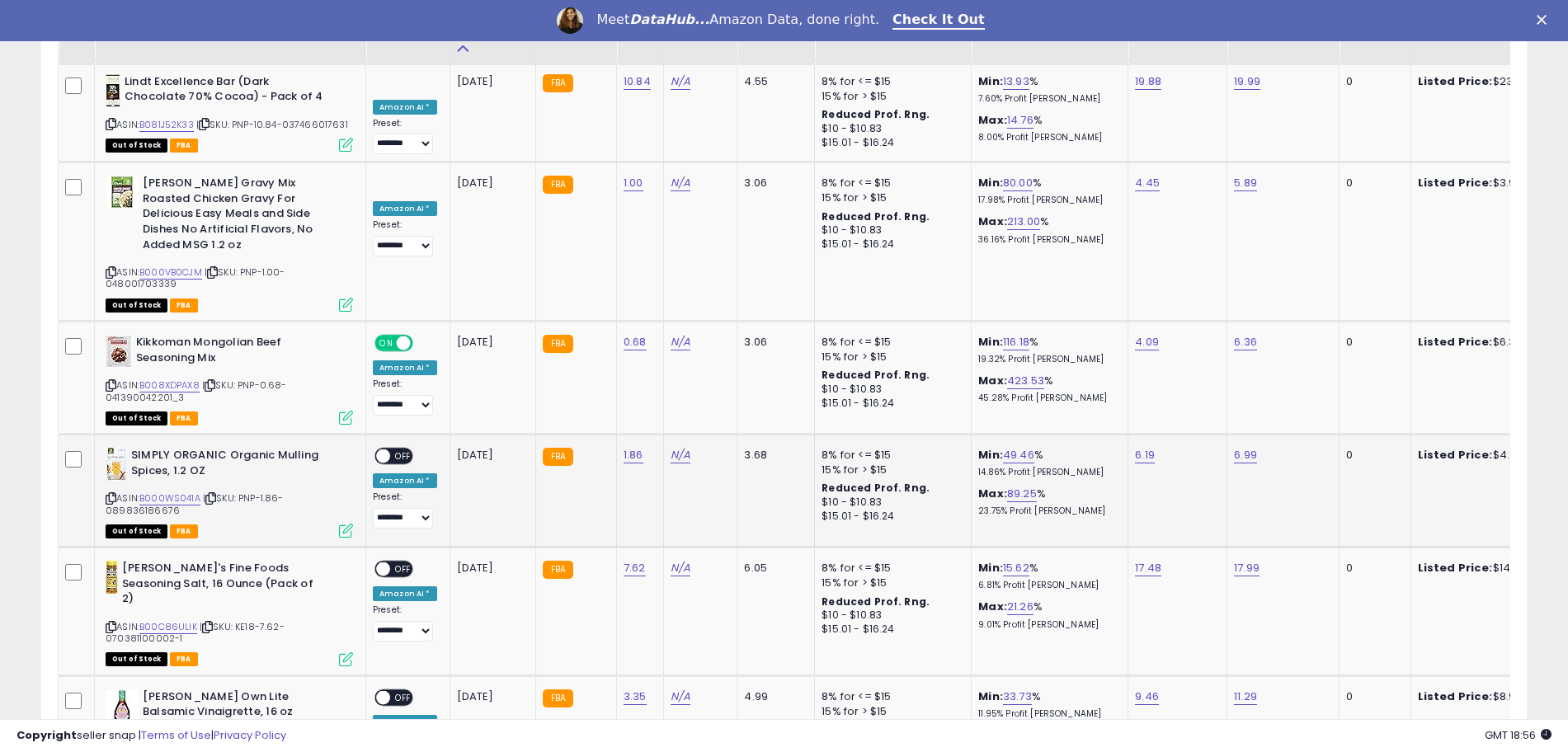
click at [379, 450] on span at bounding box center [383, 457] width 14 height 14
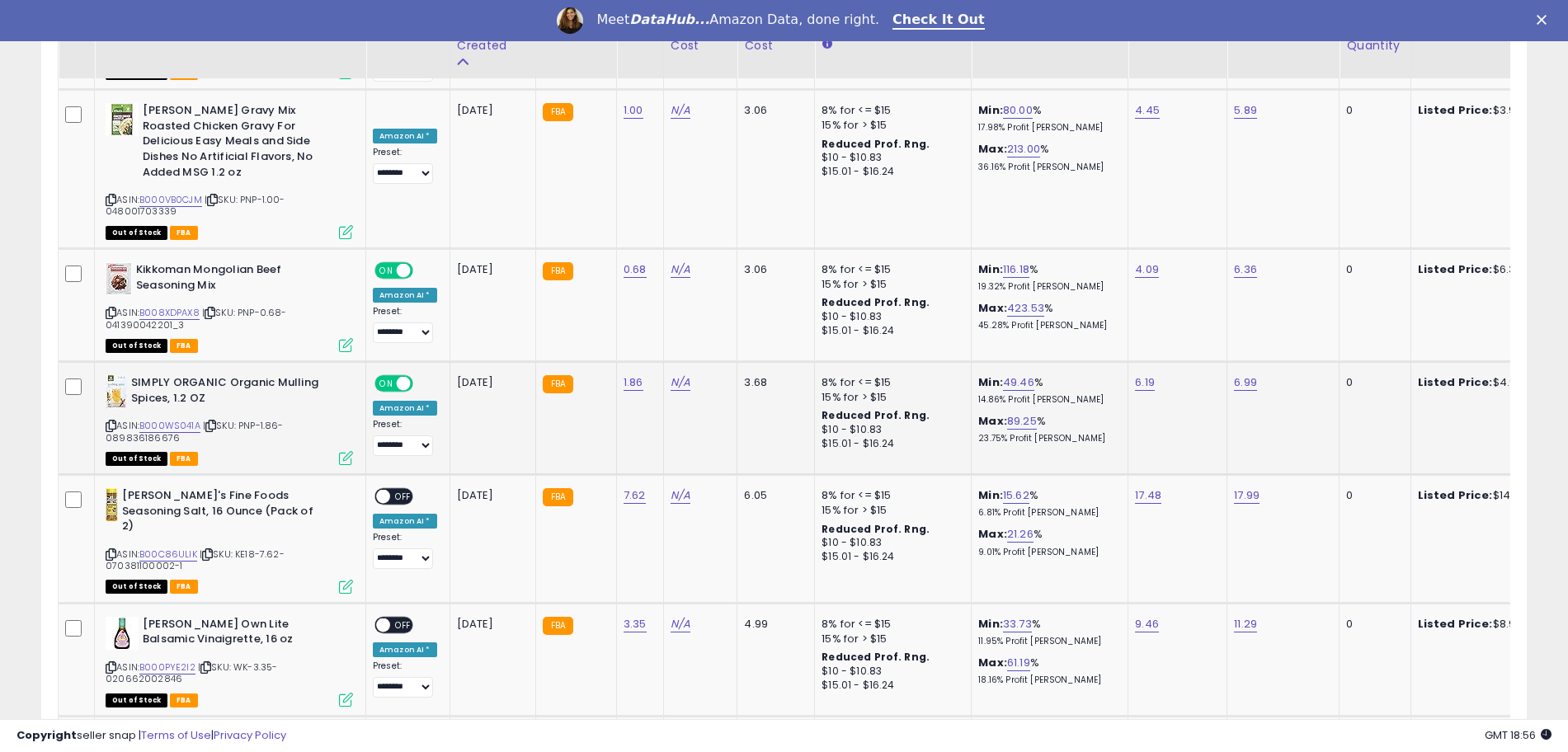
scroll to position [4559, 0]
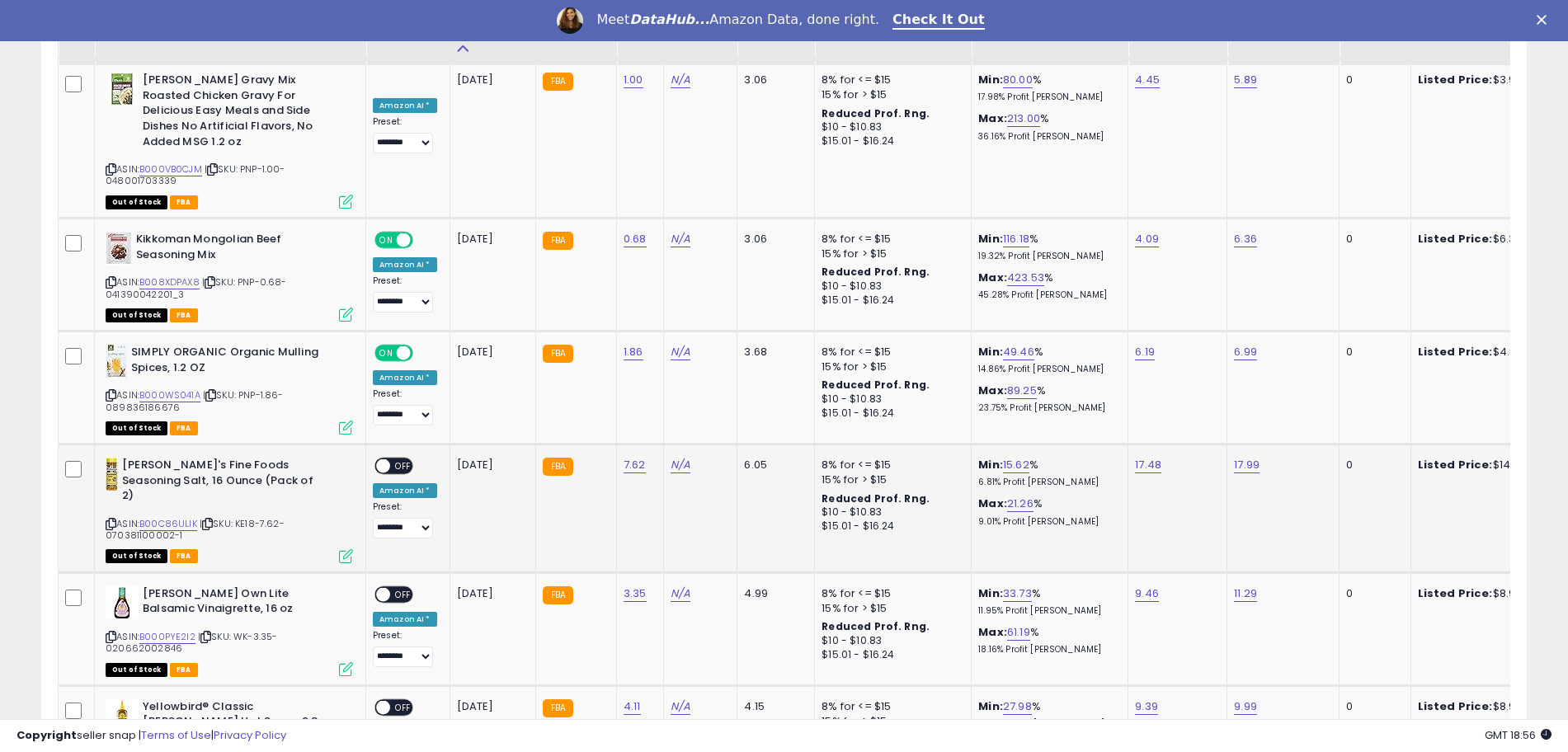
click at [388, 459] on div "ON OFF" at bounding box center [375, 466] width 39 height 14
click at [386, 459] on span at bounding box center [383, 466] width 14 height 14
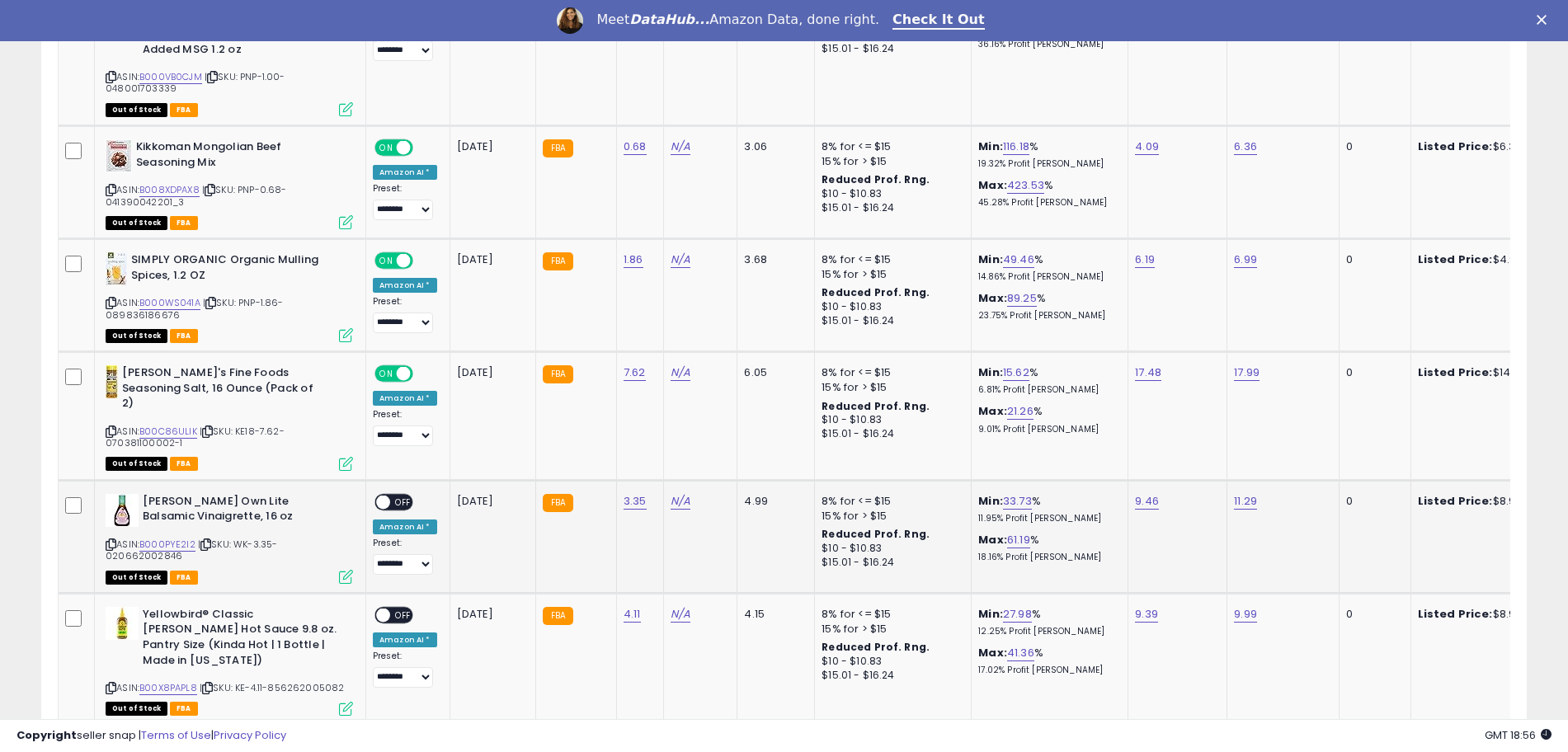
scroll to position [4663, 0]
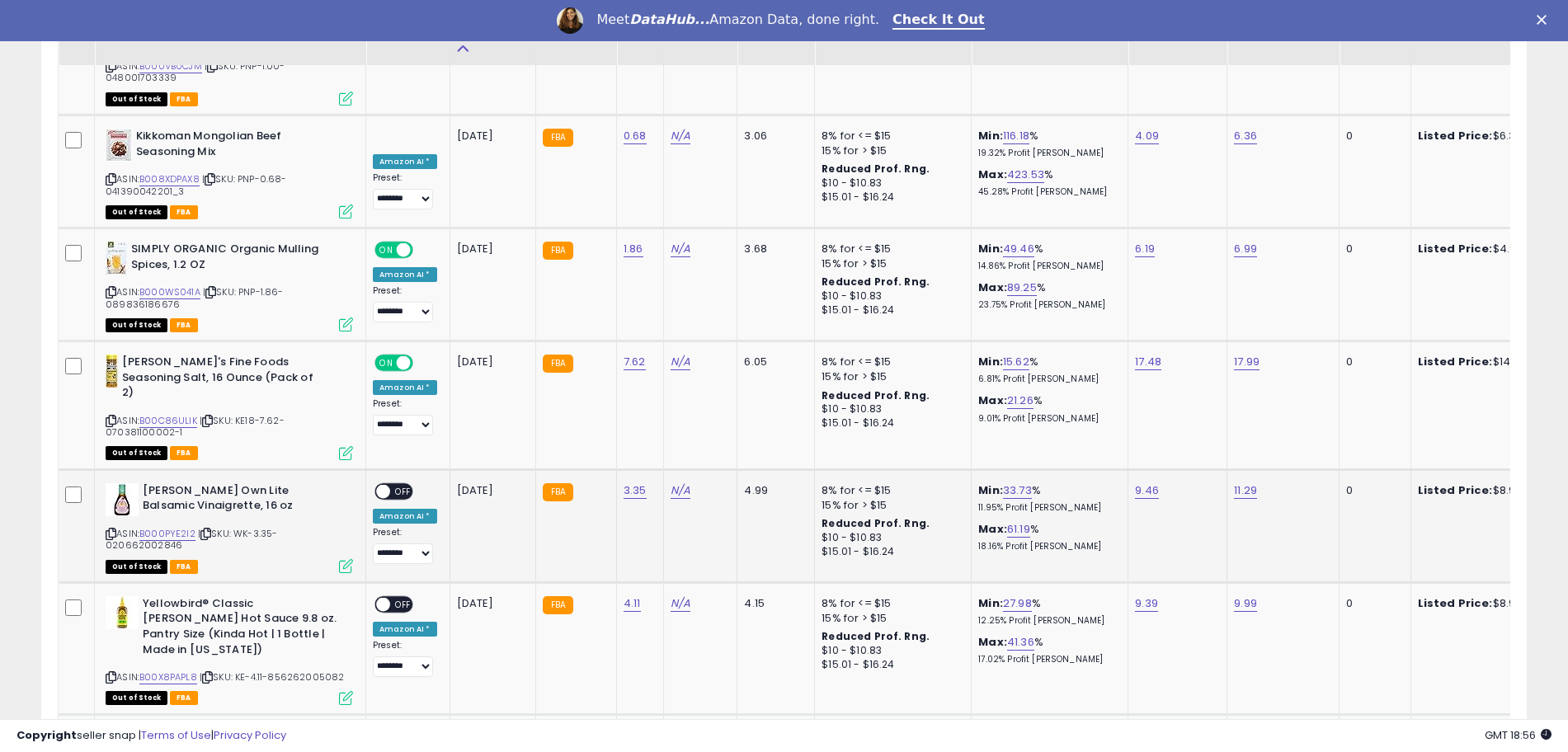
click at [385, 484] on span at bounding box center [383, 491] width 14 height 14
click at [383, 597] on span at bounding box center [383, 604] width 14 height 14
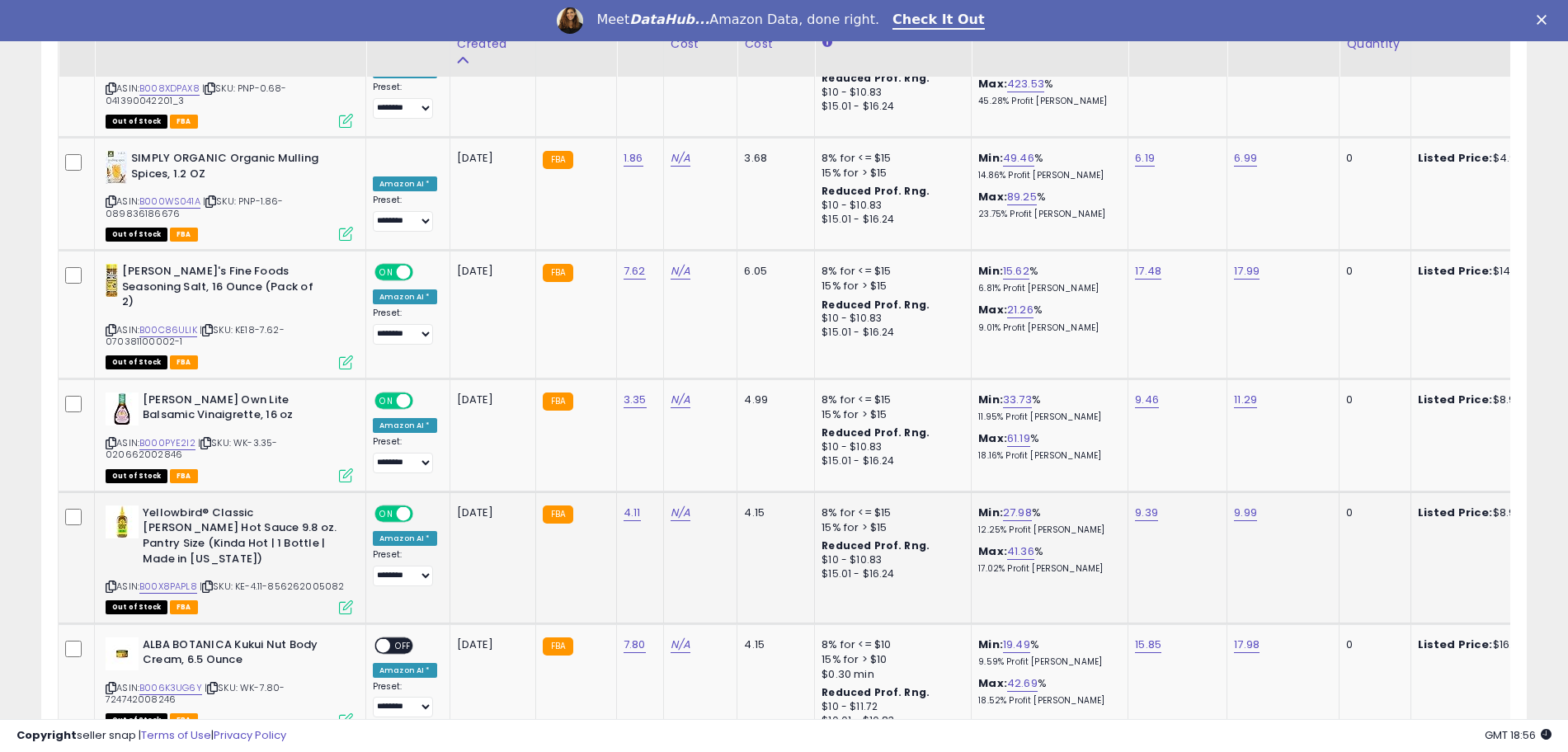
scroll to position [4766, 0]
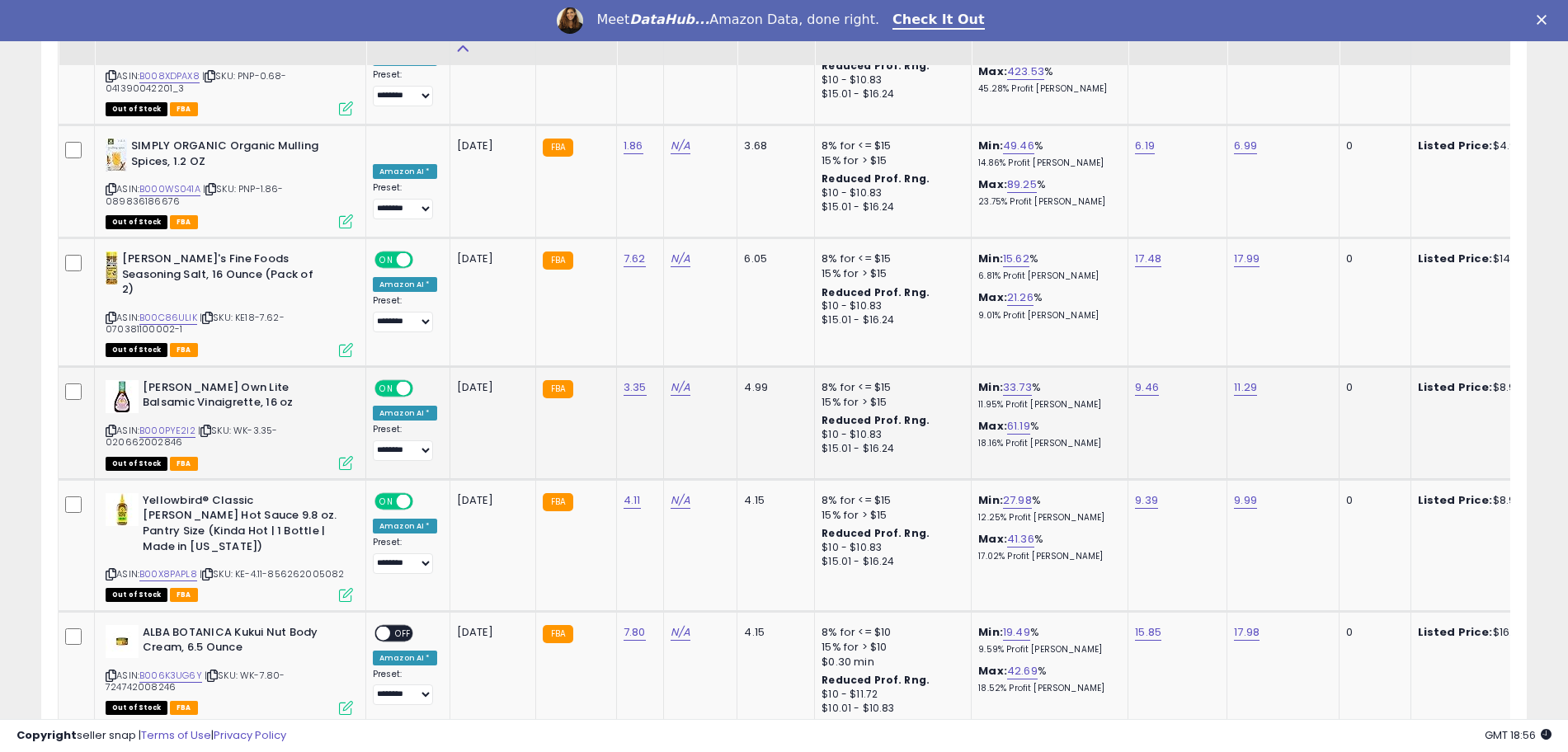
click at [108, 426] on icon at bounding box center [110, 430] width 11 height 9
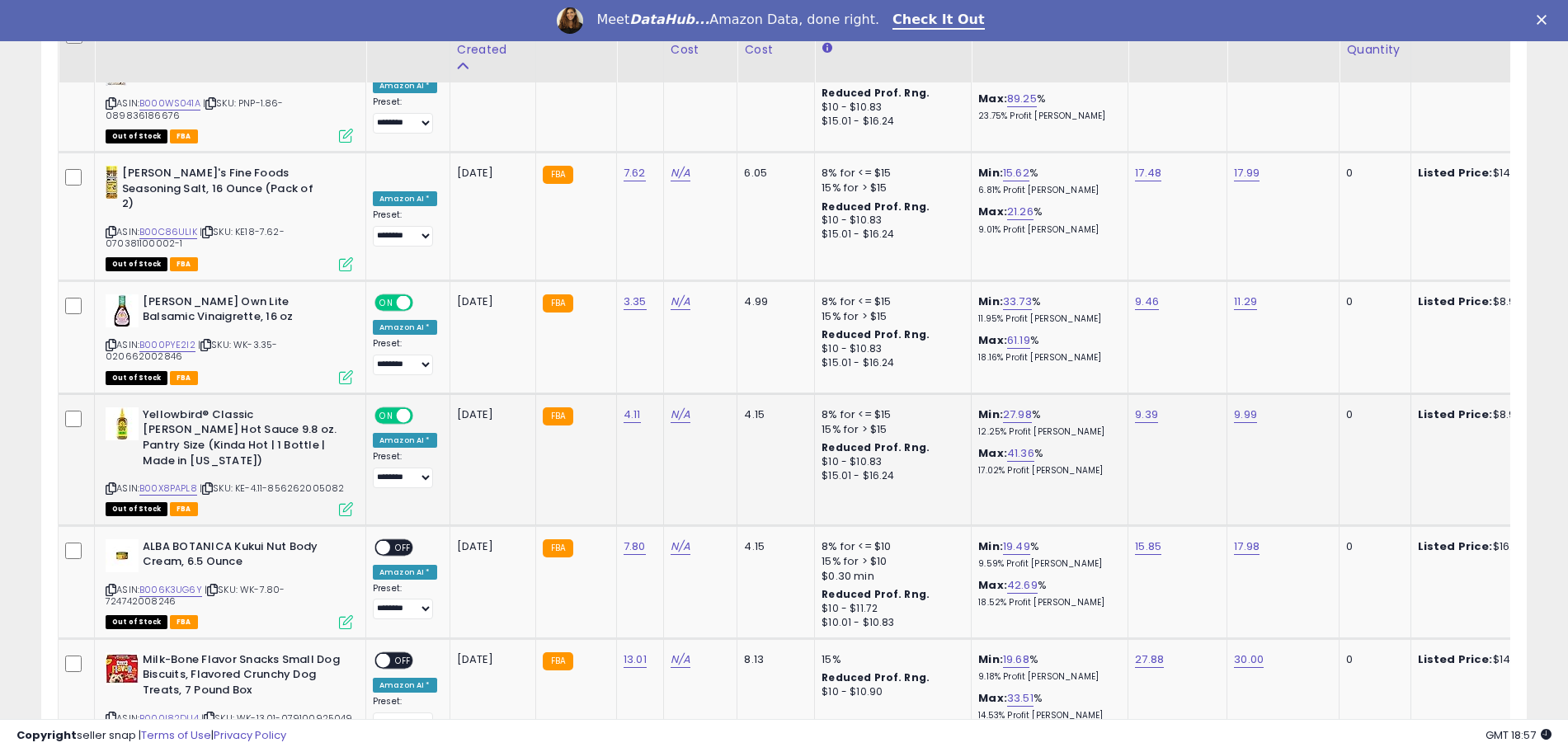
scroll to position [4869, 0]
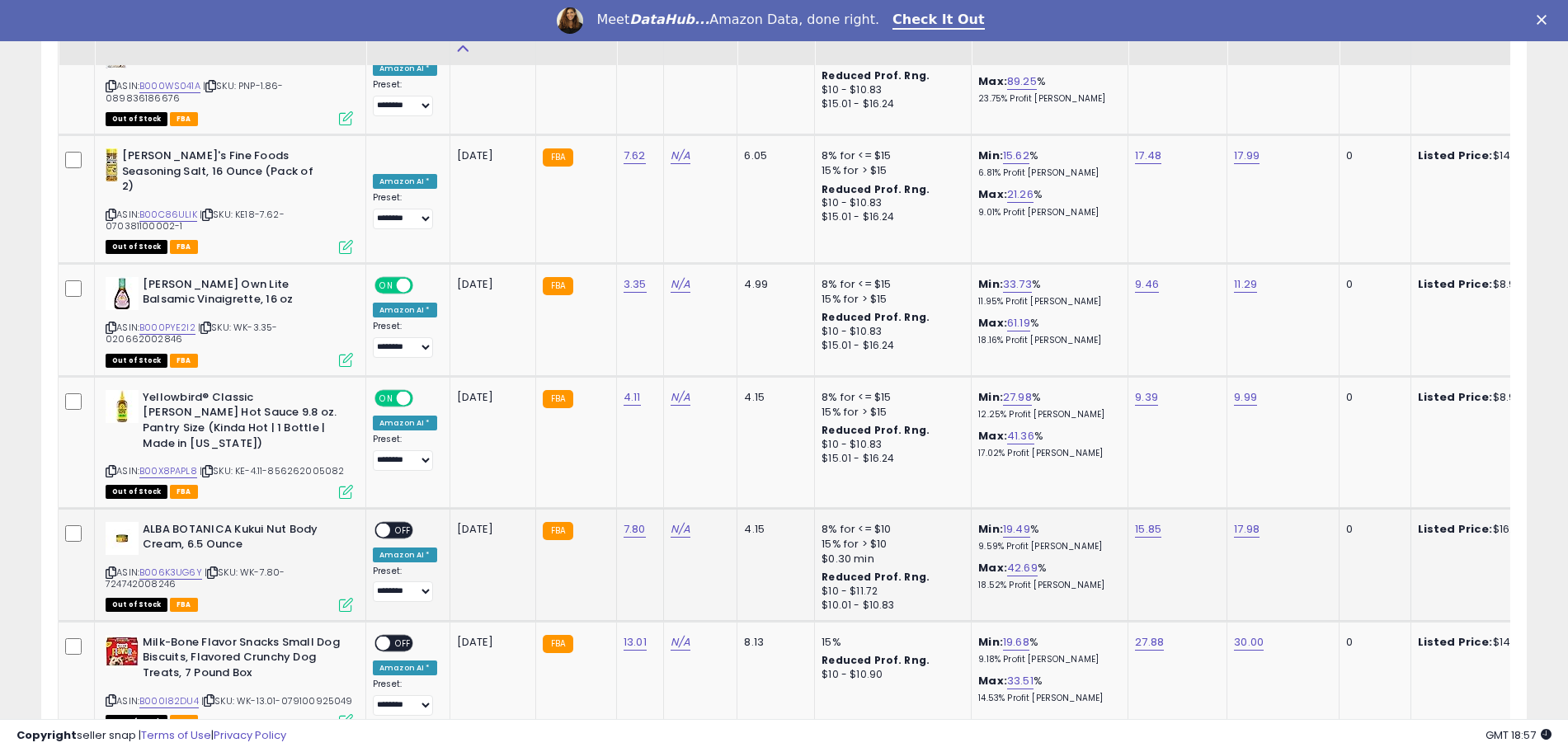
click at [386, 522] on span at bounding box center [383, 529] width 14 height 14
click at [399, 522] on span "OFF" at bounding box center [403, 529] width 26 height 14
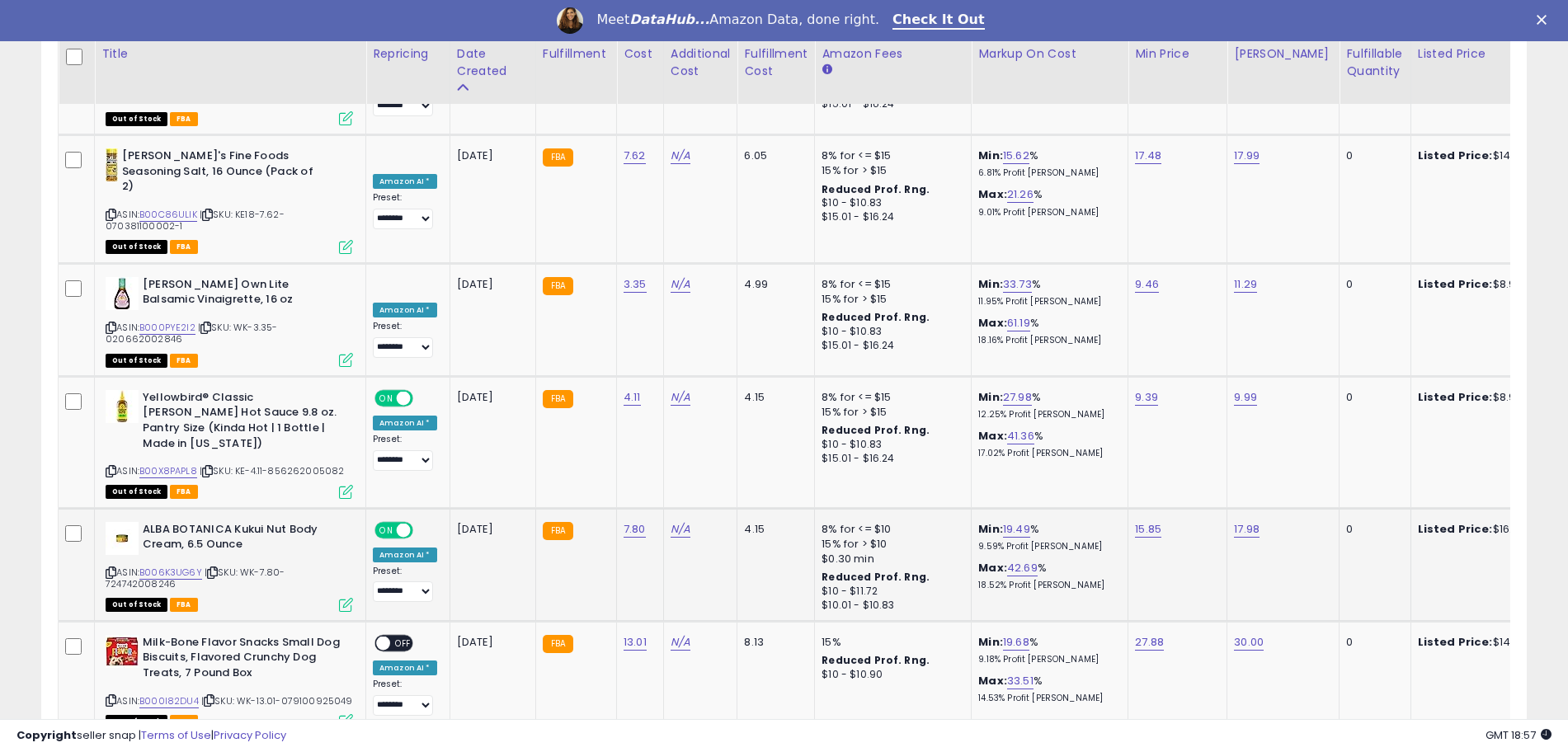
scroll to position [4972, 0]
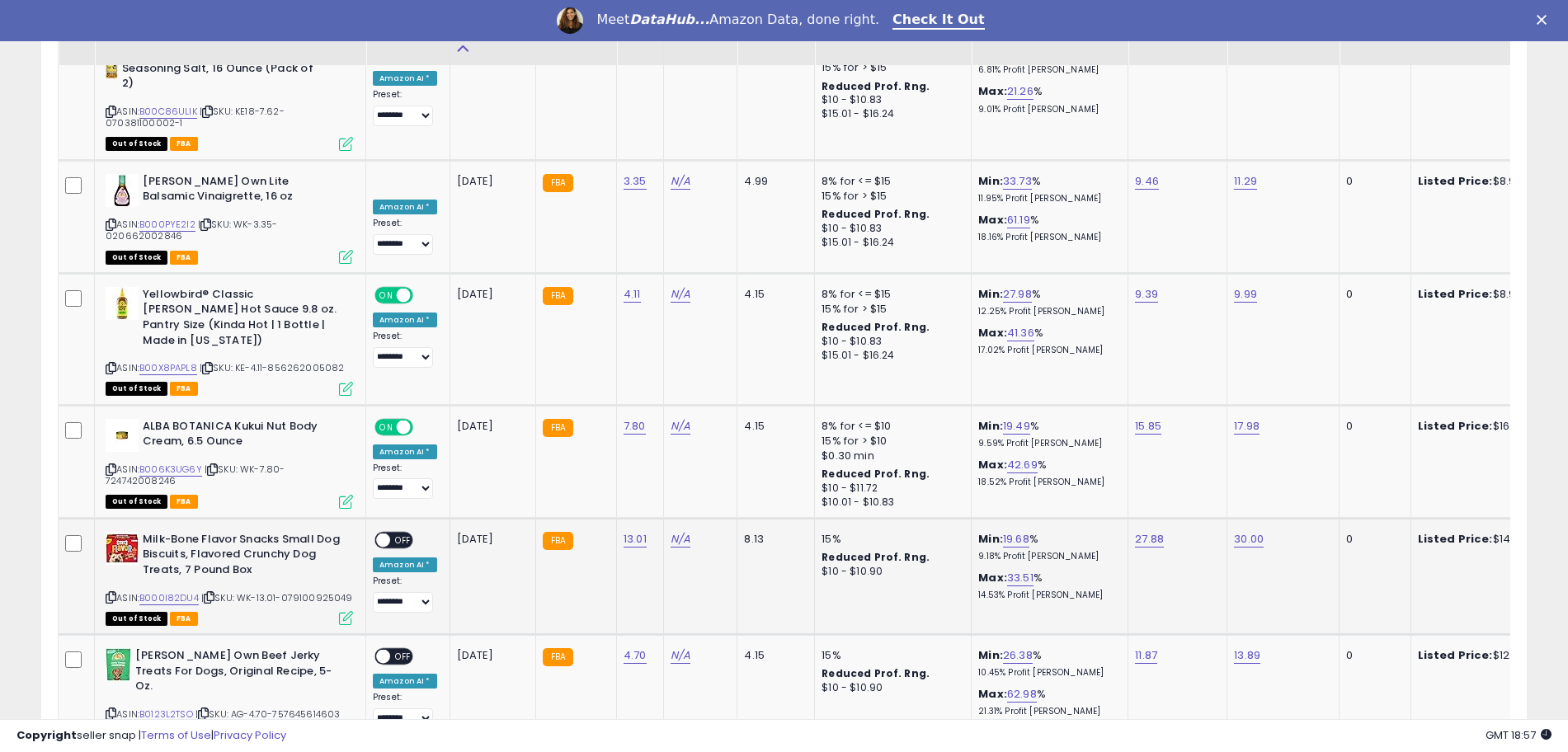
click at [384, 533] on span at bounding box center [383, 540] width 14 height 14
click at [387, 649] on span at bounding box center [383, 656] width 14 height 14
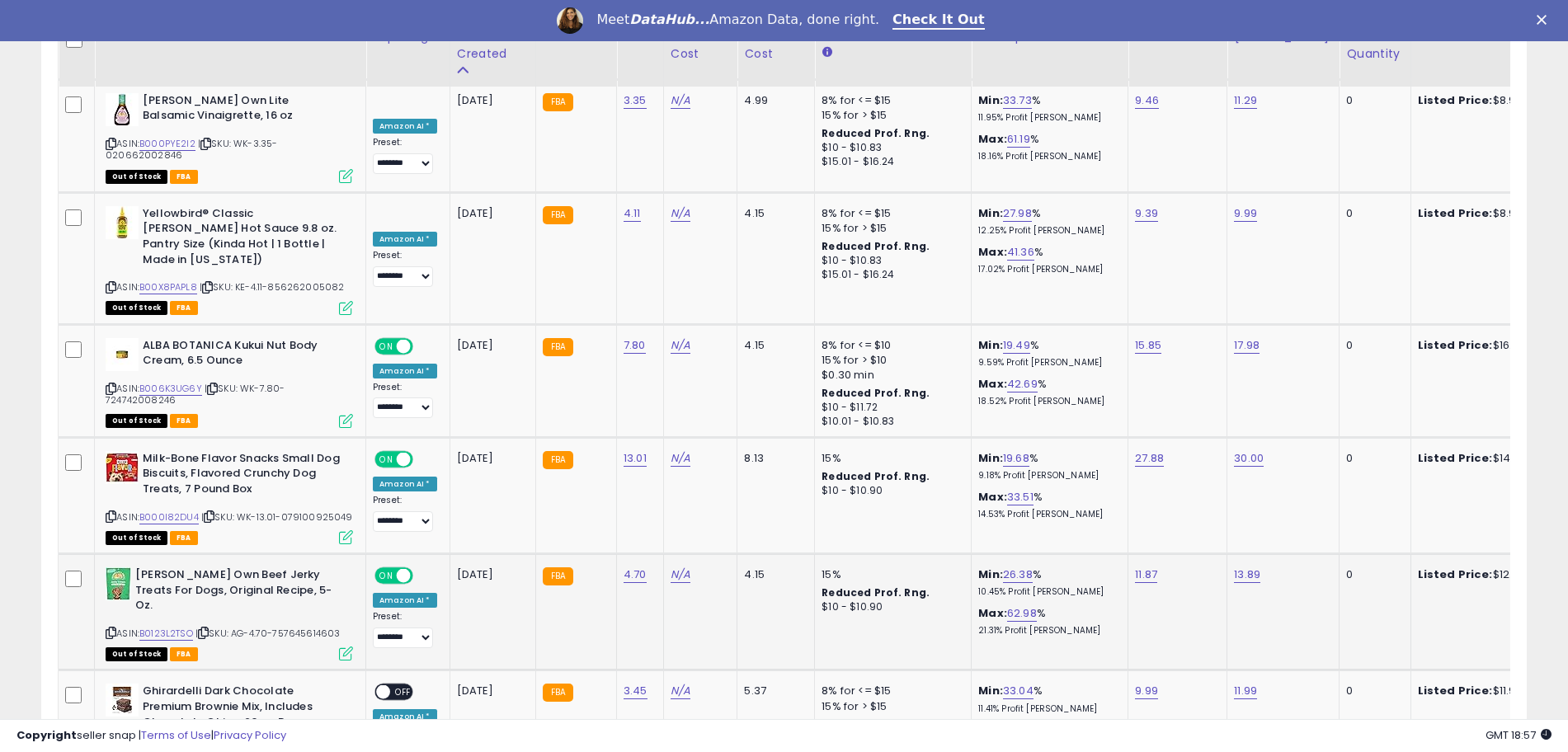
scroll to position [5075, 0]
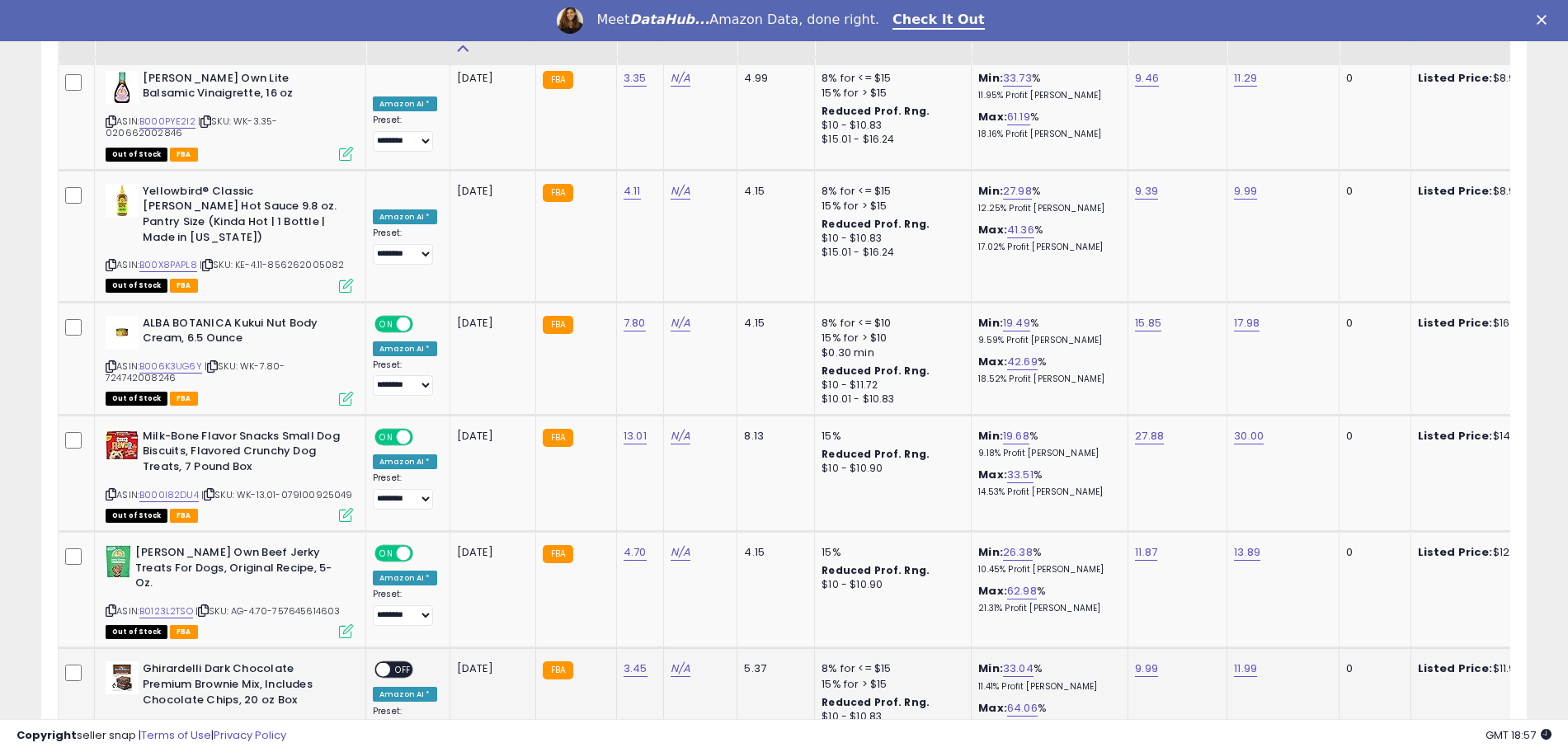
click at [394, 663] on span "OFF" at bounding box center [403, 670] width 26 height 14
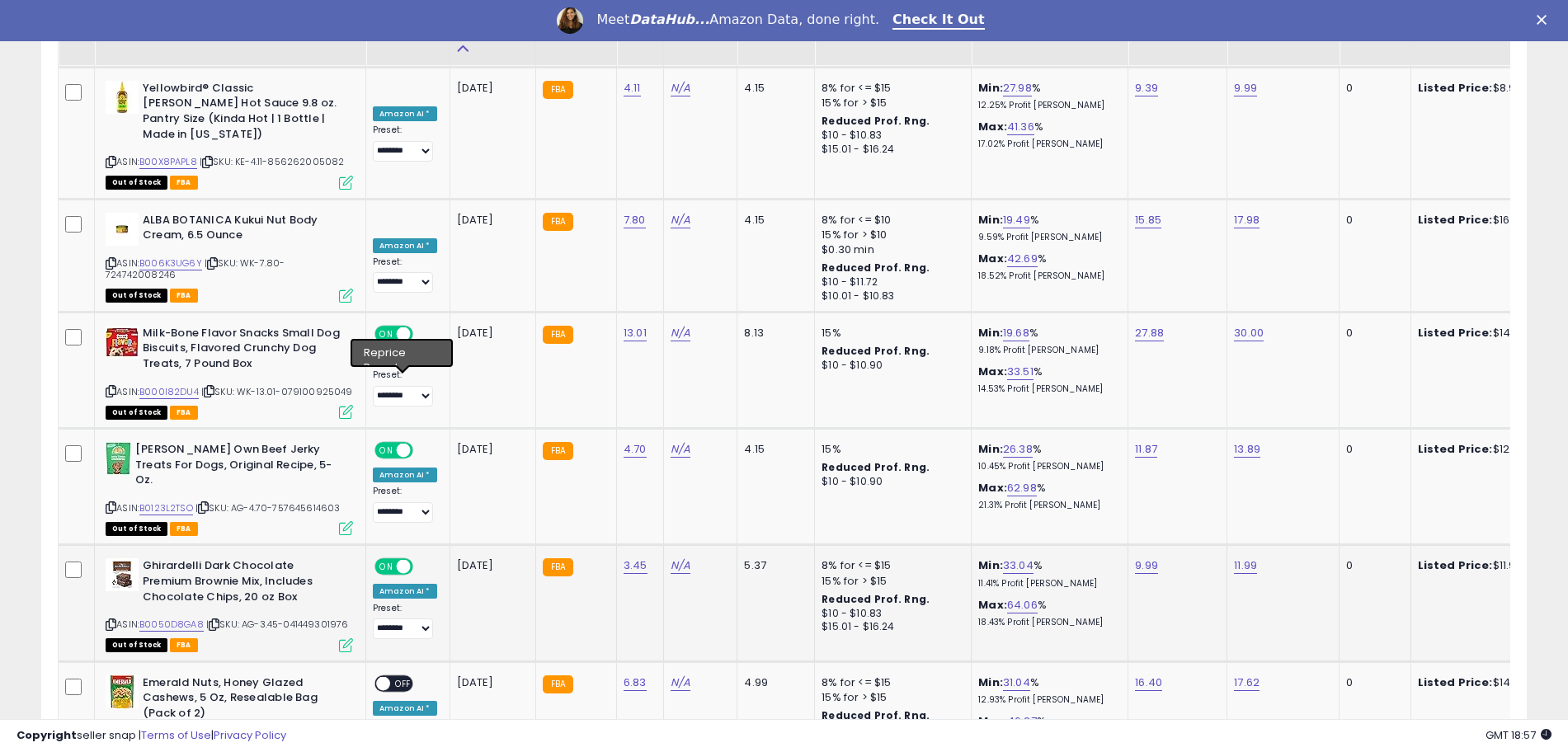
scroll to position [5282, 0]
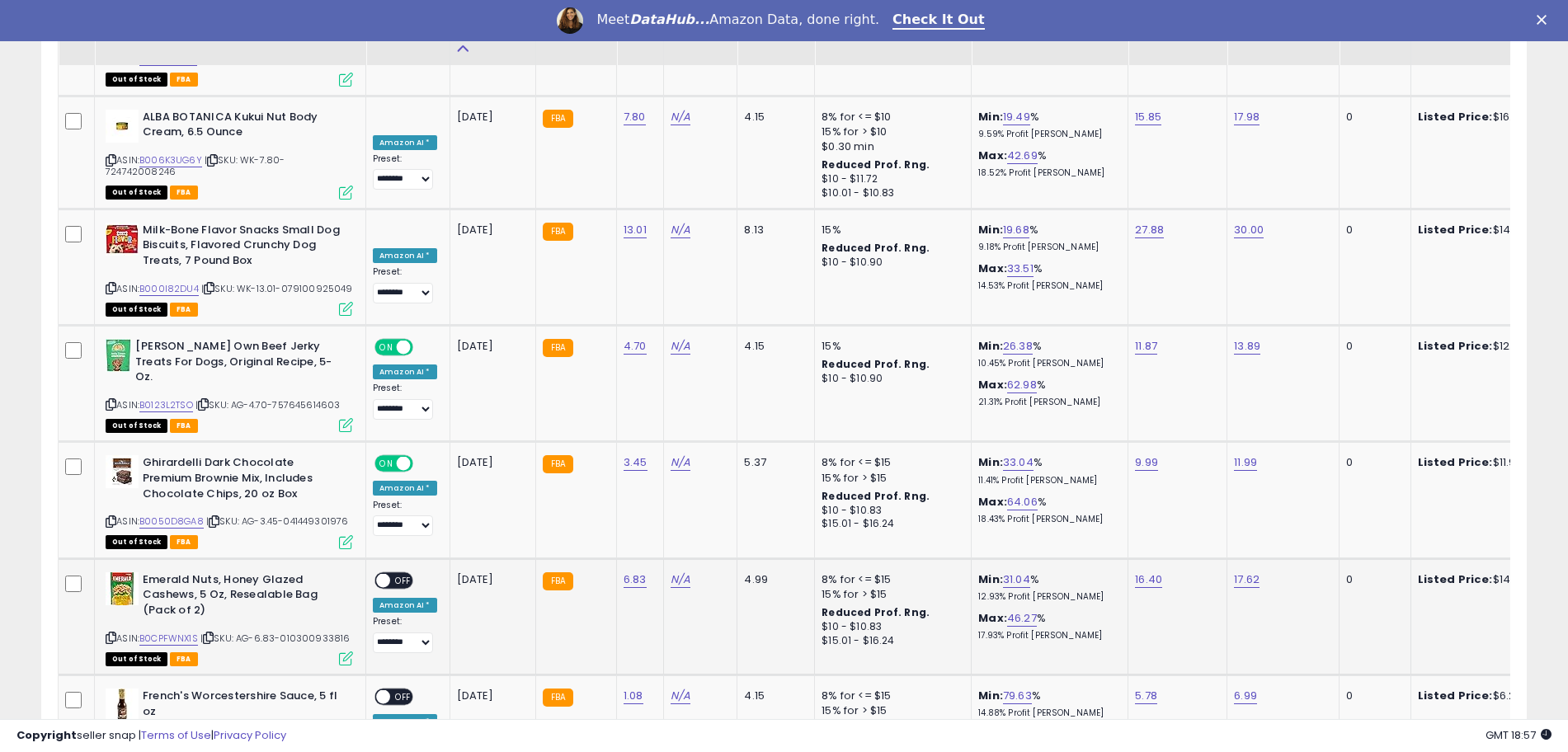
click at [396, 573] on span "OFF" at bounding box center [403, 580] width 26 height 14
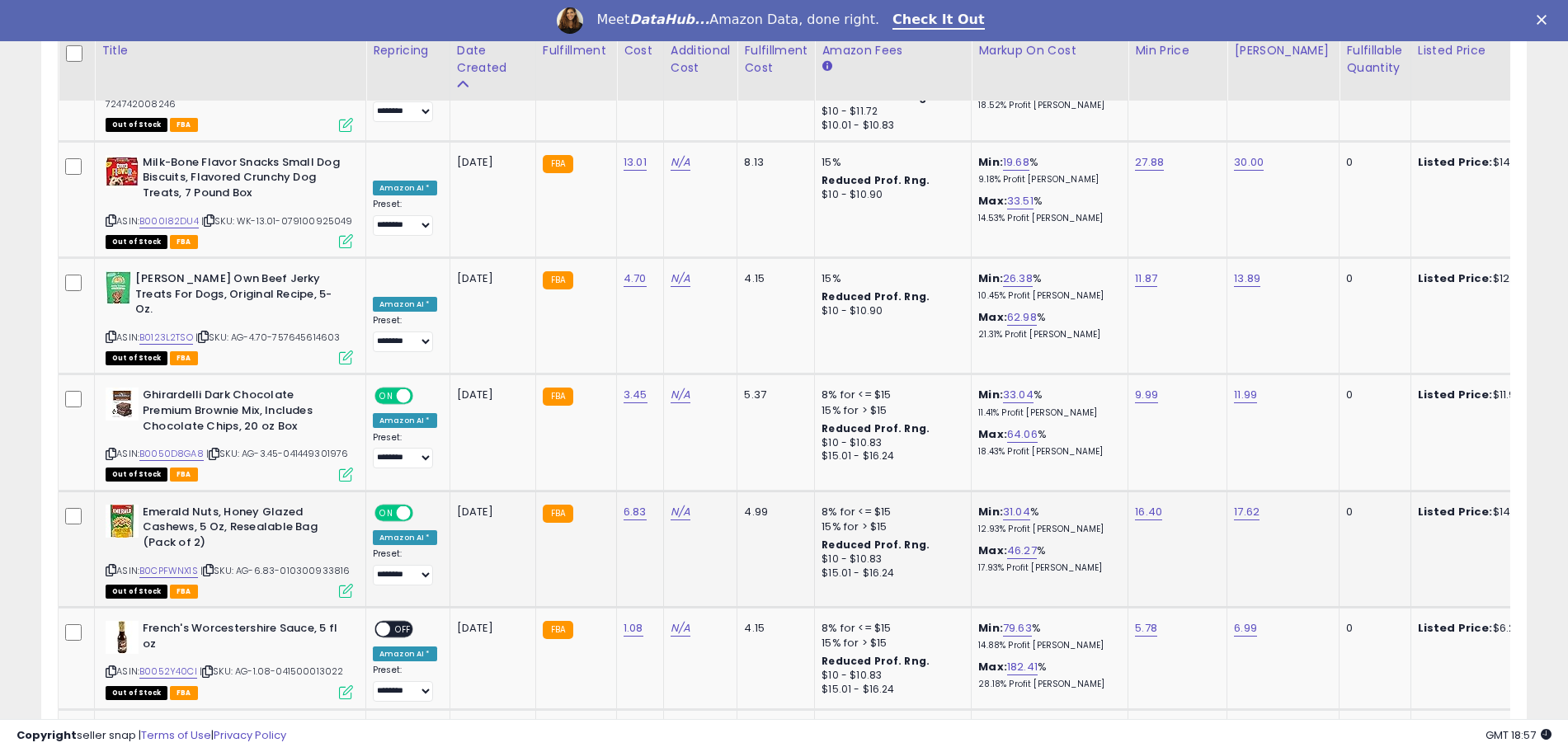
scroll to position [5384, 0]
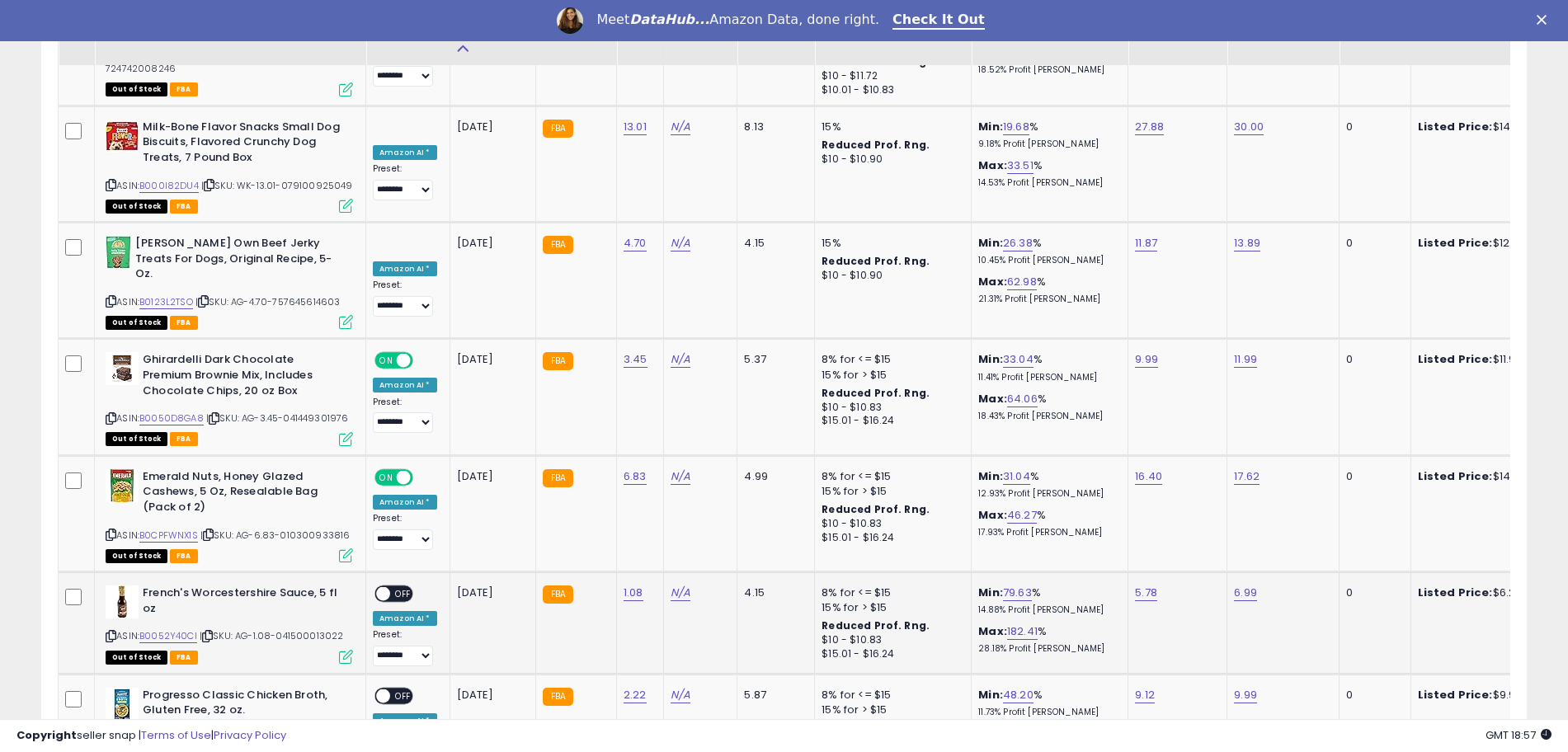
click at [396, 587] on span "OFF" at bounding box center [403, 594] width 26 height 14
click at [388, 689] on span at bounding box center [383, 696] width 14 height 14
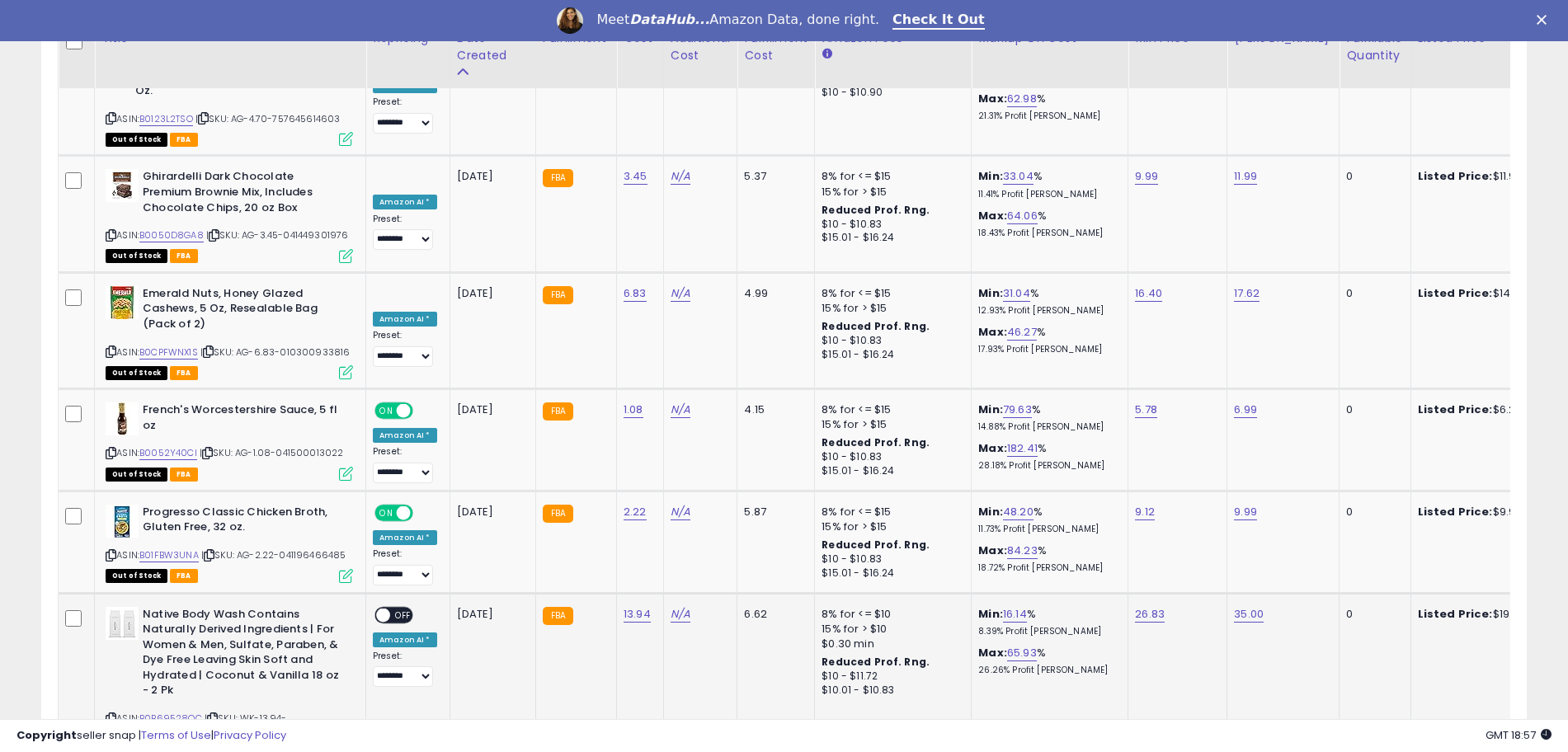
scroll to position [5590, 0]
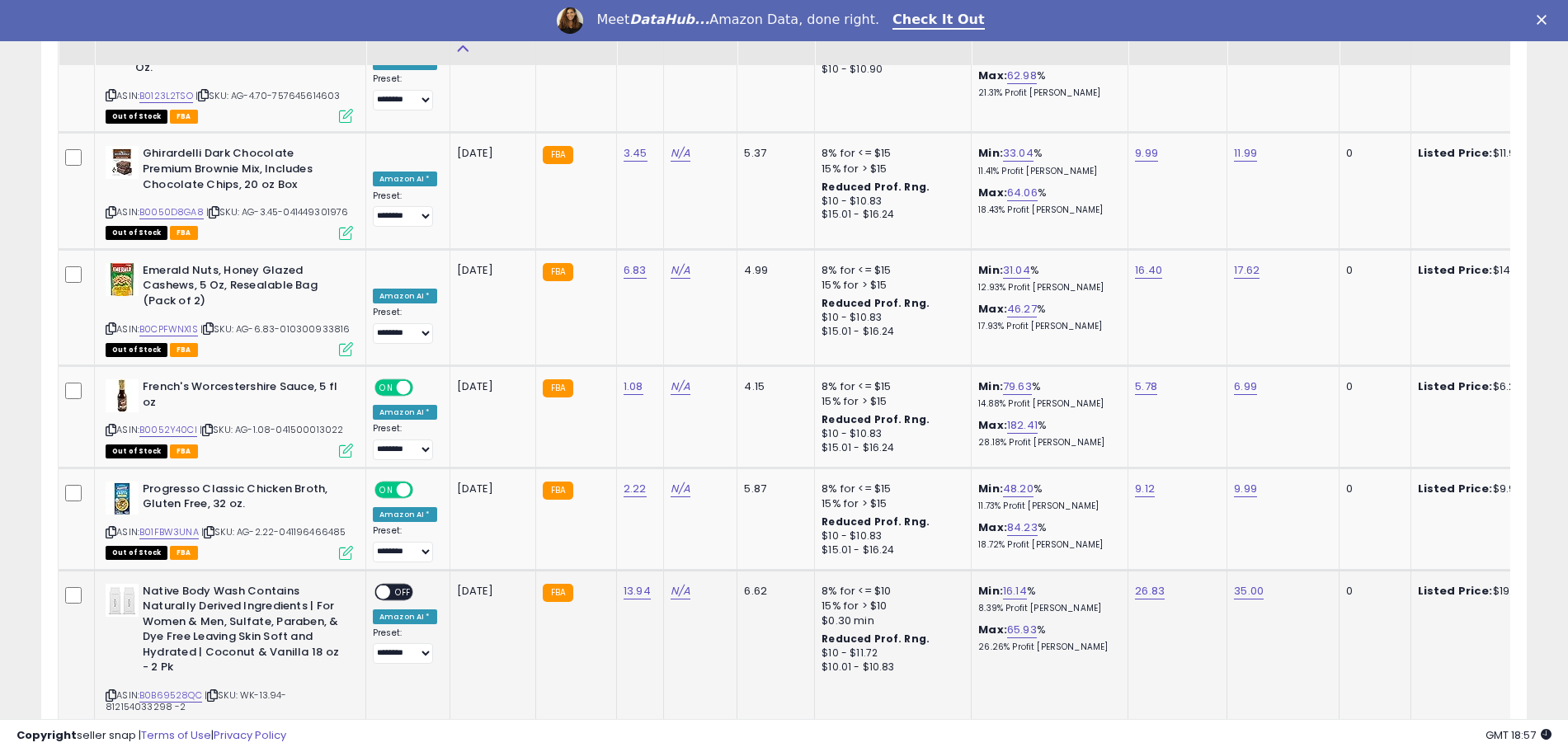
click at [396, 585] on span "OFF" at bounding box center [403, 592] width 26 height 14
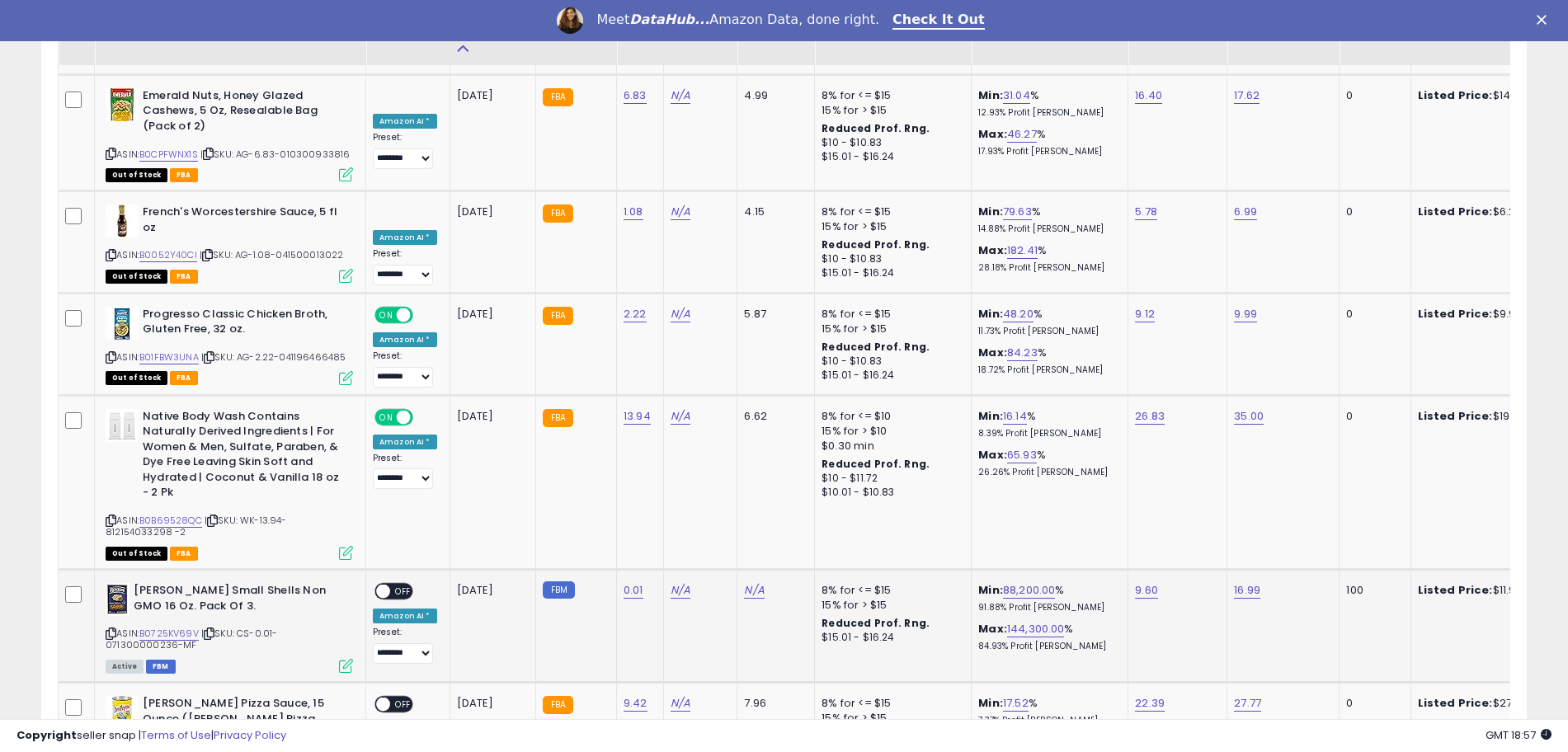
scroll to position [5796, 0]
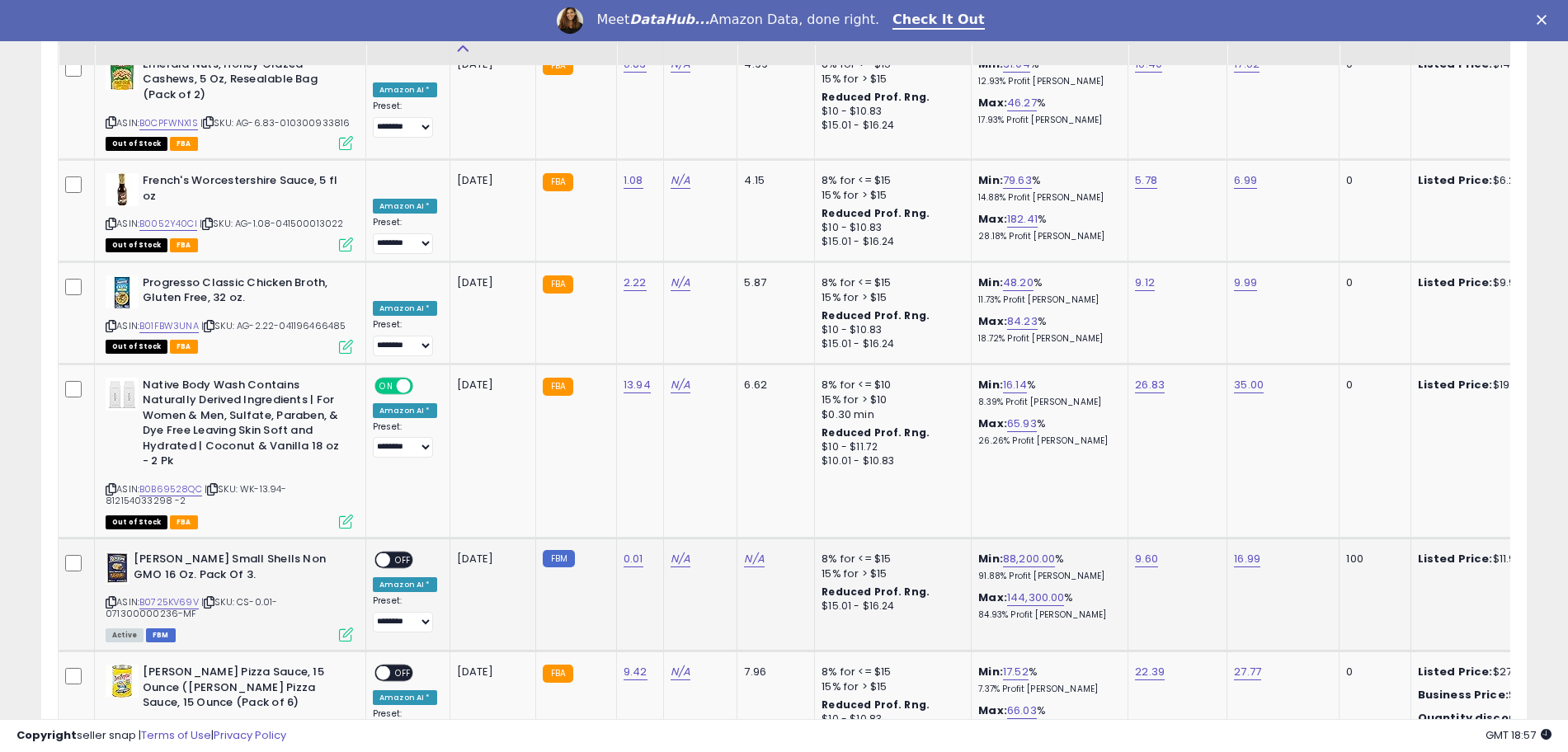
click at [391, 553] on span "OFF" at bounding box center [403, 560] width 26 height 14
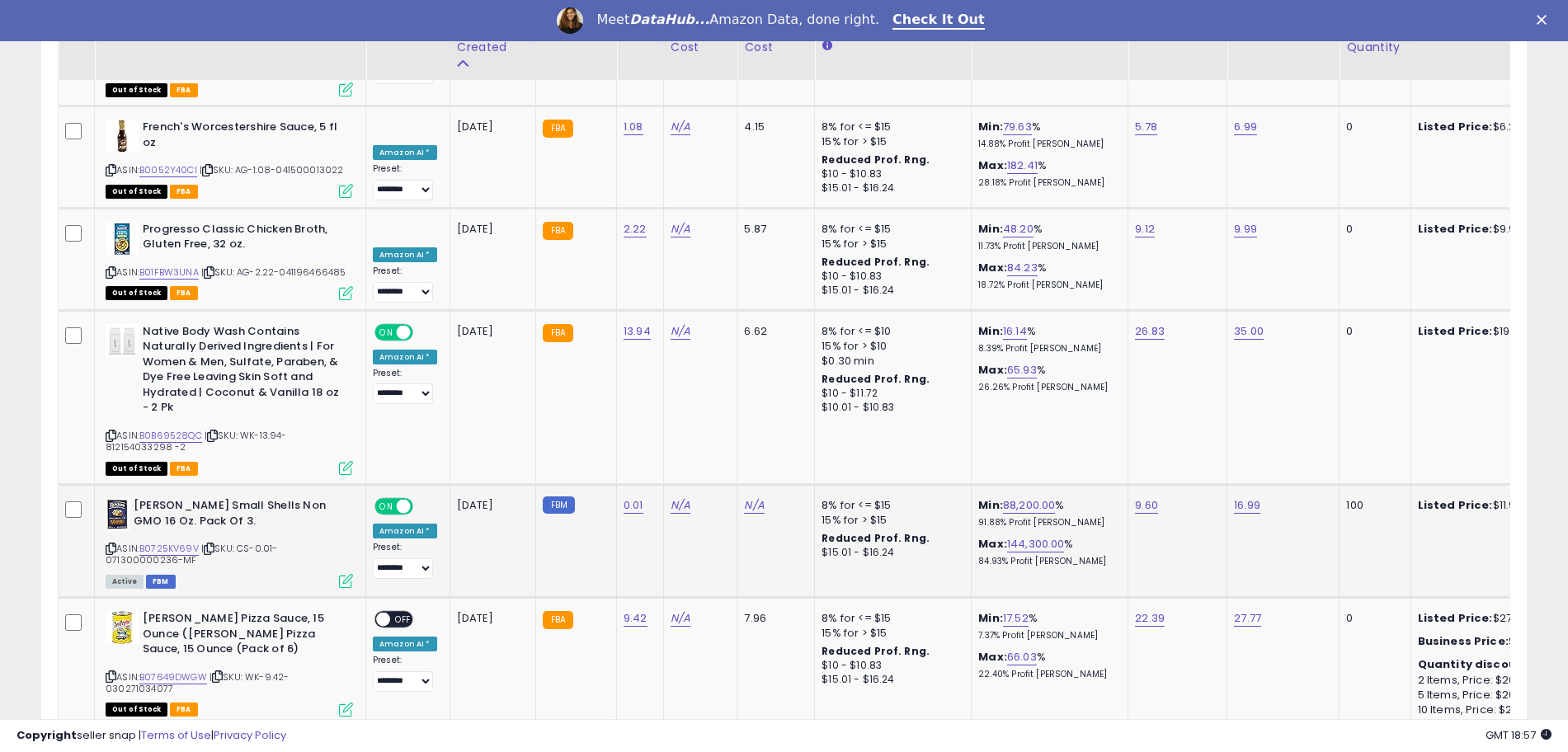
scroll to position [5899, 0]
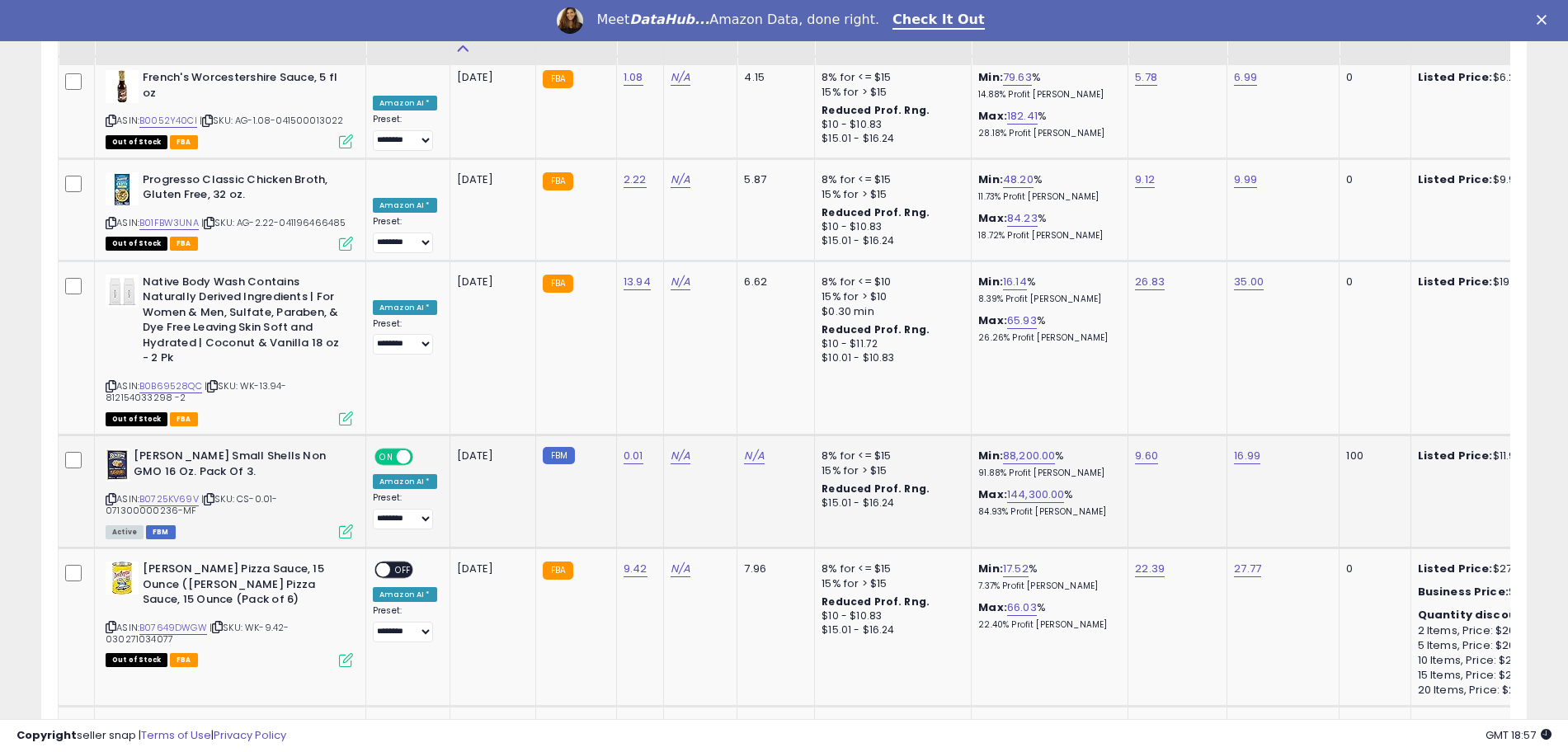
click at [402, 564] on span "OFF" at bounding box center [403, 571] width 26 height 14
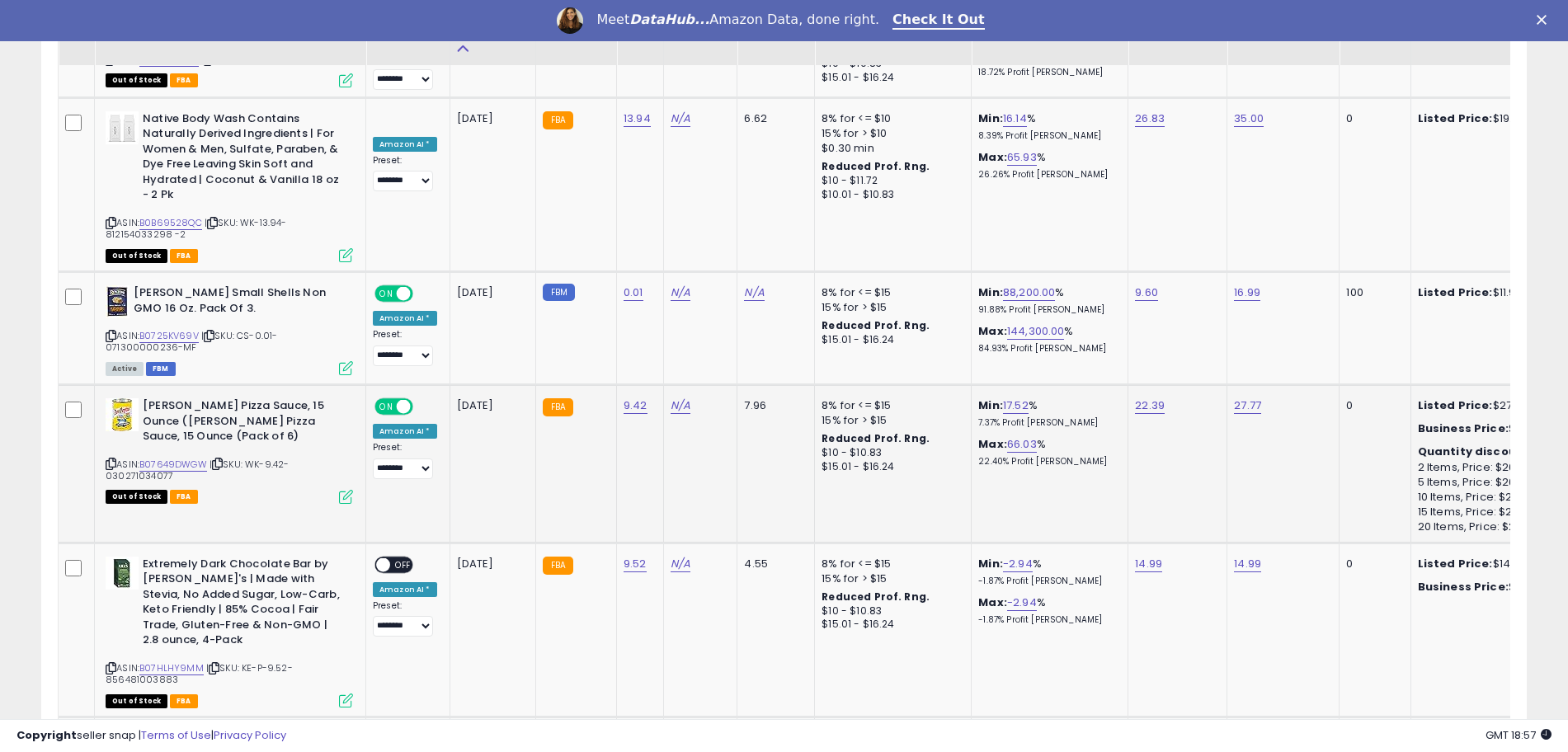
scroll to position [6105, 0]
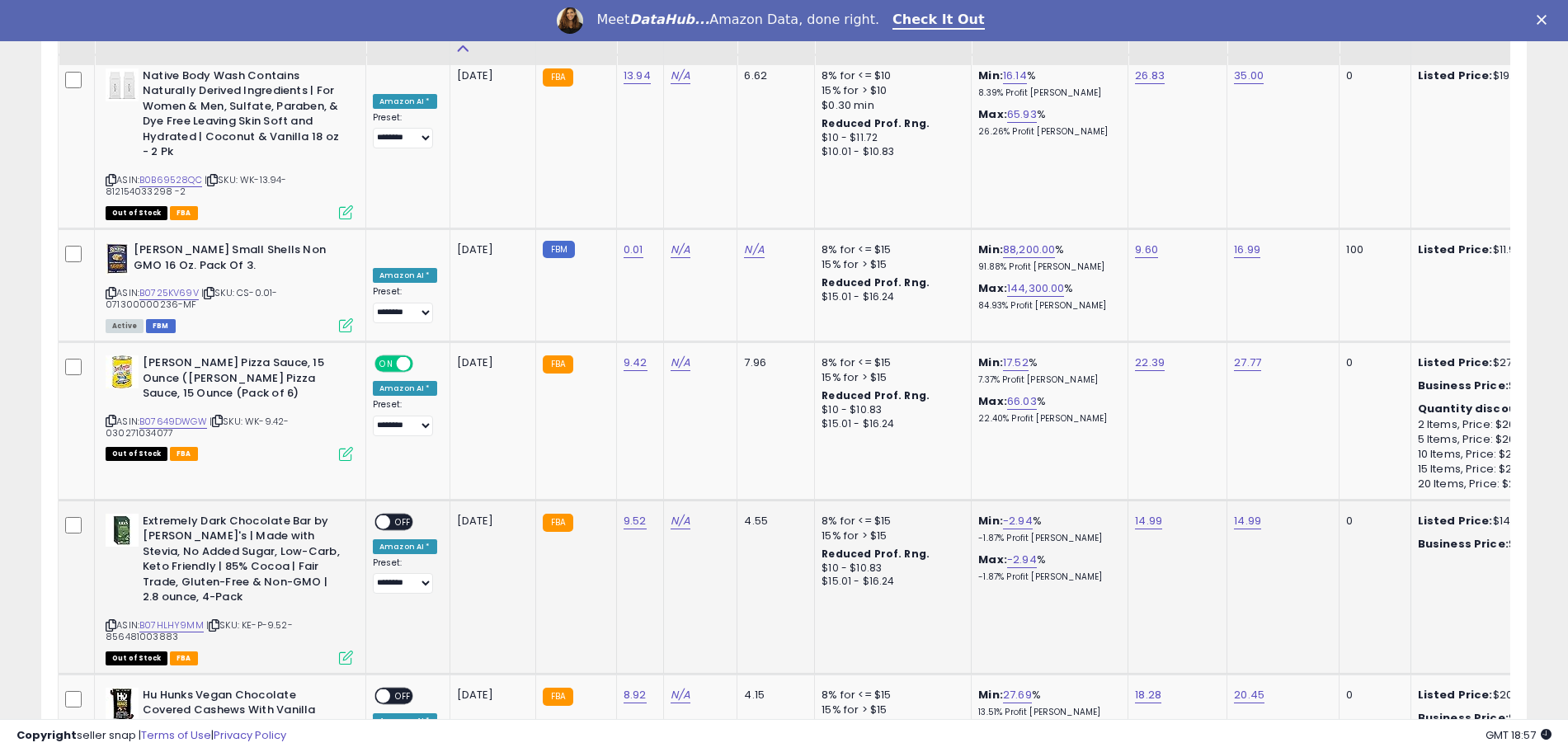
click at [377, 514] on span at bounding box center [383, 521] width 14 height 14
click at [384, 689] on span at bounding box center [383, 696] width 14 height 14
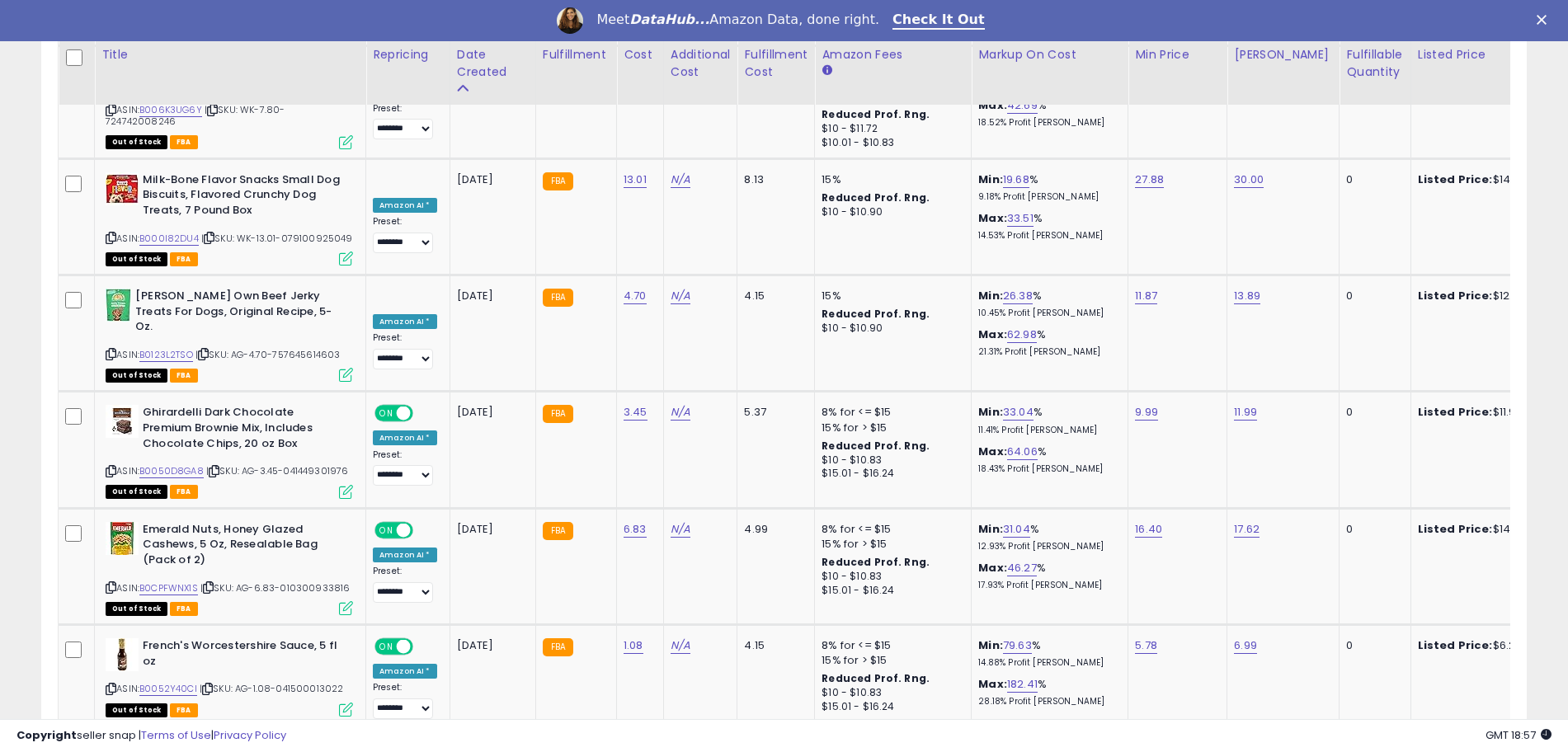
scroll to position [5282, 0]
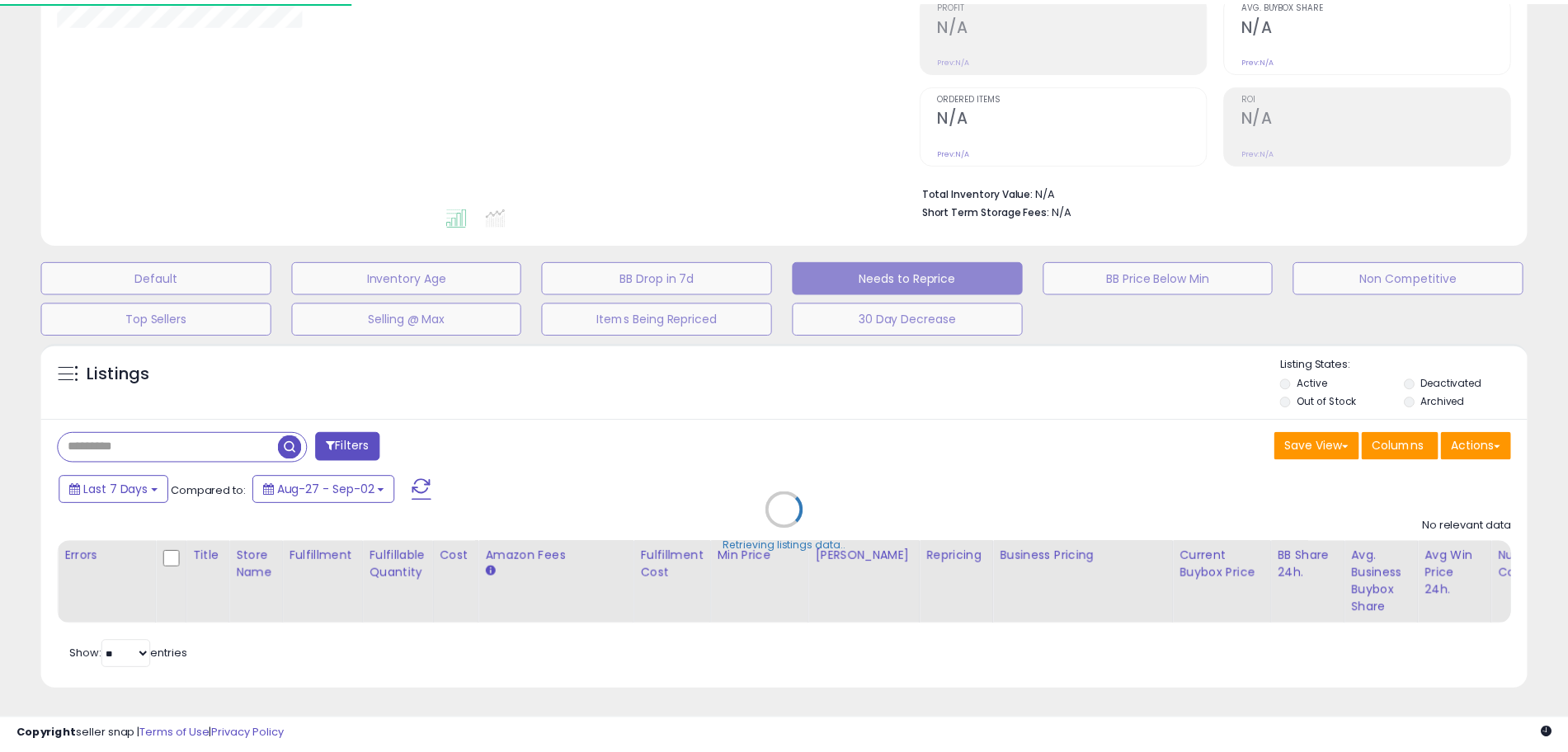
scroll to position [274, 0]
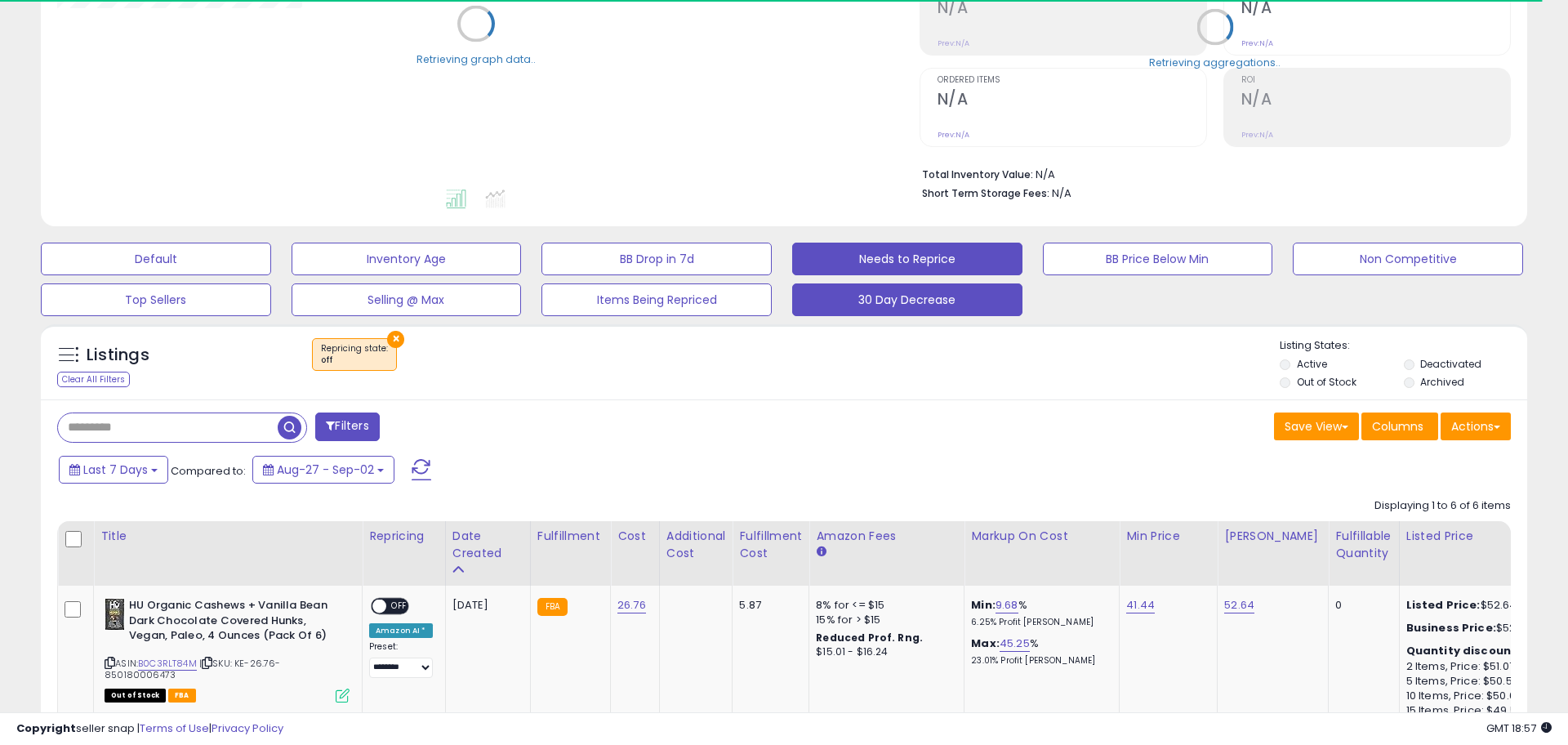
select select "**"
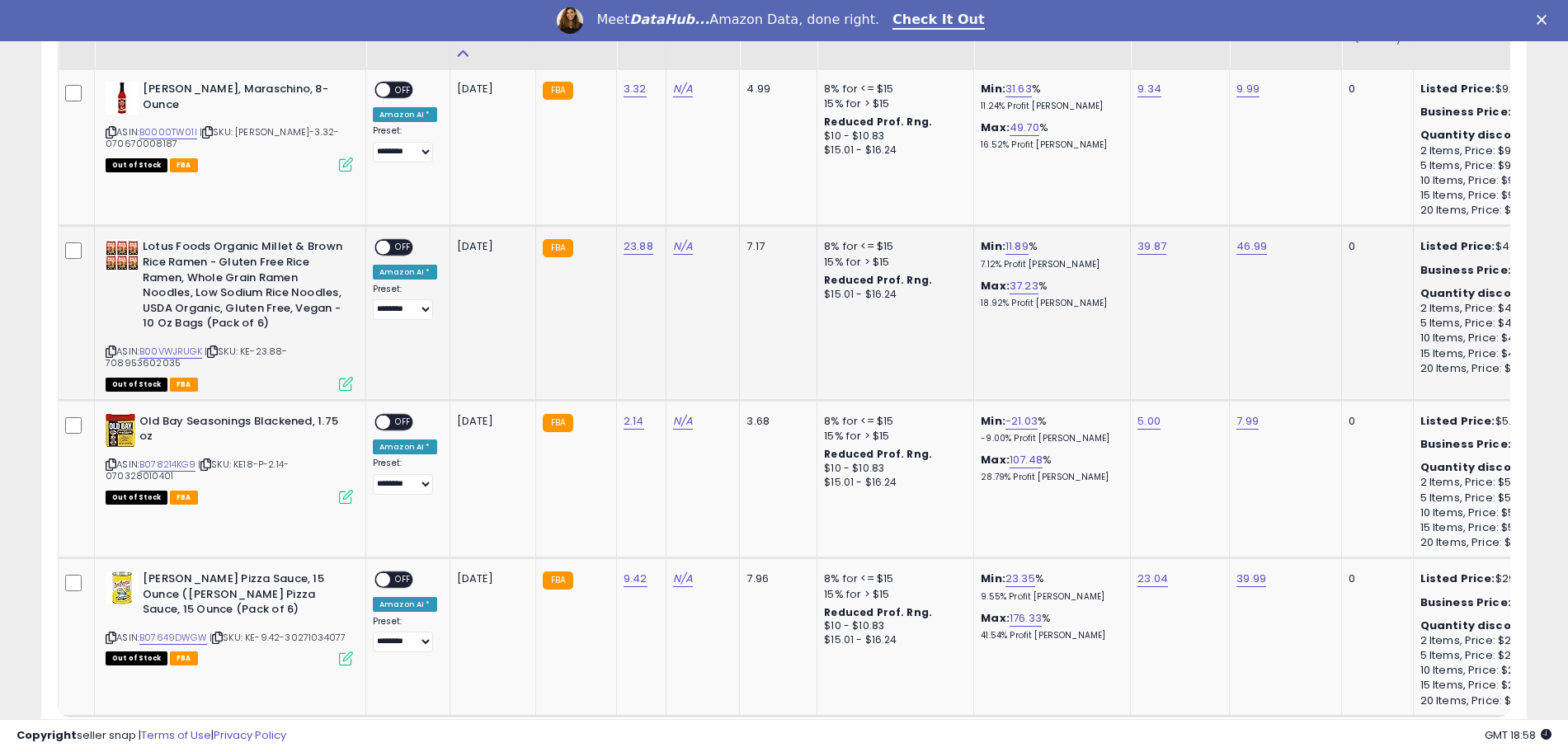
scroll to position [1175, 0]
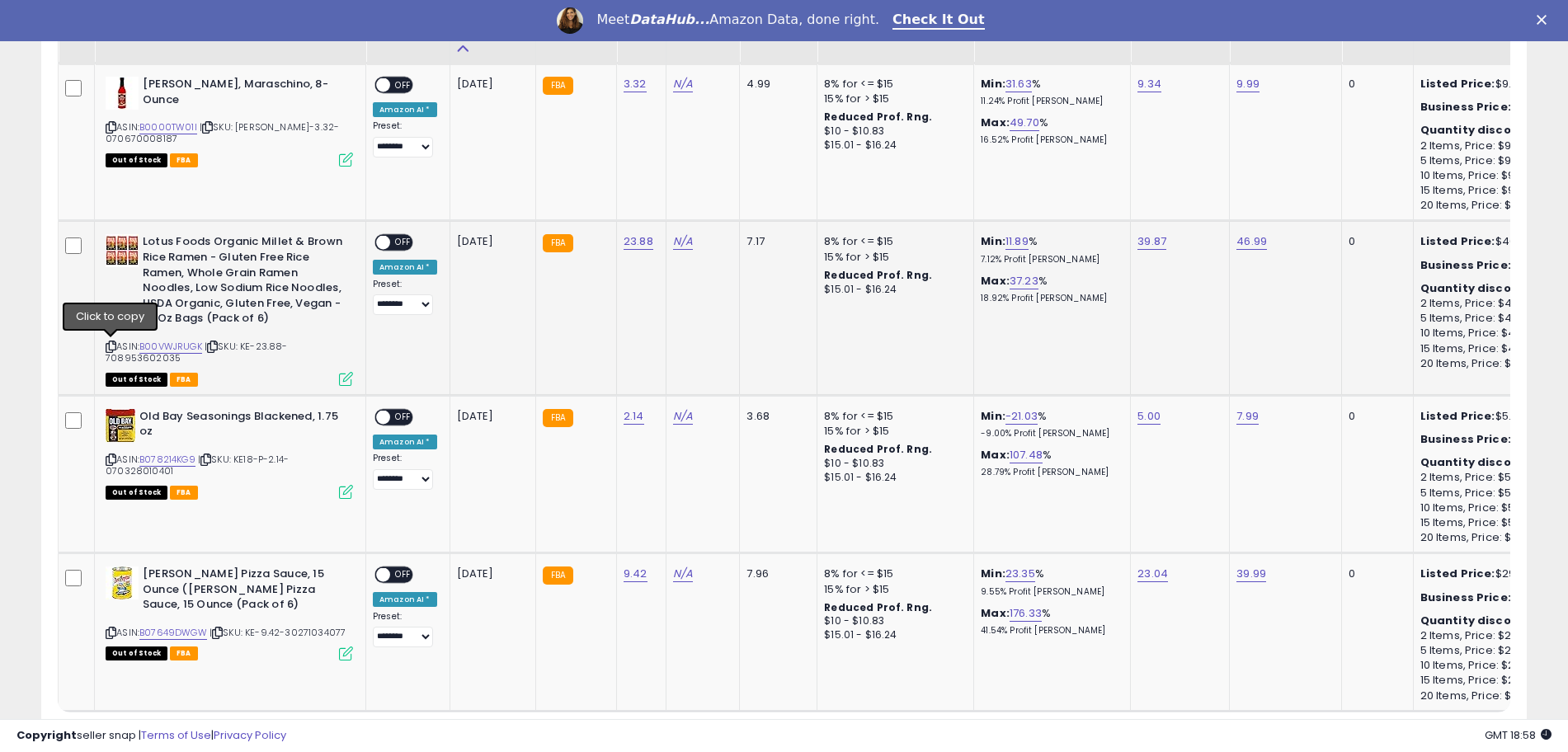
click at [110, 345] on icon at bounding box center [110, 346] width 11 height 9
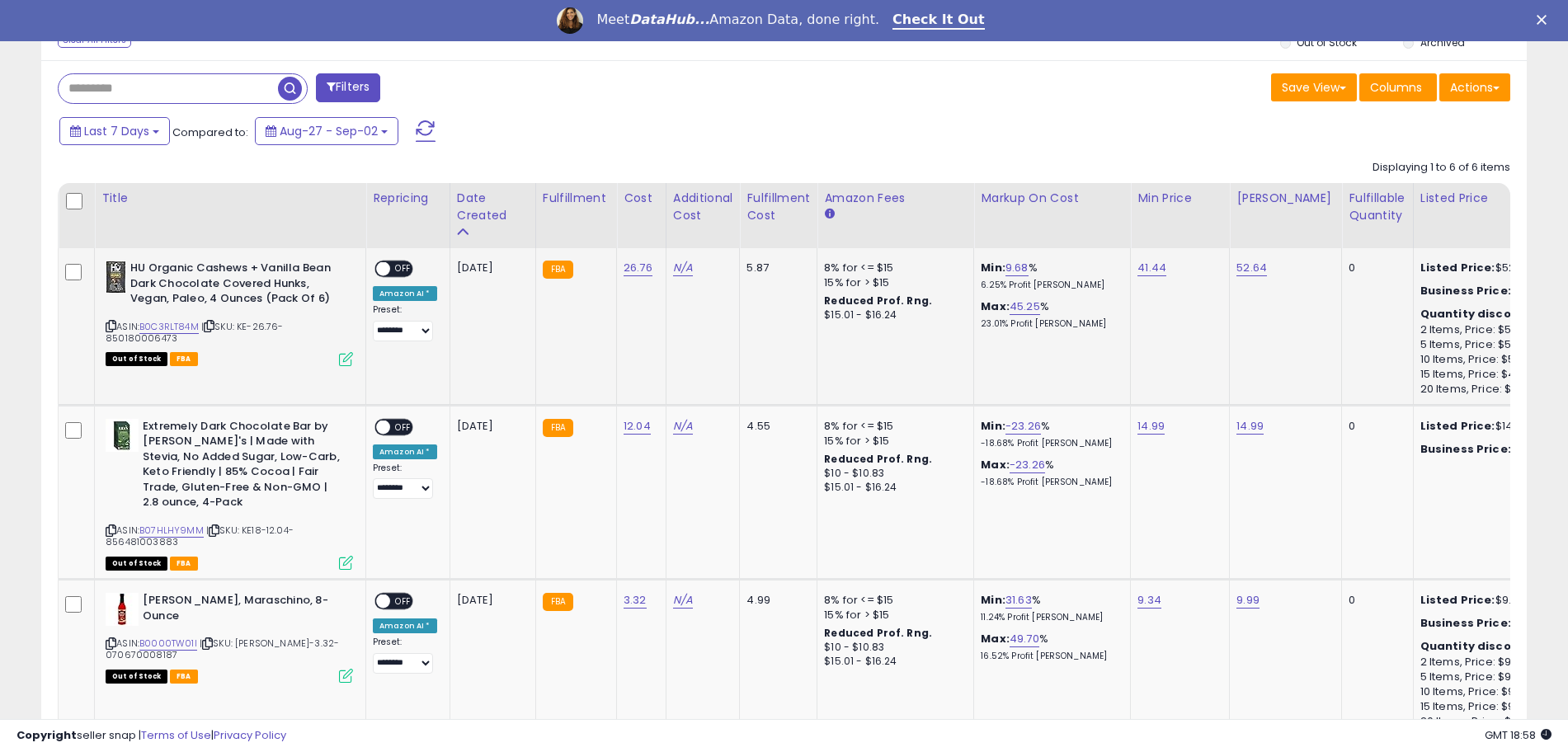
scroll to position [660, 0]
click at [392, 263] on span "OFF" at bounding box center [403, 268] width 26 height 14
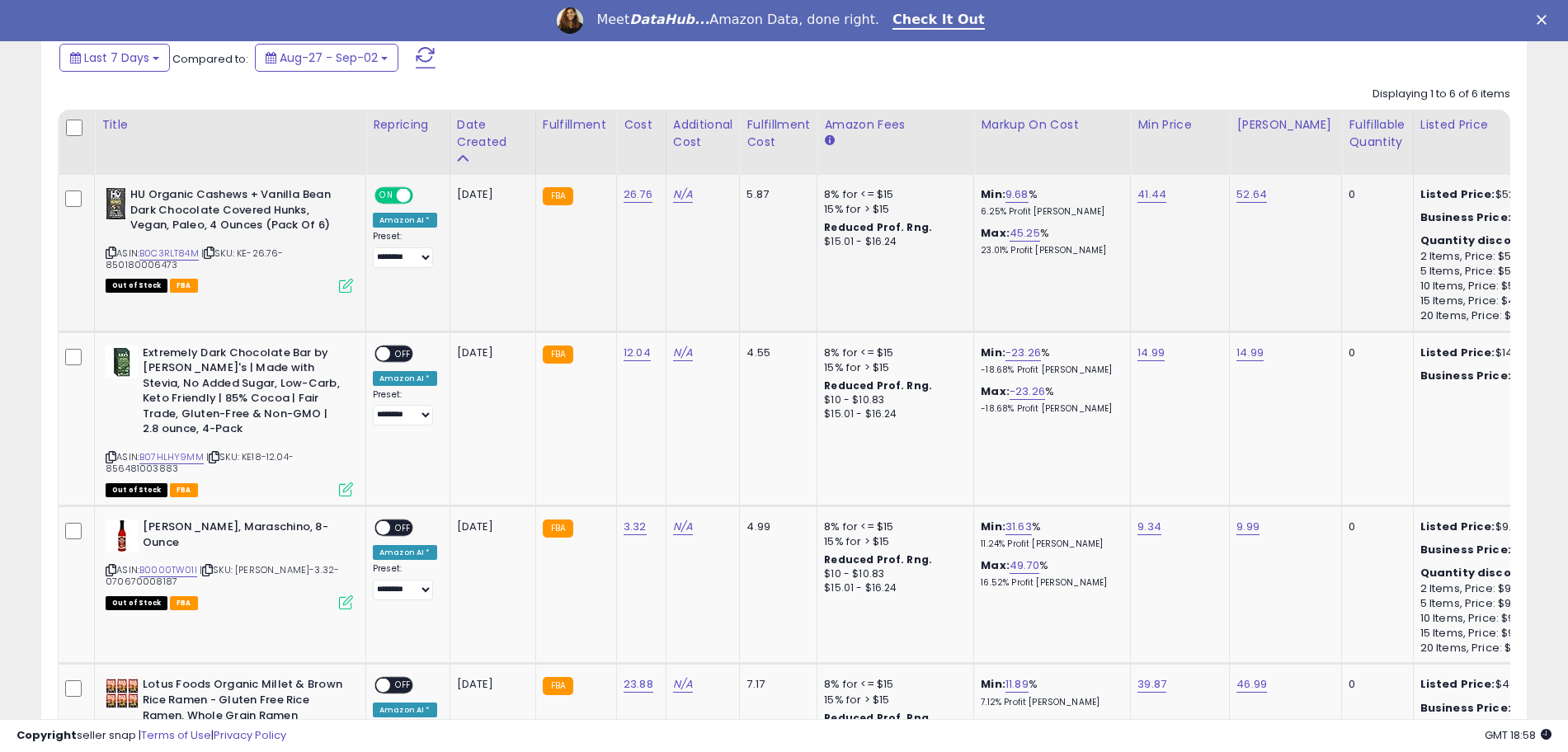
scroll to position [763, 0]
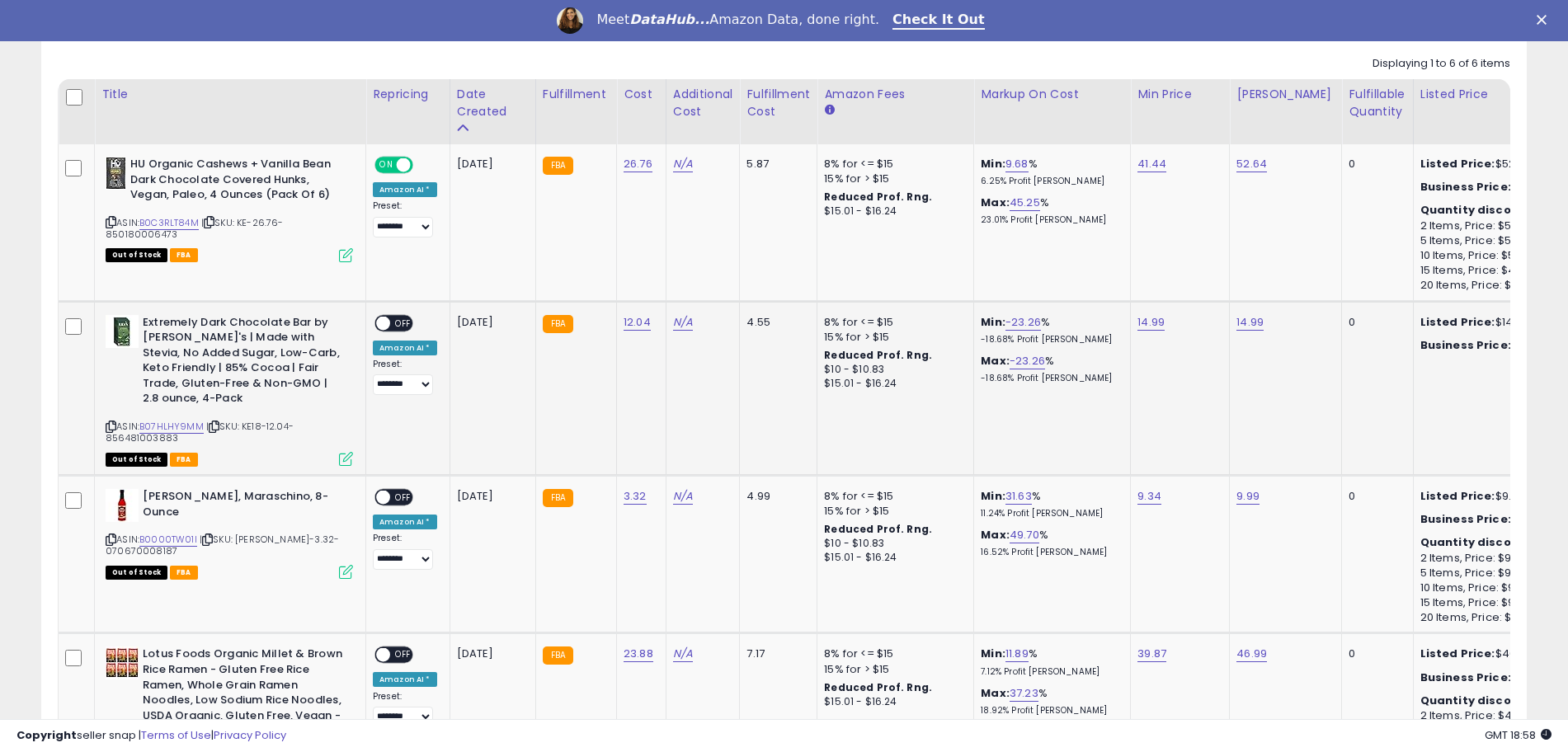
click at [390, 325] on span "OFF" at bounding box center [403, 323] width 26 height 14
click at [384, 499] on span at bounding box center [383, 498] width 14 height 14
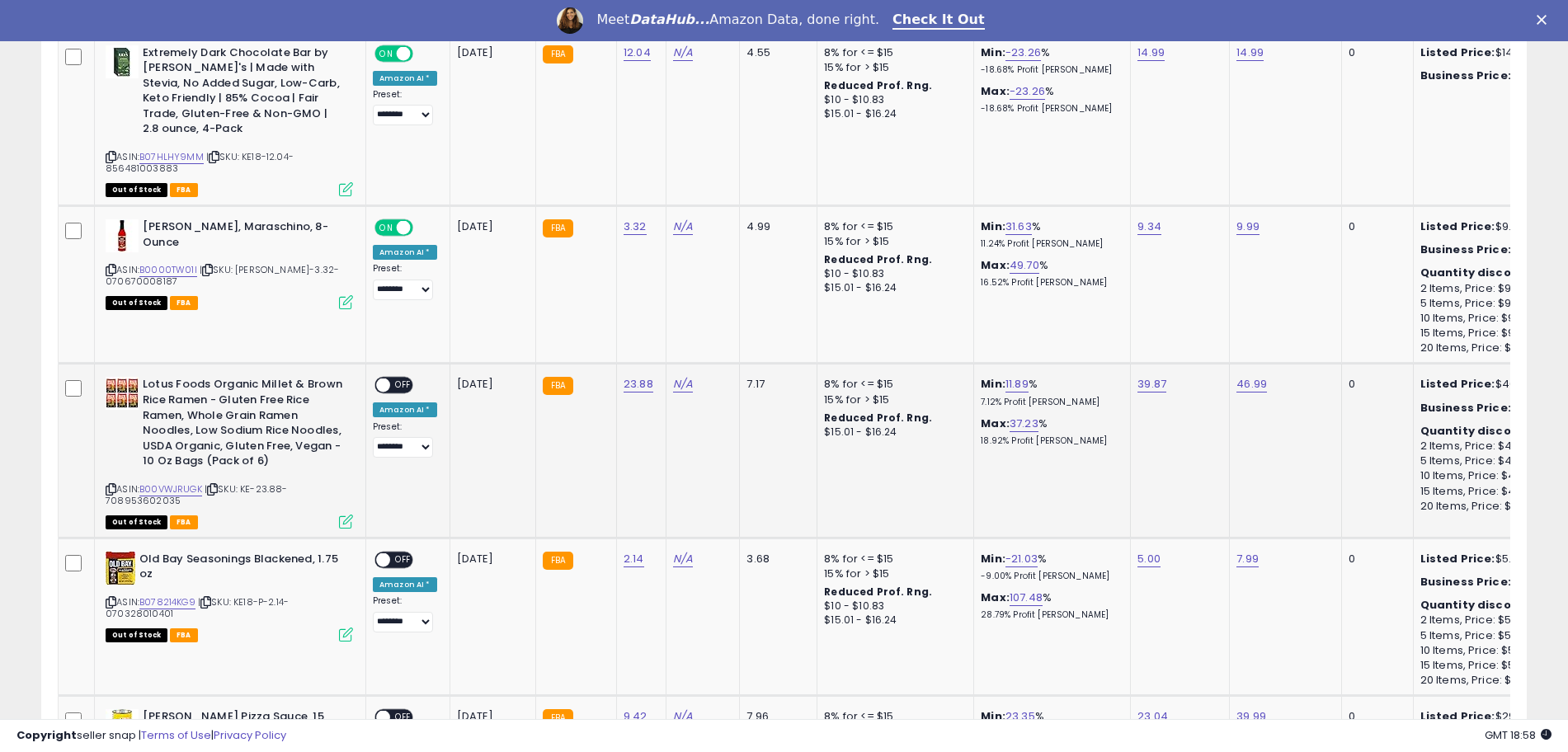
scroll to position [1278, 0]
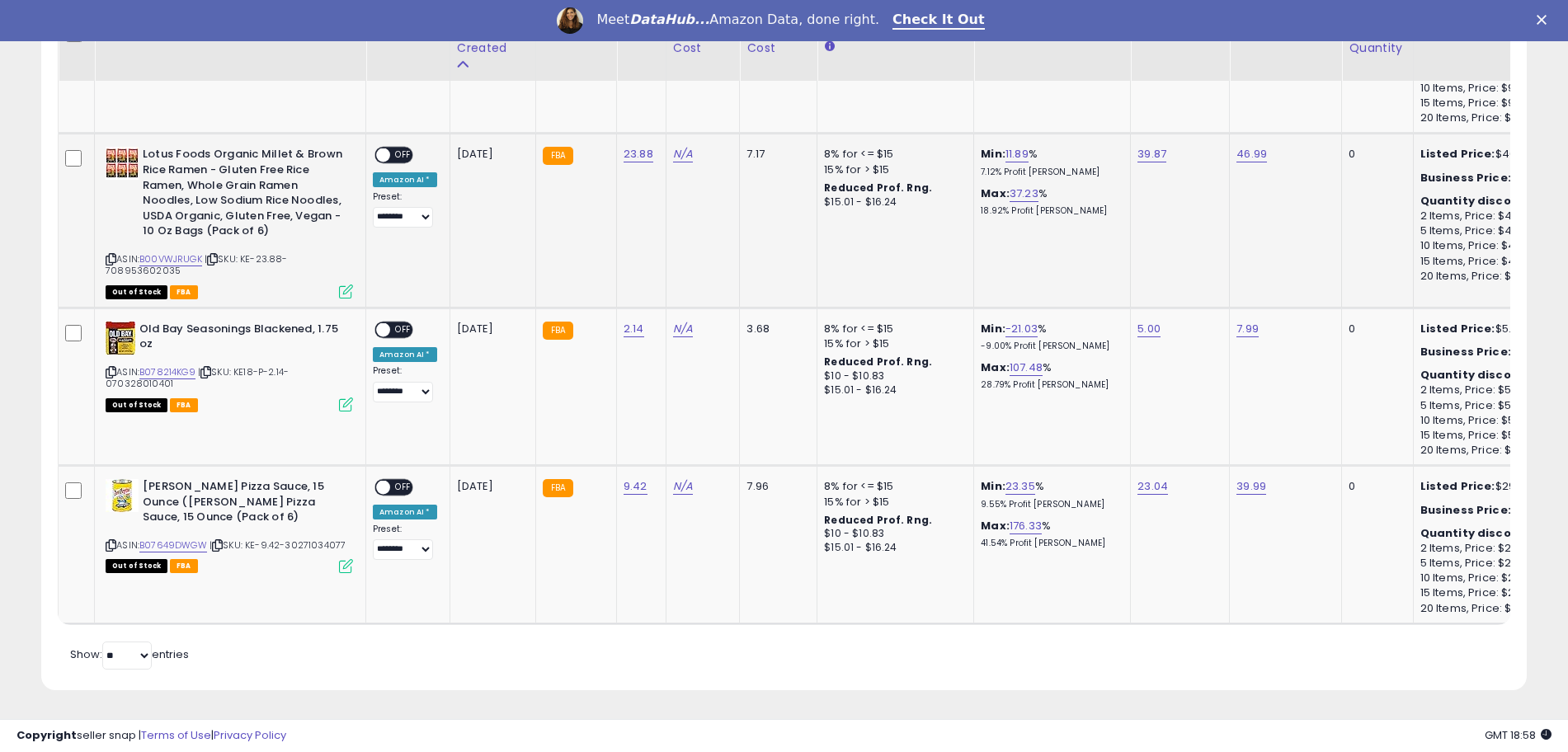
click at [398, 148] on span "OFF" at bounding box center [403, 155] width 26 height 14
click at [392, 323] on div "ON OFF" at bounding box center [375, 330] width 39 height 14
click at [388, 323] on span at bounding box center [383, 330] width 14 height 14
click at [382, 480] on span at bounding box center [383, 487] width 14 height 14
click at [111, 658] on select "** **" at bounding box center [127, 656] width 49 height 28
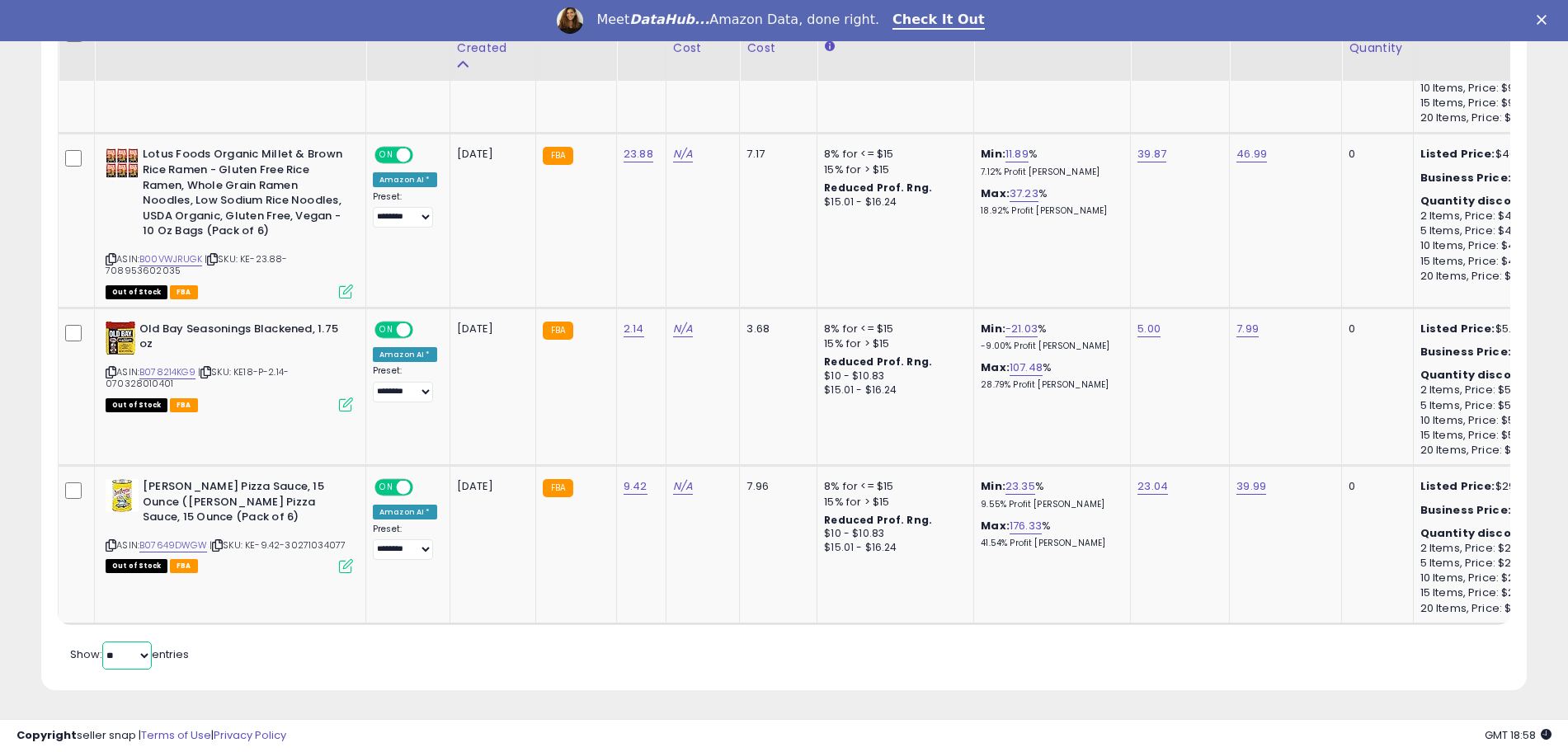
click at [104, 642] on select "** **" at bounding box center [127, 656] width 49 height 28
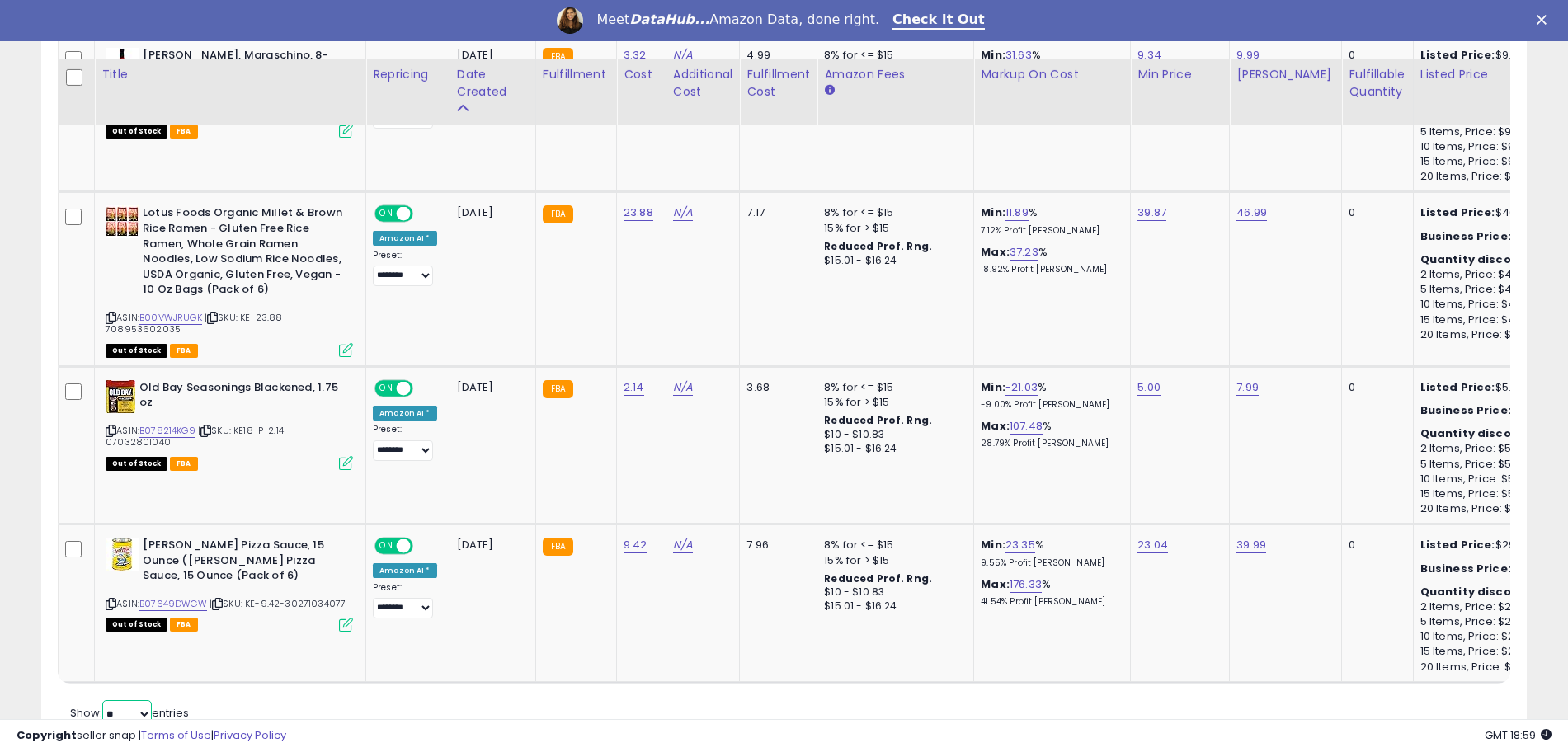
scroll to position [1072, 0]
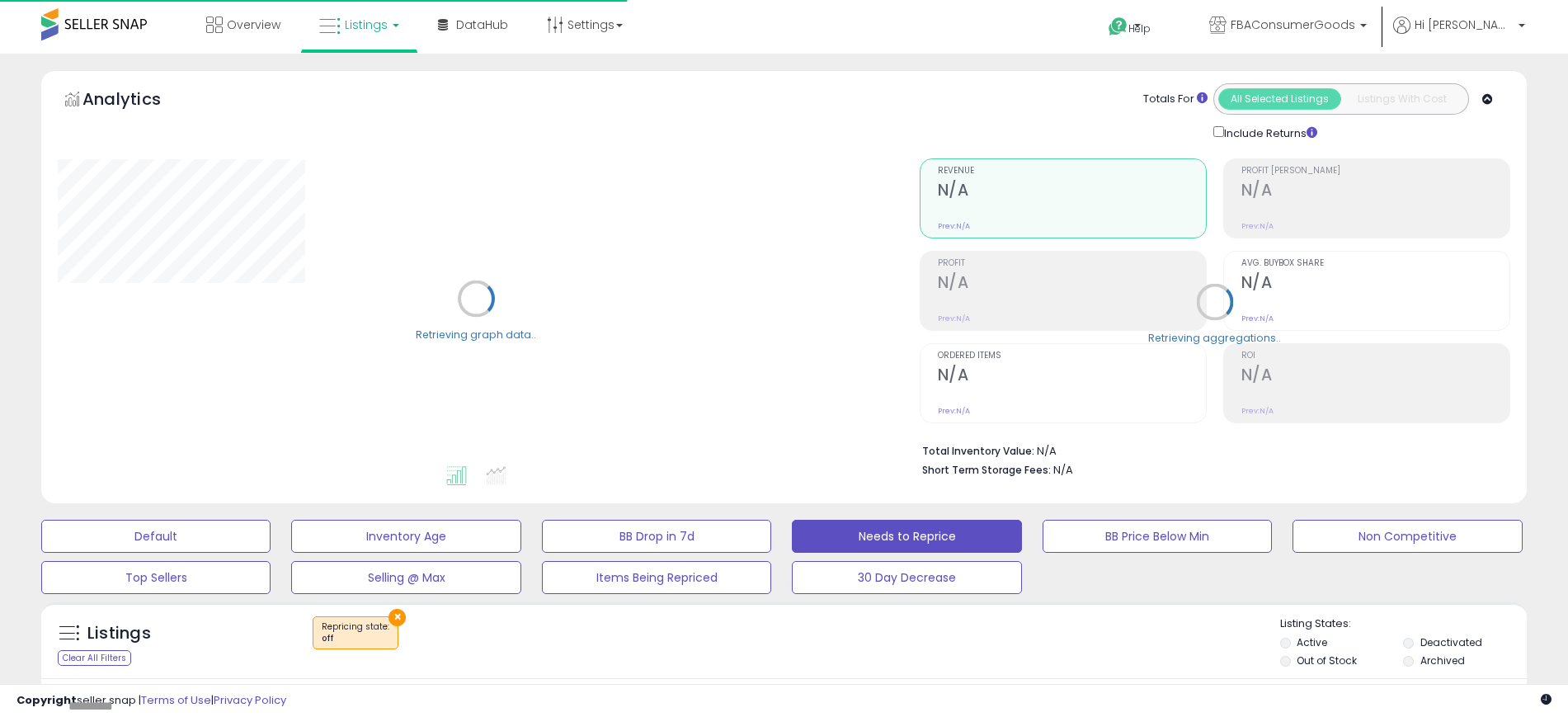
select select "**"
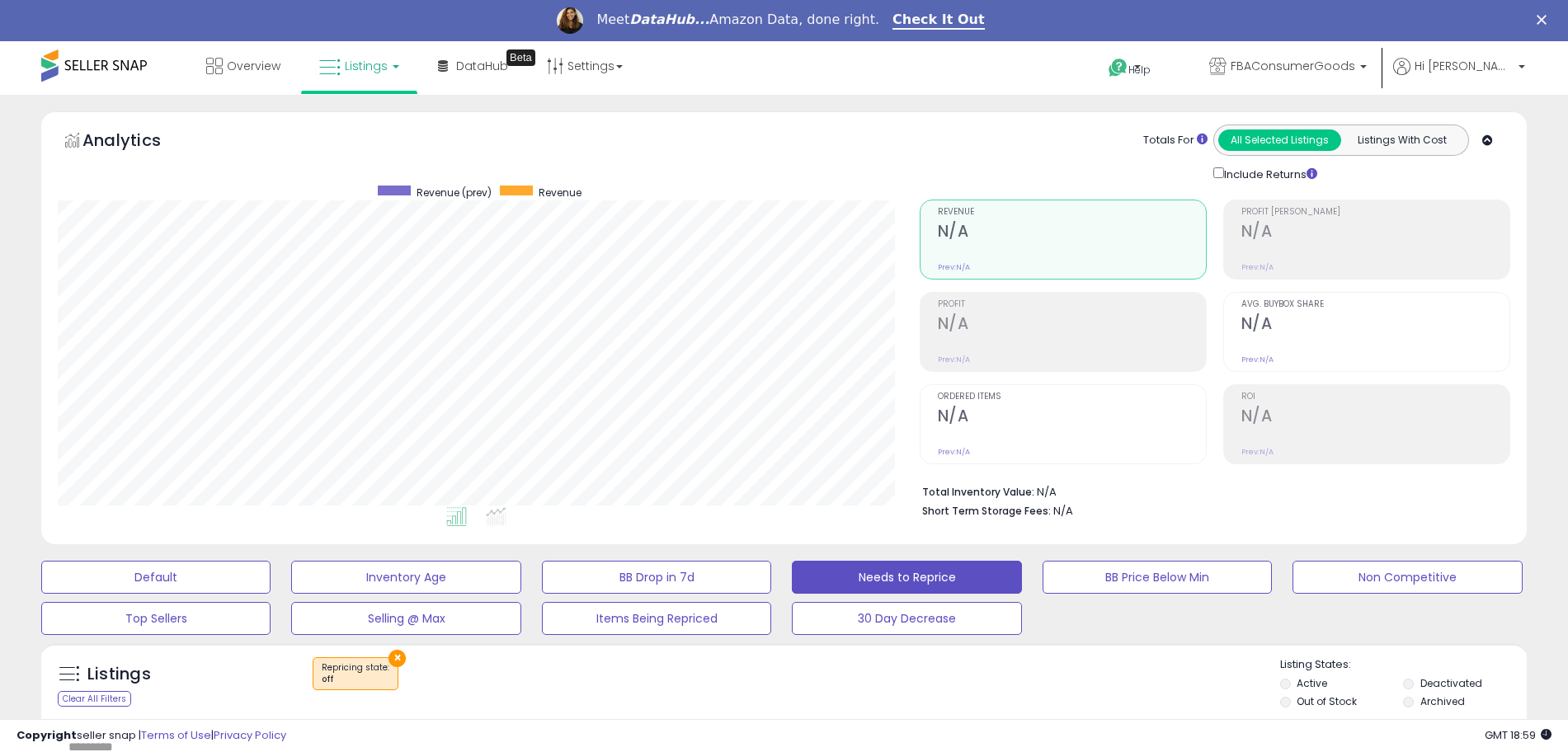
scroll to position [299, 0]
